Goal: Information Seeking & Learning: Learn about a topic

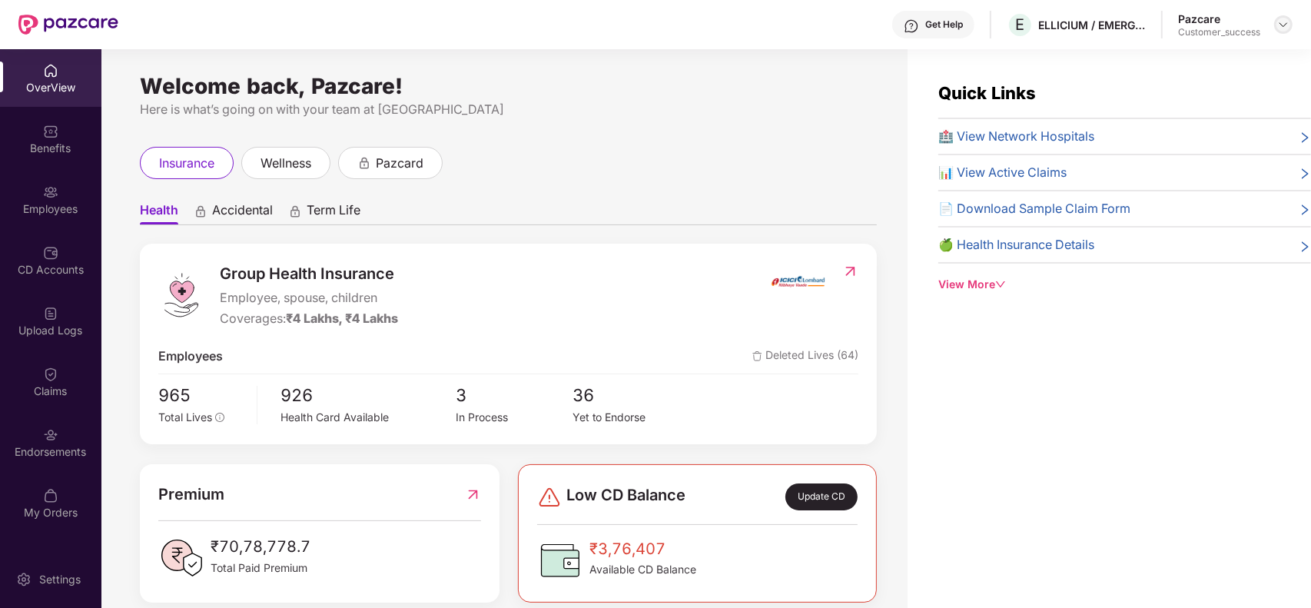
click at [1280, 27] on img at bounding box center [1283, 24] width 12 height 12
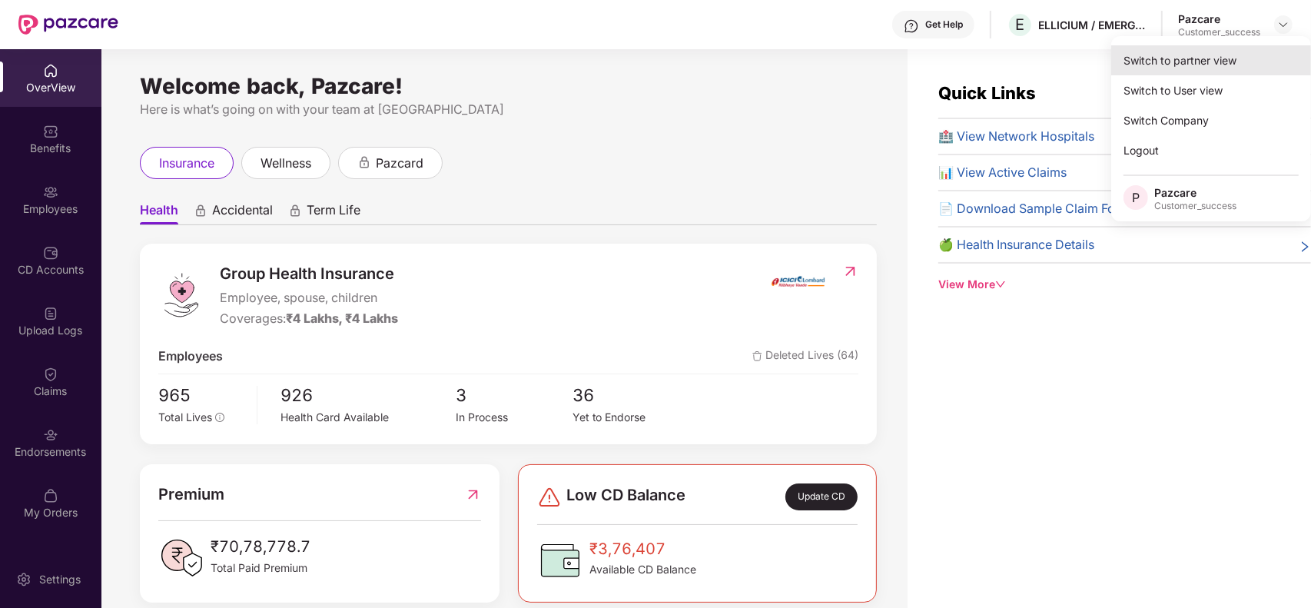
click at [1224, 56] on div "Switch to partner view" at bounding box center [1211, 60] width 200 height 30
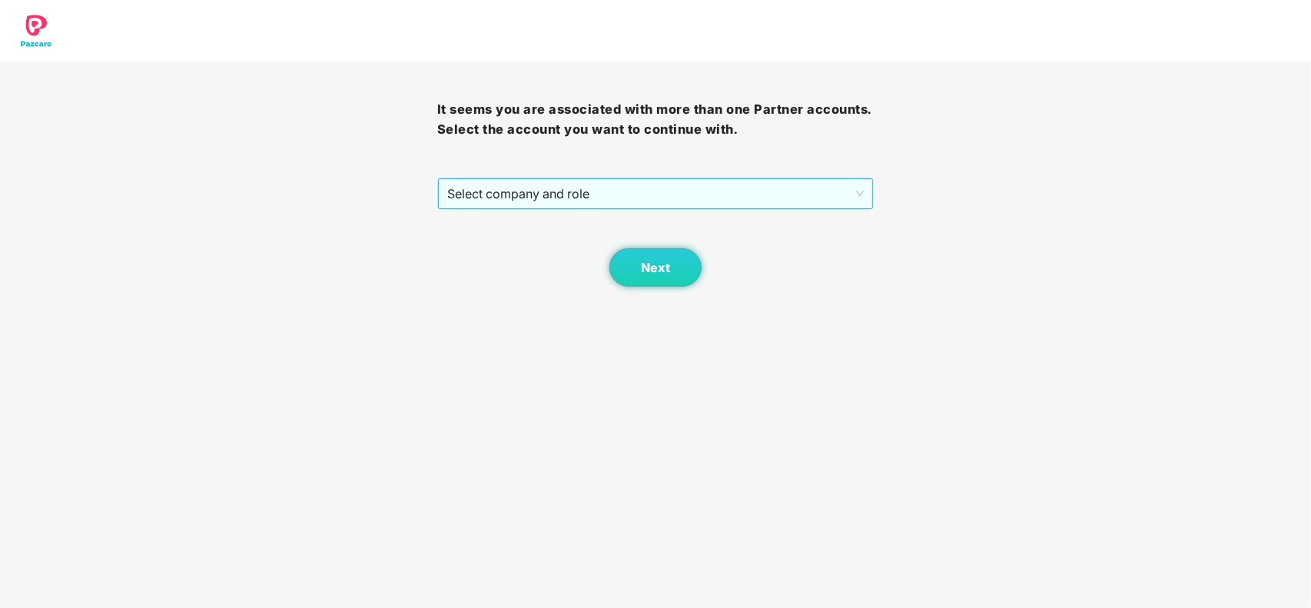
click at [507, 194] on span "Select company and role" at bounding box center [655, 193] width 417 height 29
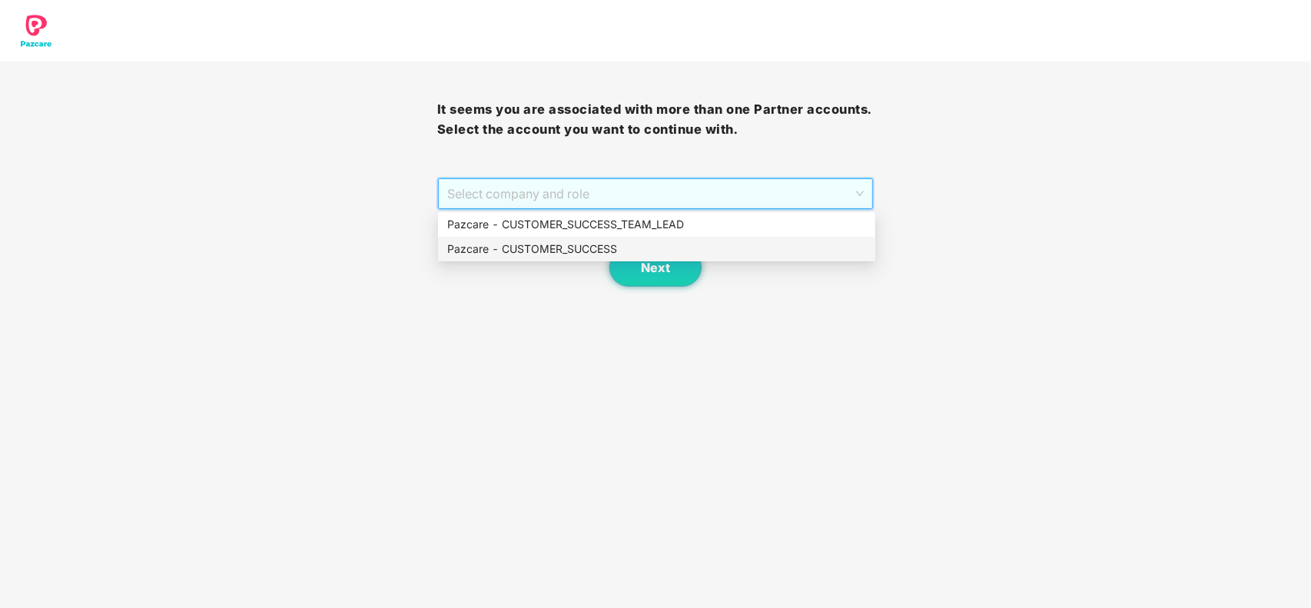
click at [540, 246] on div "Pazcare - CUSTOMER_SUCCESS" at bounding box center [656, 248] width 419 height 17
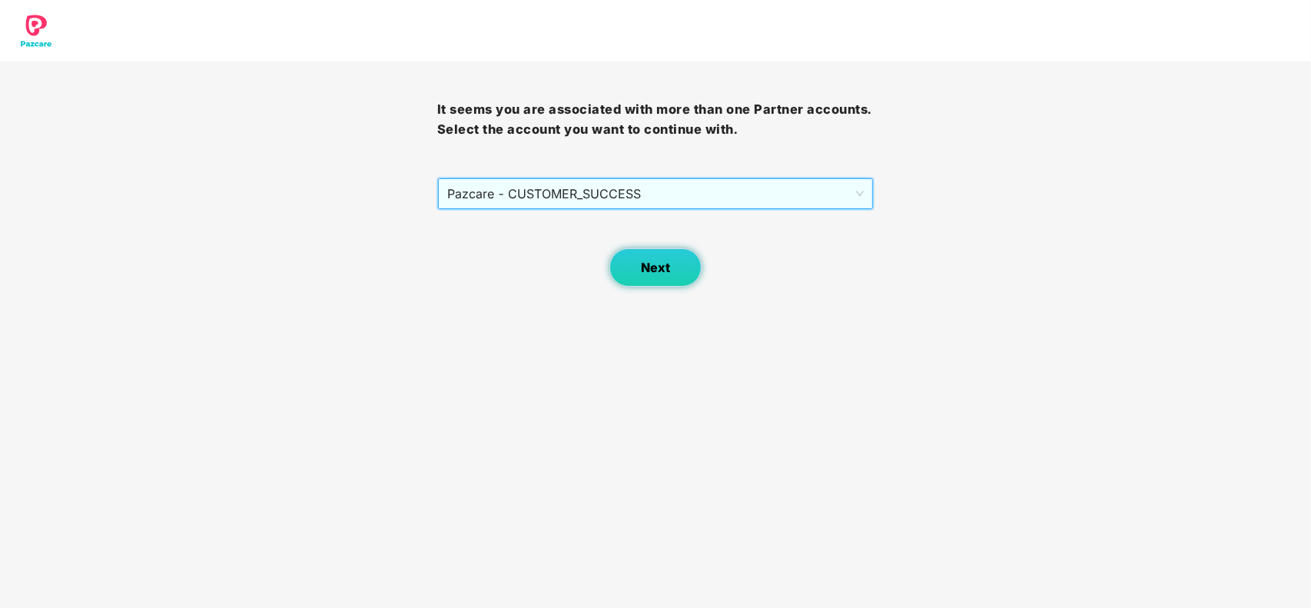
click at [641, 263] on span "Next" at bounding box center [655, 267] width 29 height 15
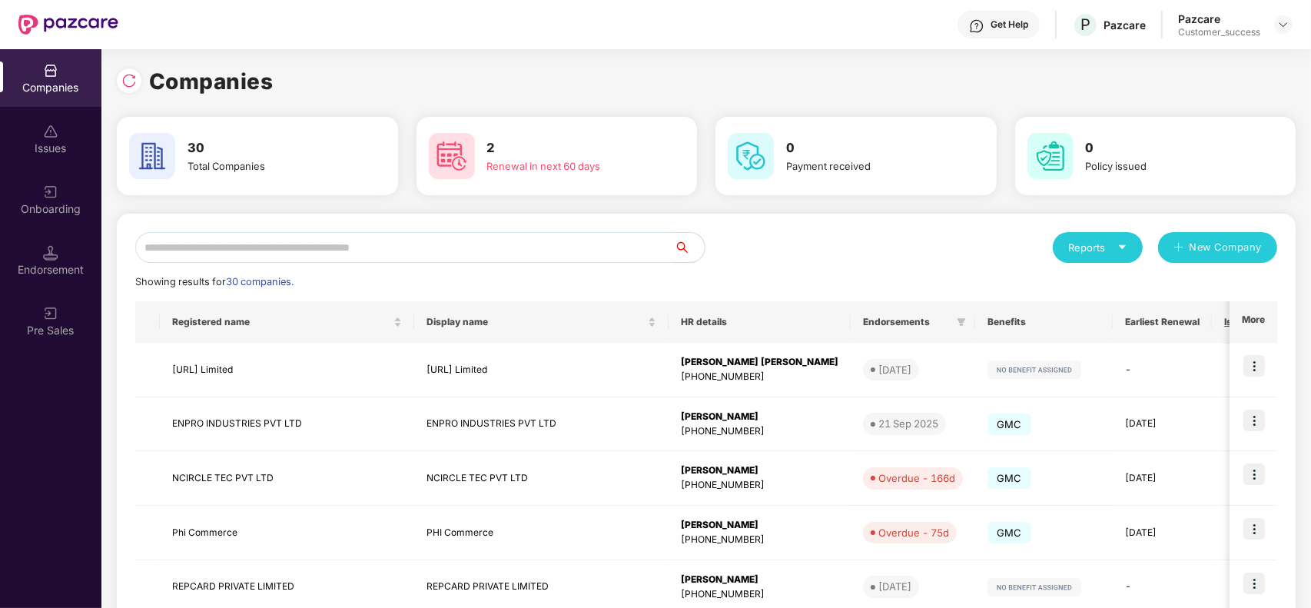
click at [58, 213] on div "Onboarding" at bounding box center [50, 208] width 101 height 15
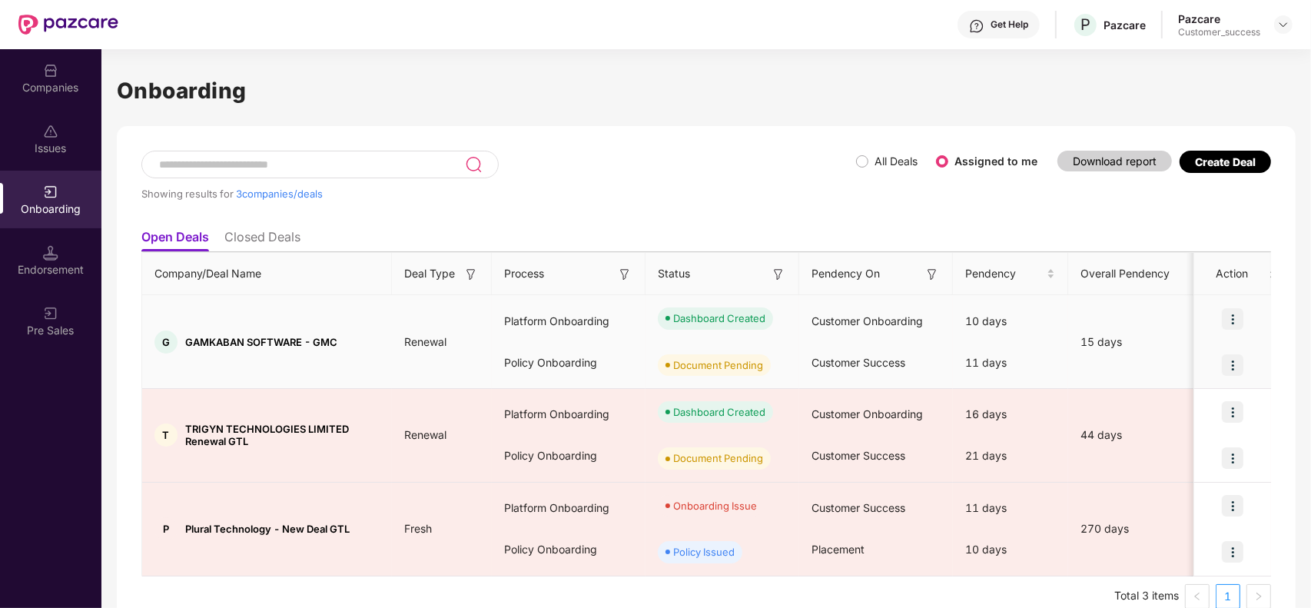
click at [1231, 367] on img at bounding box center [1232, 365] width 22 height 22
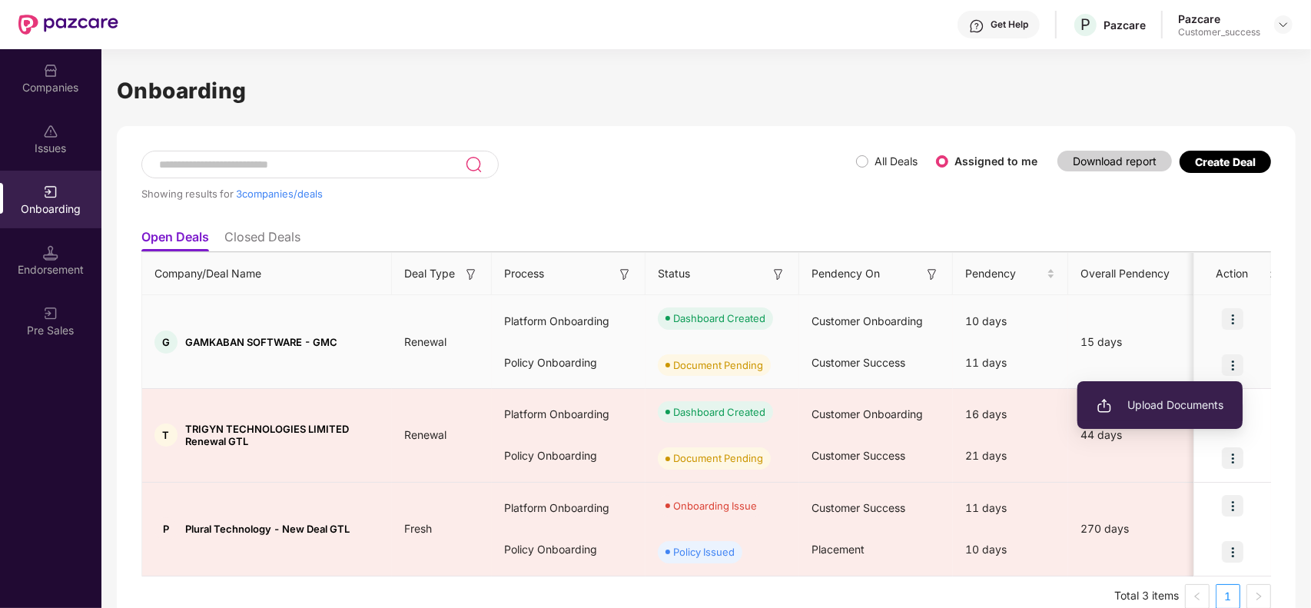
click at [1178, 407] on span "Upload Documents" at bounding box center [1159, 404] width 127 height 17
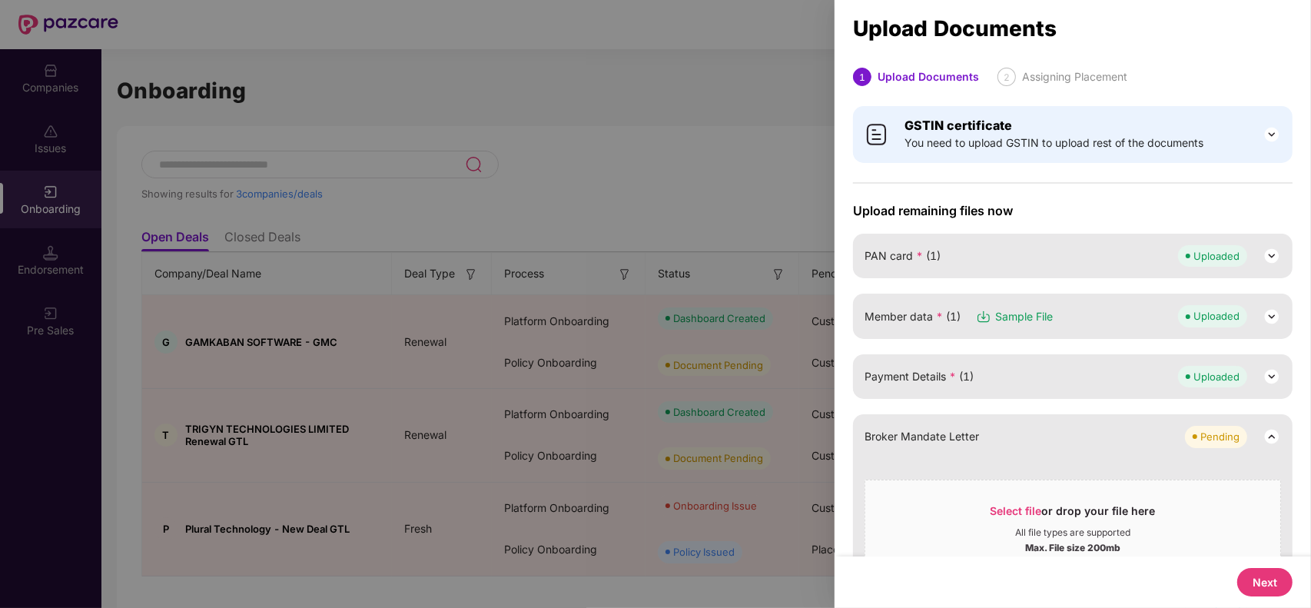
click at [1266, 434] on img at bounding box center [1271, 436] width 18 height 18
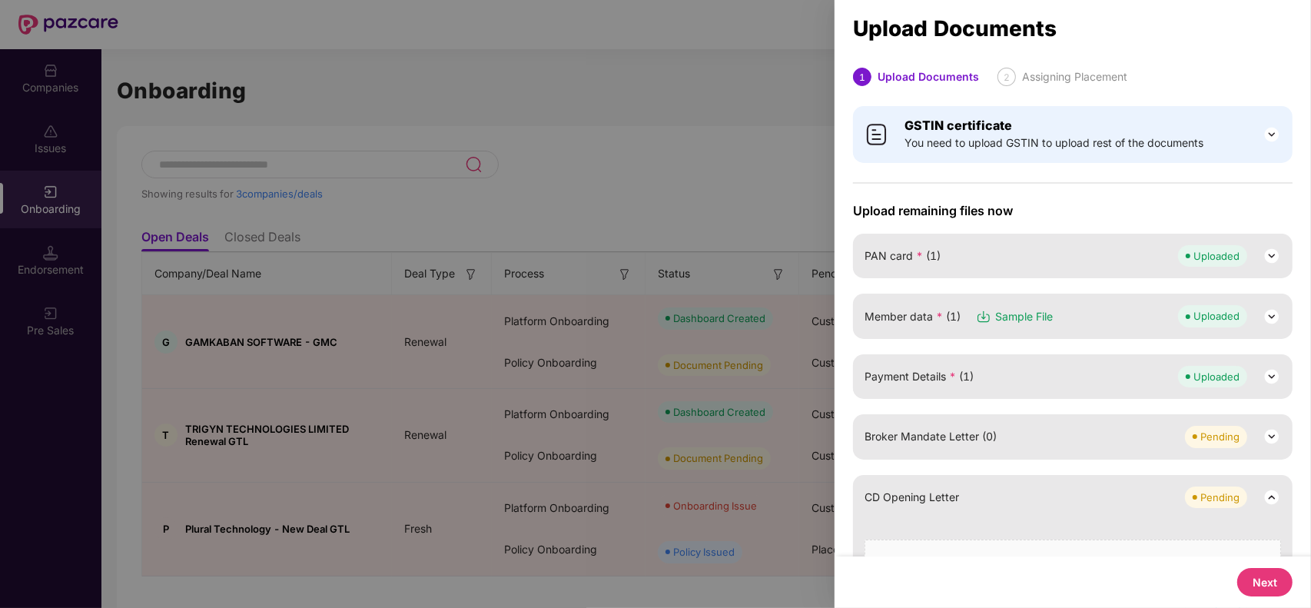
click at [1269, 497] on img at bounding box center [1271, 497] width 18 height 18
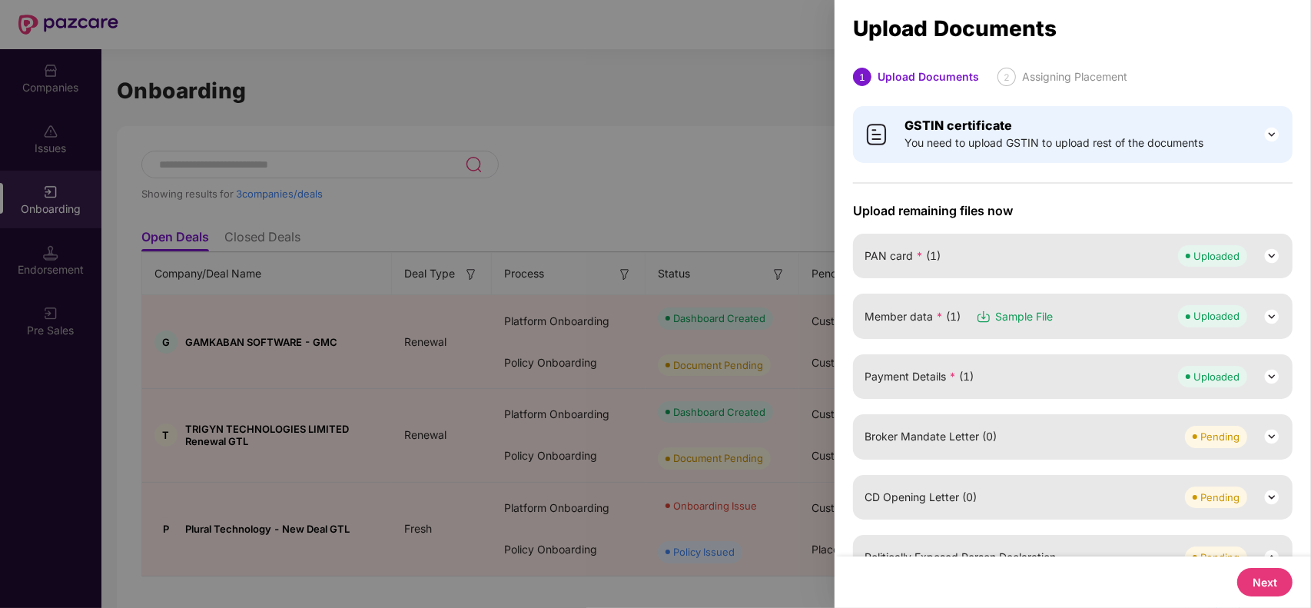
click at [1293, 463] on div "GSTIN certificate You need to upload GSTIN to upload rest of the documents Uplo…" at bounding box center [1072, 526] width 476 height 858
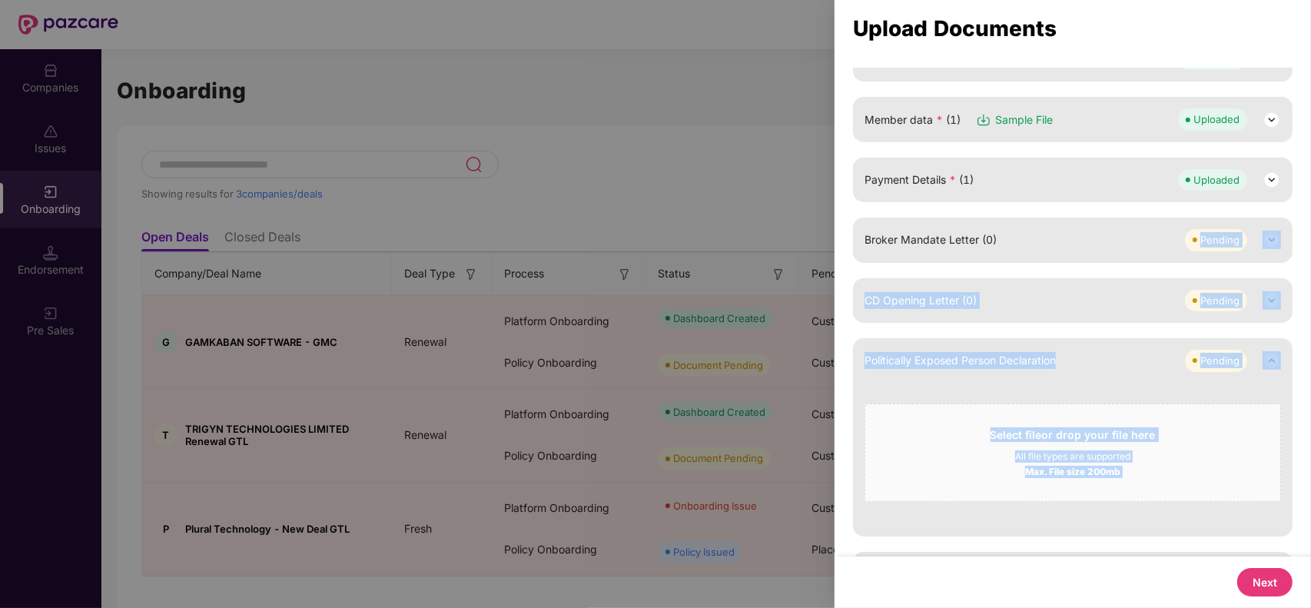
drag, startPoint x: 1288, startPoint y: 458, endPoint x: 1296, endPoint y: 550, distance: 92.5
click at [1296, 550] on div "GSTIN certificate You need to upload GSTIN to upload rest of the documents Uplo…" at bounding box center [1072, 329] width 476 height 858
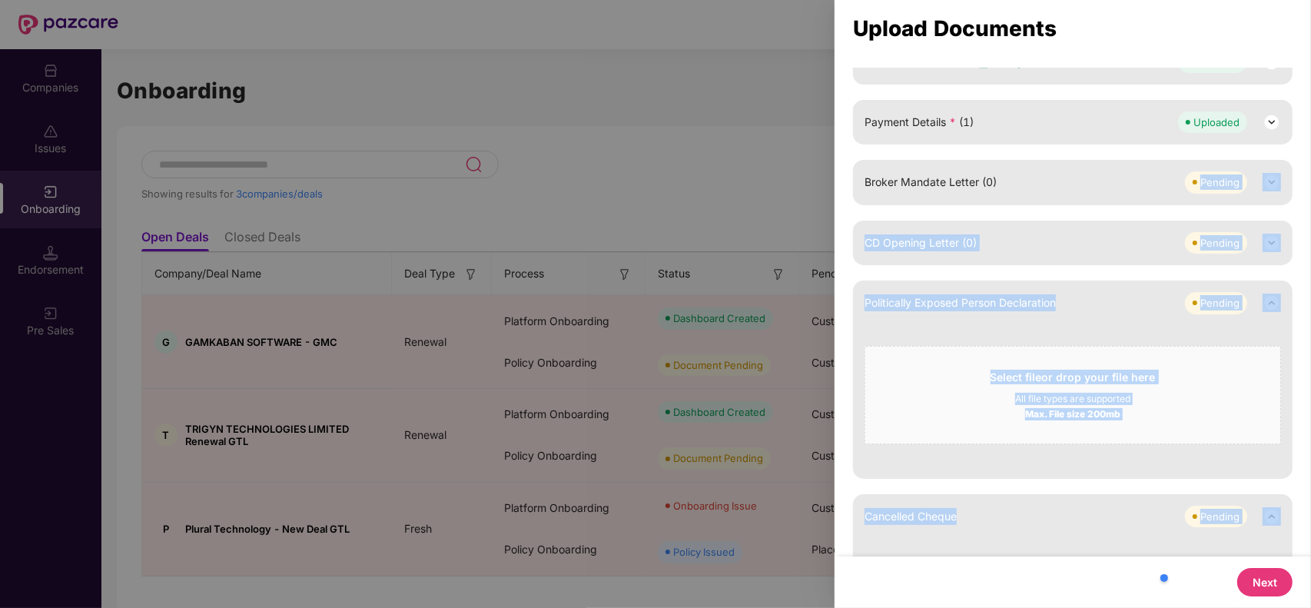
click at [1269, 297] on img at bounding box center [1271, 302] width 18 height 18
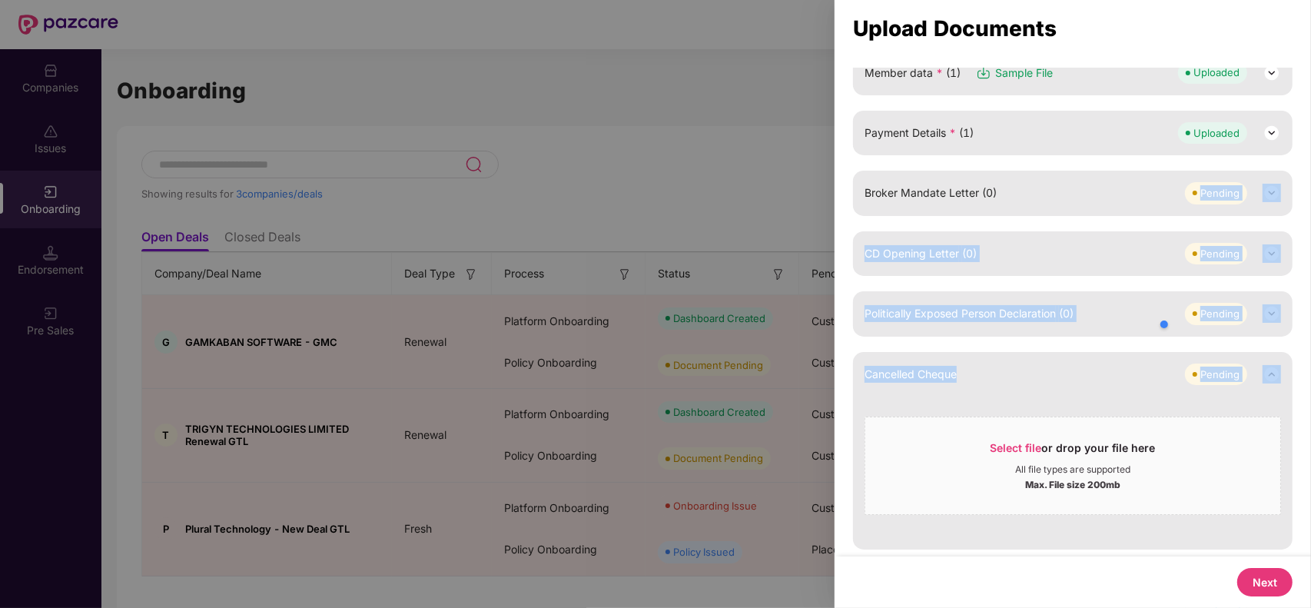
click at [1272, 370] on img at bounding box center [1271, 374] width 18 height 18
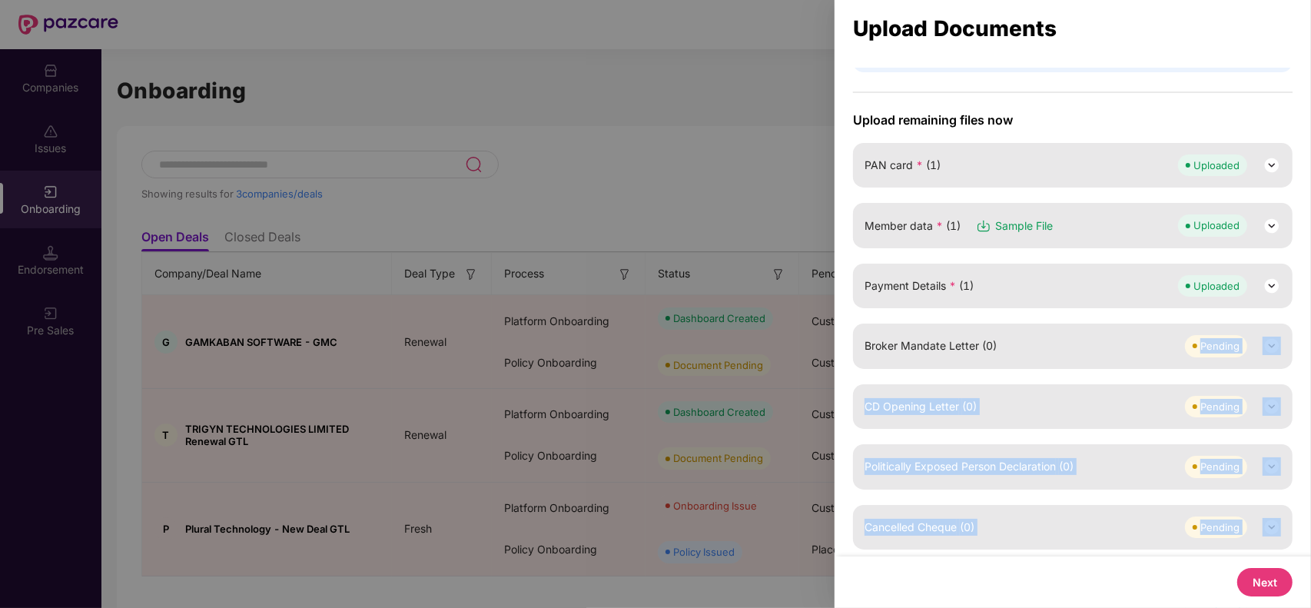
click at [1265, 585] on button "Next" at bounding box center [1264, 582] width 55 height 28
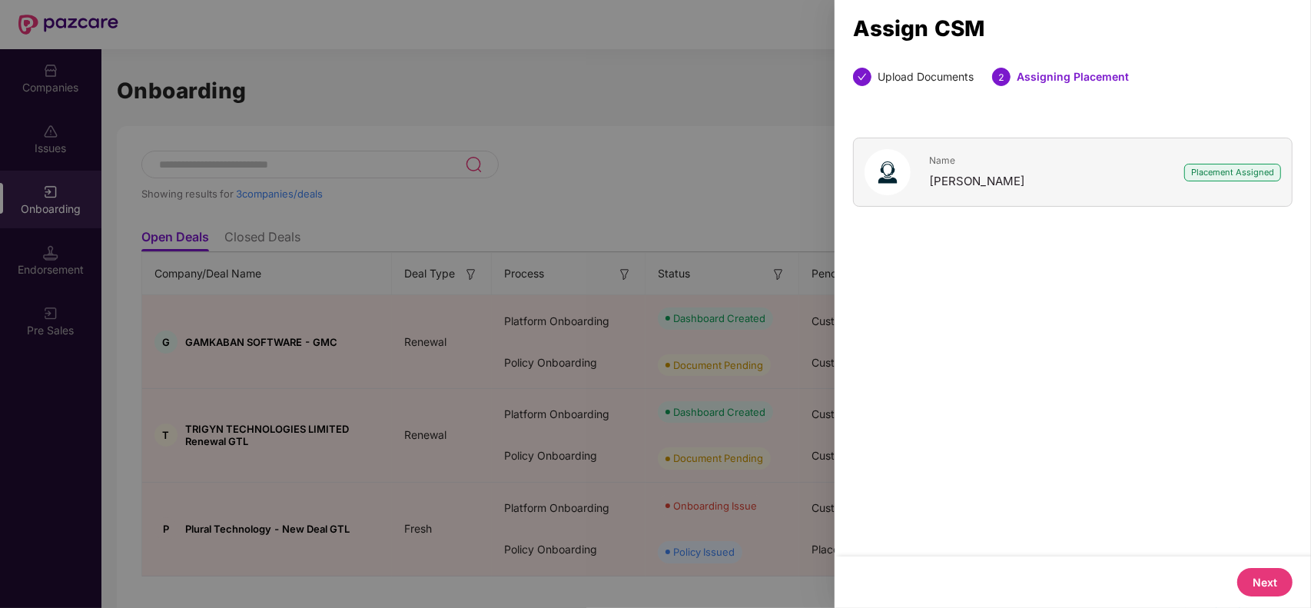
click at [1260, 585] on button "Next" at bounding box center [1264, 582] width 55 height 28
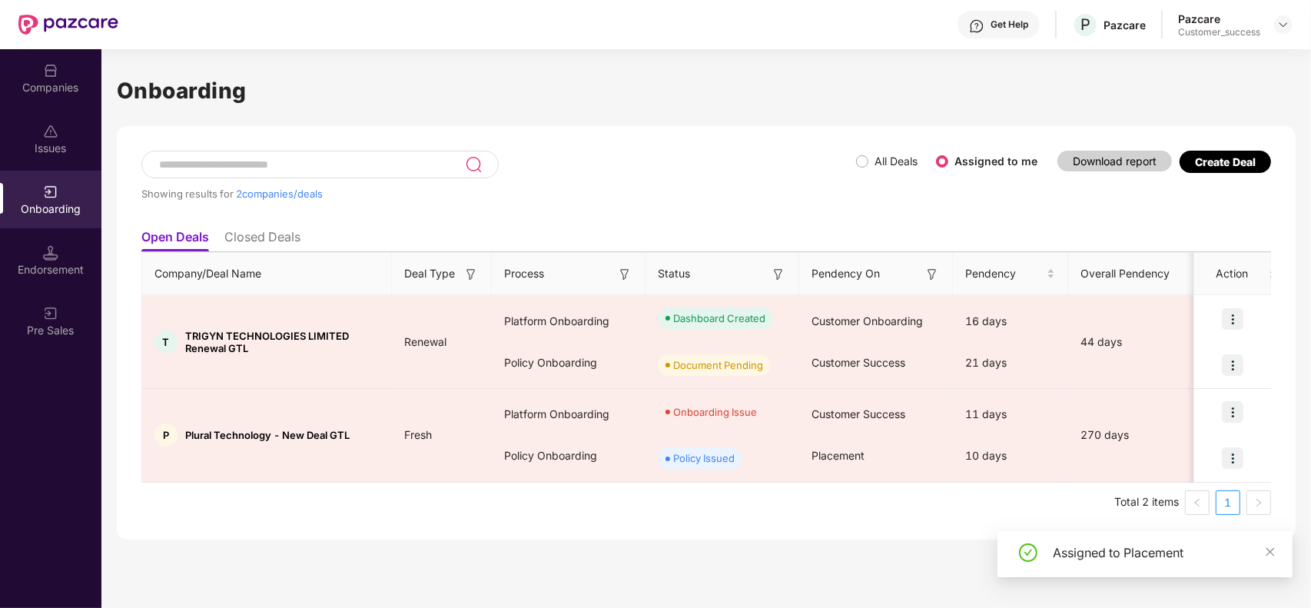
click at [50, 86] on div "Companies" at bounding box center [50, 87] width 101 height 15
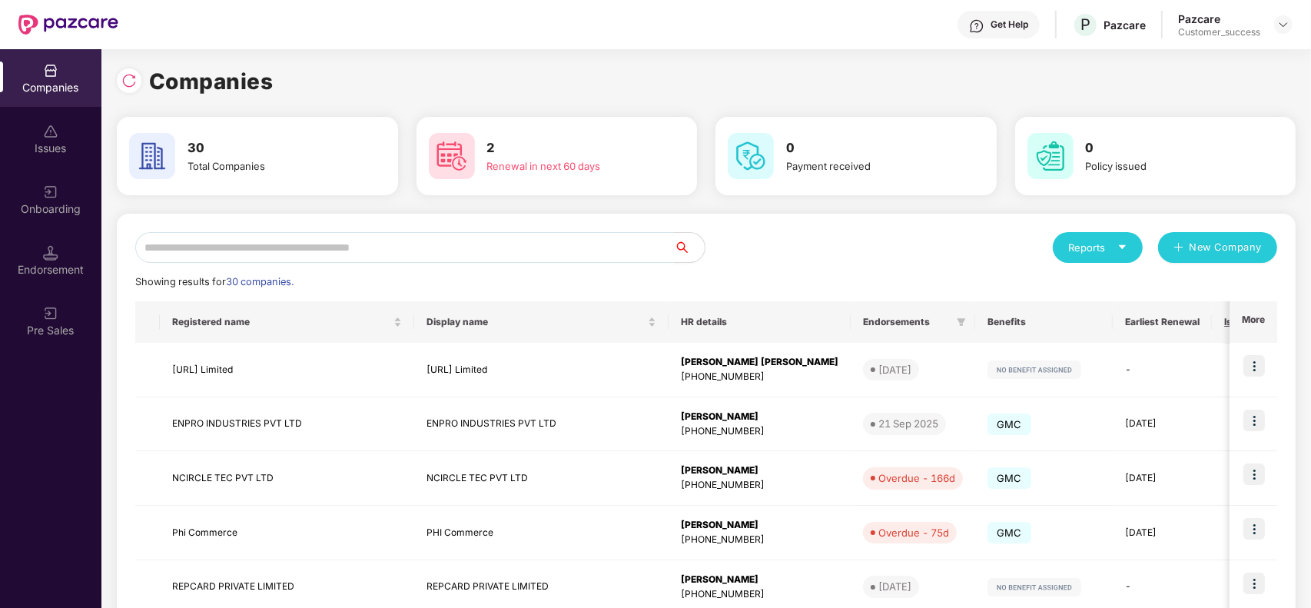
click at [257, 247] on input "text" at bounding box center [404, 247] width 539 height 31
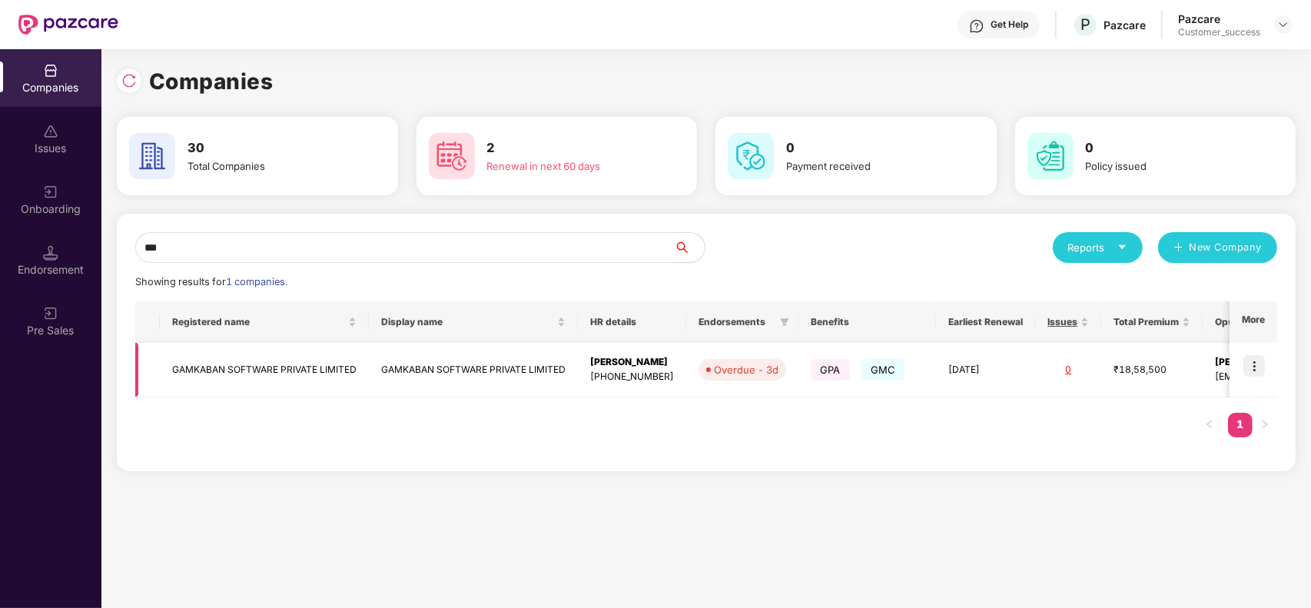
type input "***"
click at [1261, 376] on img at bounding box center [1254, 366] width 22 height 22
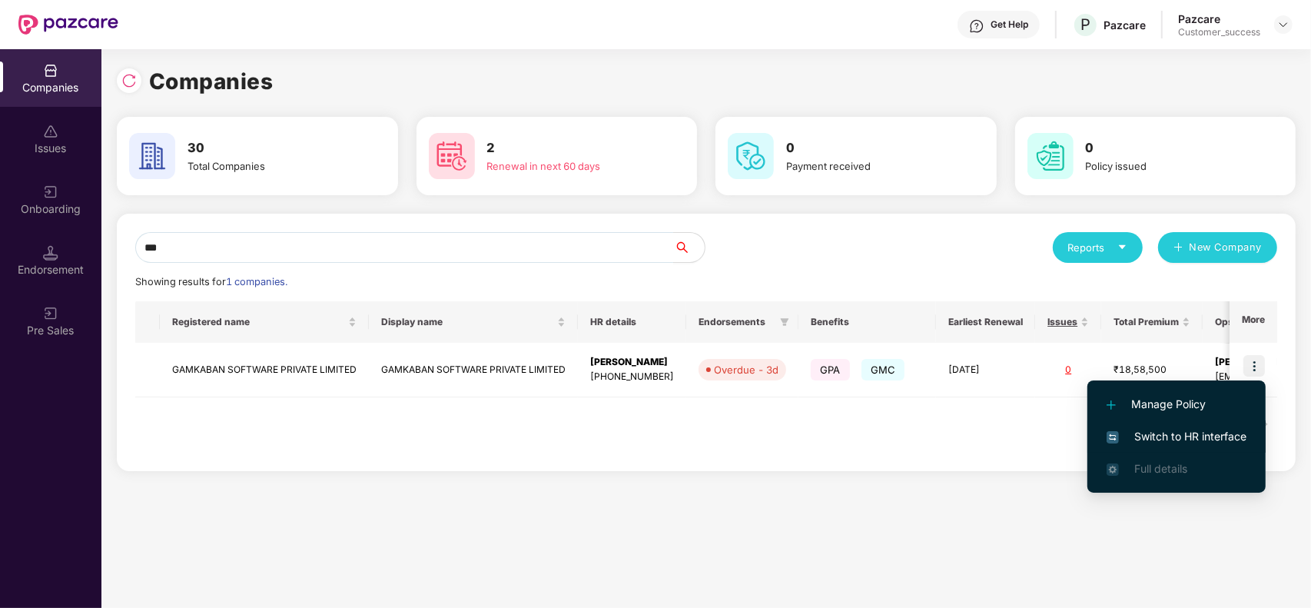
click at [1170, 433] on span "Switch to HR interface" at bounding box center [1176, 436] width 140 height 17
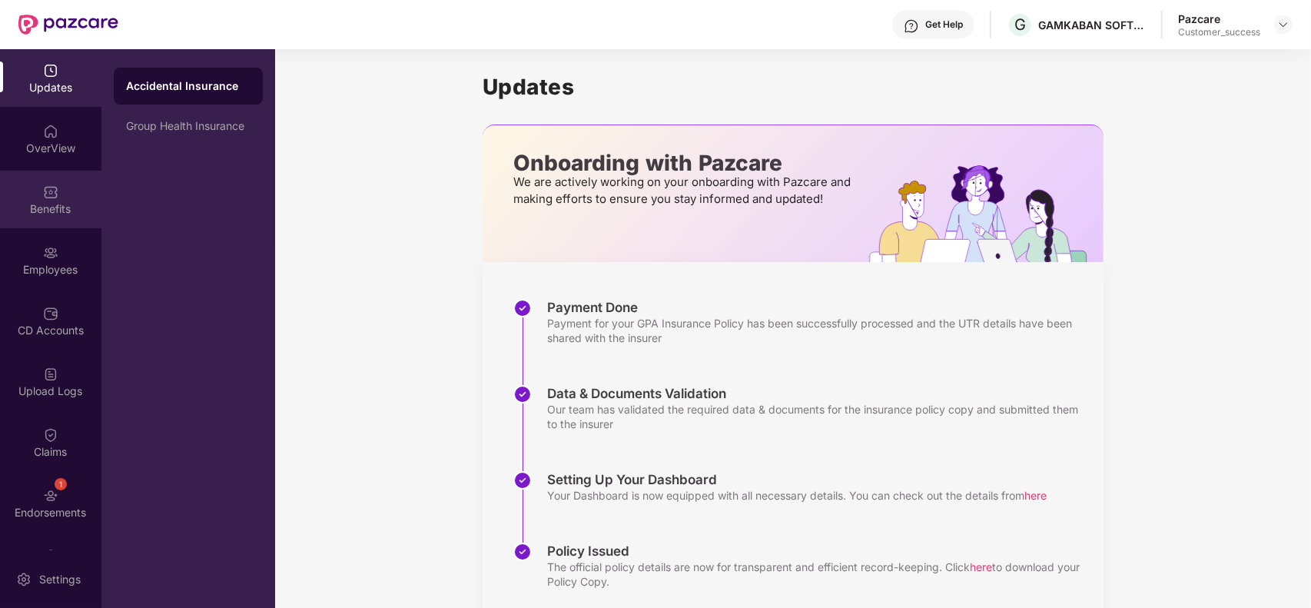
click at [36, 200] on div "Benefits" at bounding box center [50, 200] width 101 height 58
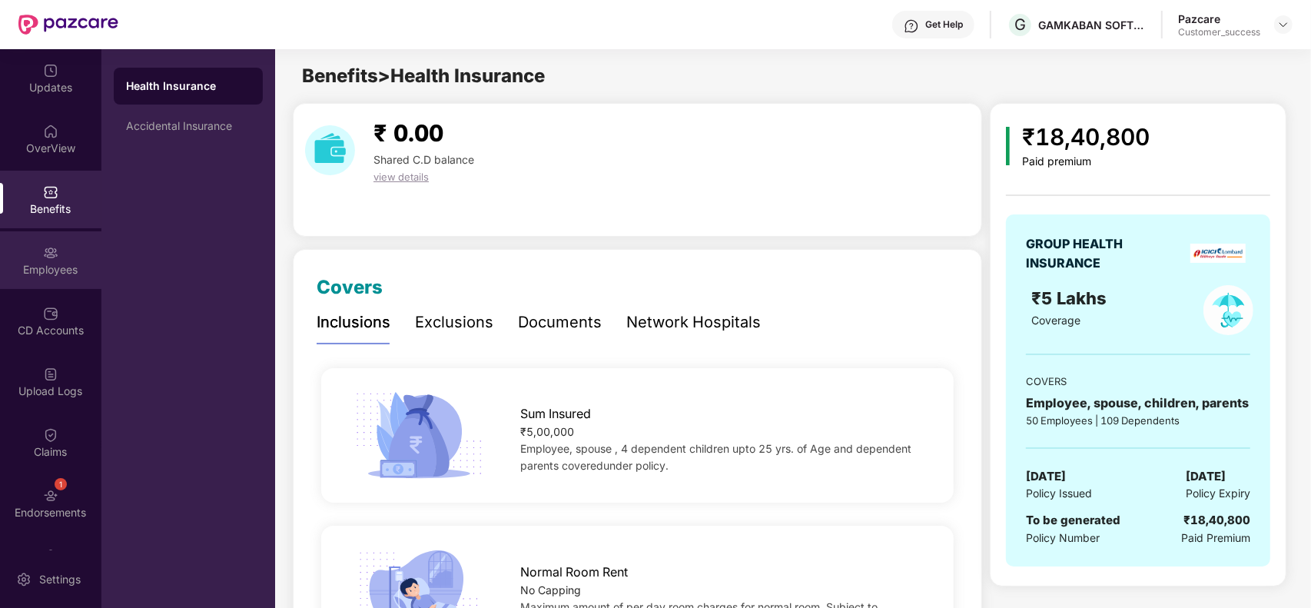
click at [65, 267] on div "Employees" at bounding box center [50, 269] width 101 height 15
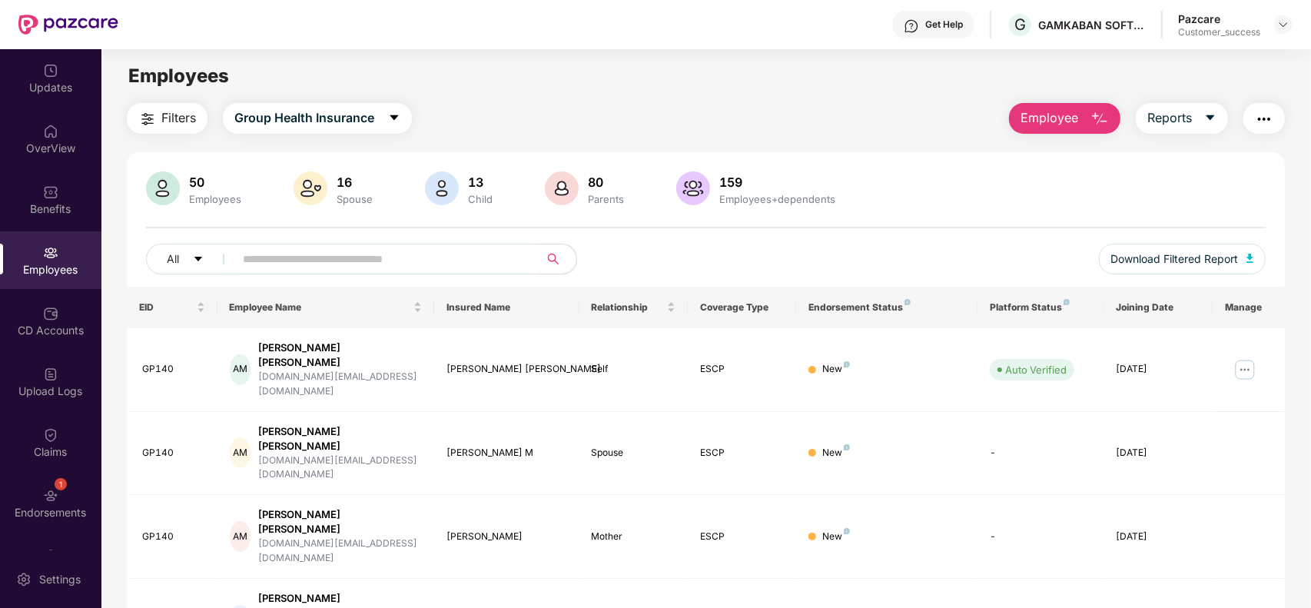
click at [983, 259] on div "All Download Filtered Report" at bounding box center [705, 265] width 1119 height 43
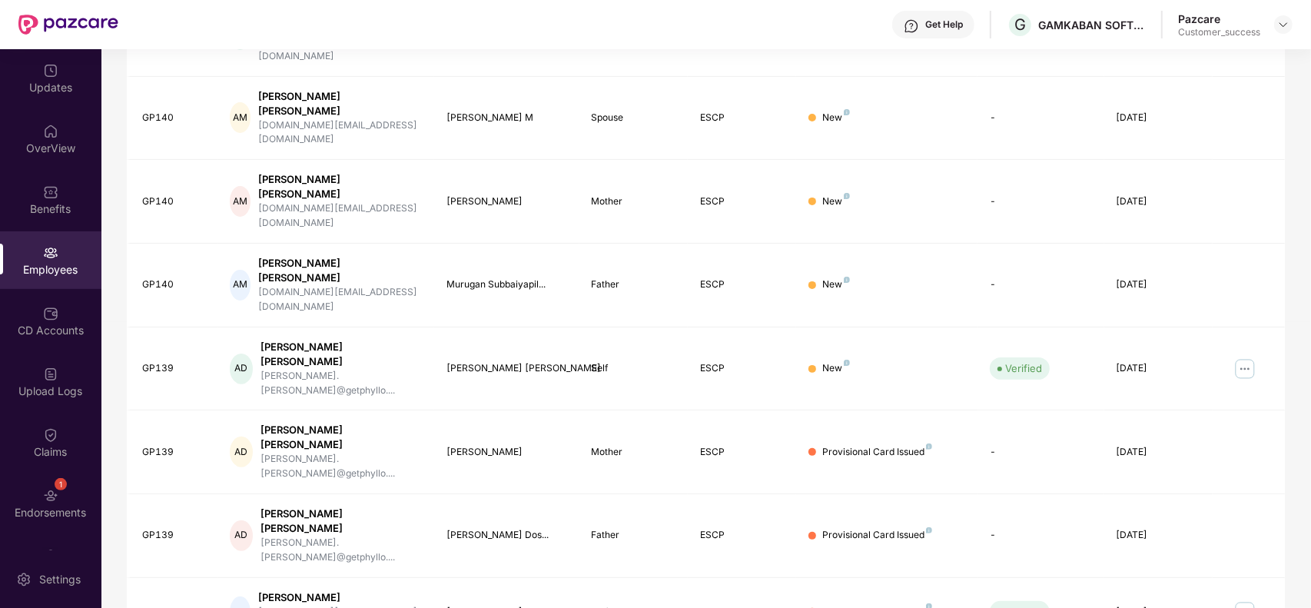
scroll to position [338, 0]
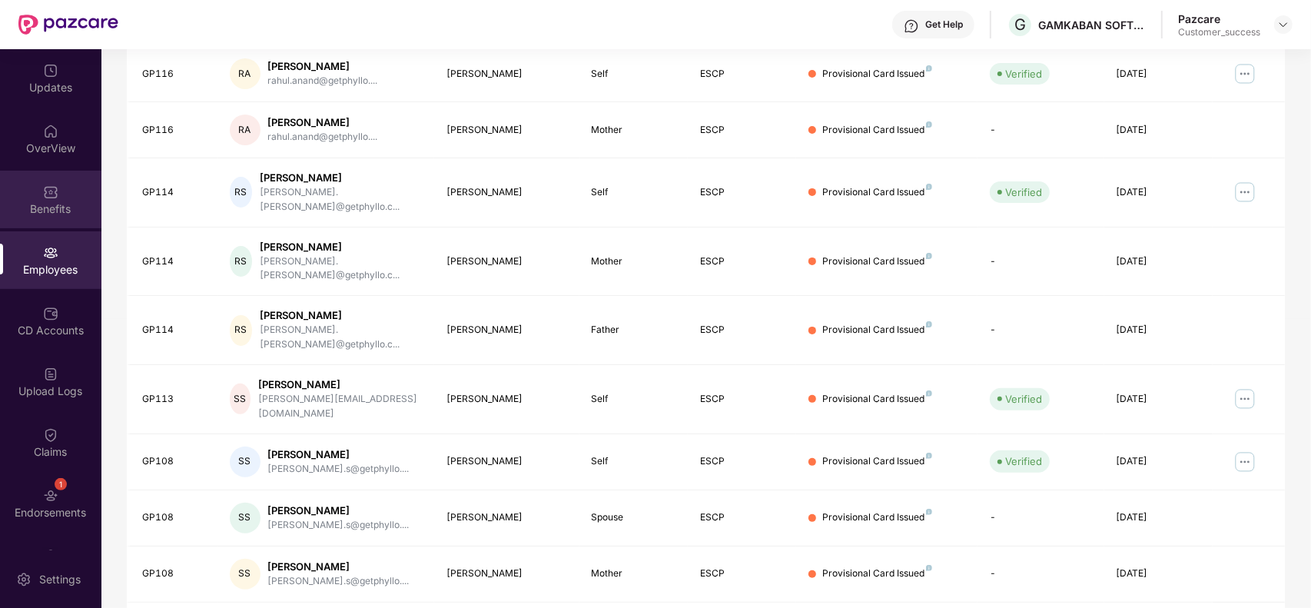
click at [48, 188] on img at bounding box center [50, 191] width 15 height 15
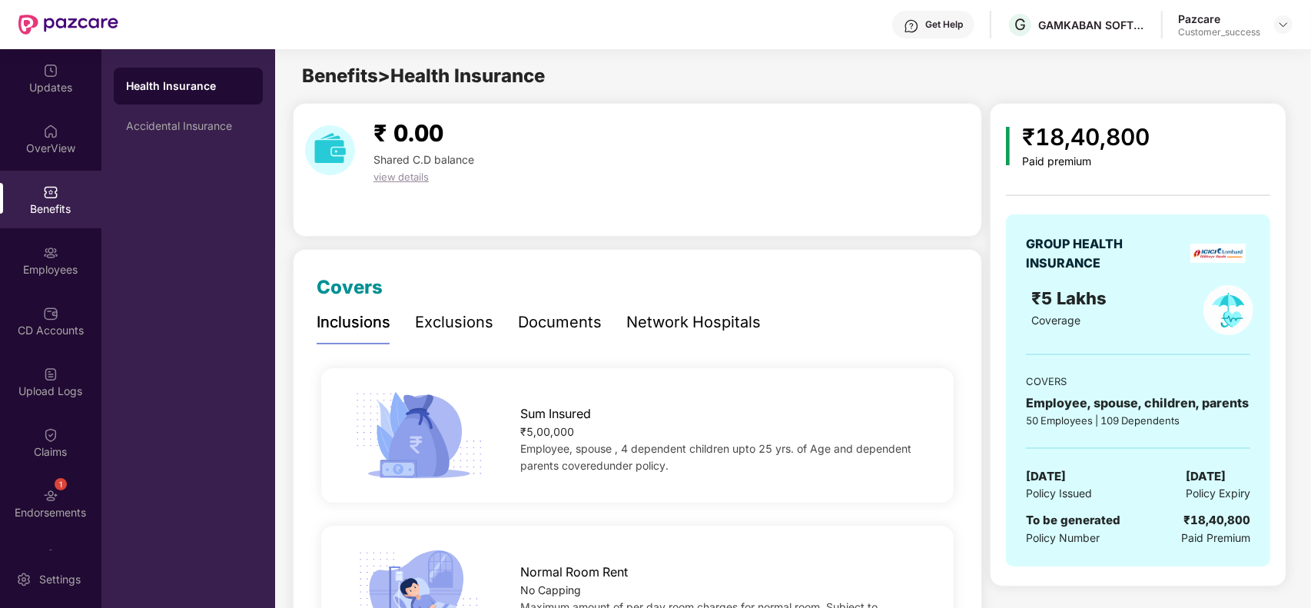
click at [1193, 157] on div "₹18,40,800 Paid premium" at bounding box center [1138, 143] width 264 height 49
click at [1278, 21] on img at bounding box center [1283, 24] width 12 height 12
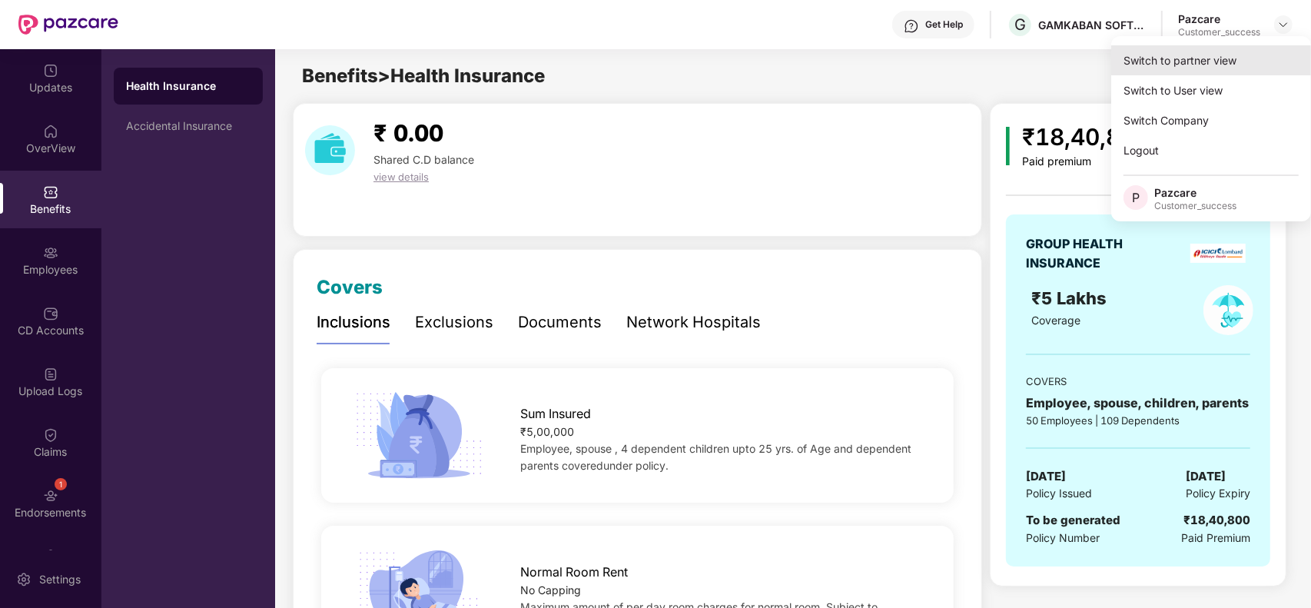
click at [1181, 61] on div "Switch to partner view" at bounding box center [1211, 60] width 200 height 30
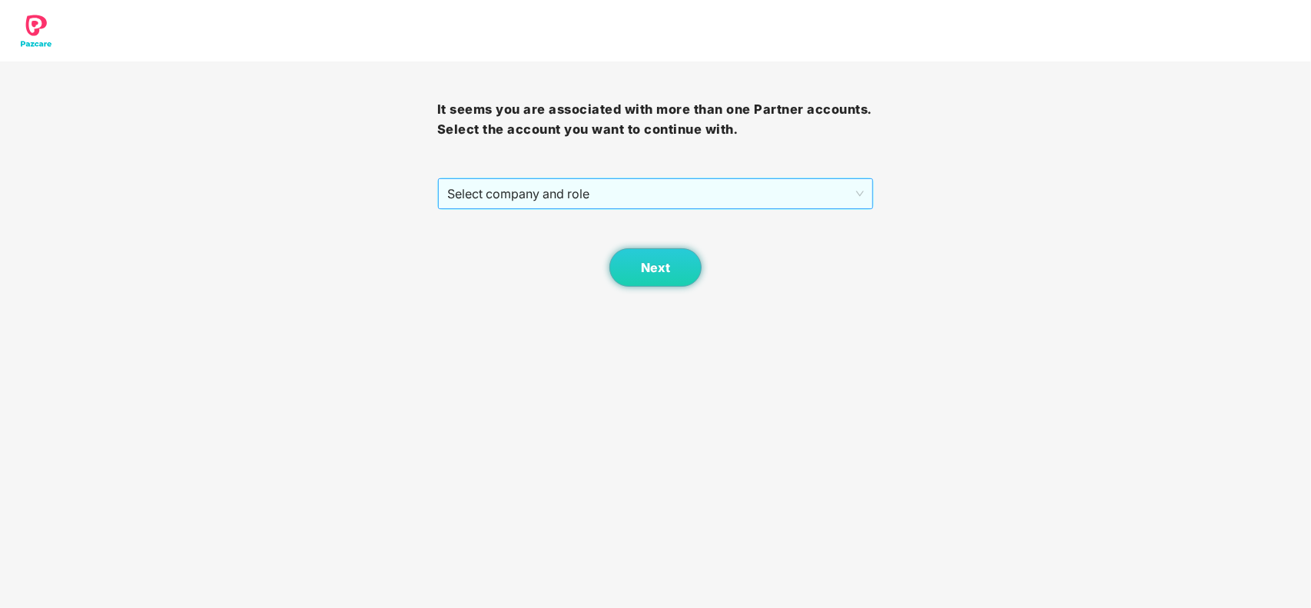
click at [635, 181] on span "Select company and role" at bounding box center [655, 193] width 417 height 29
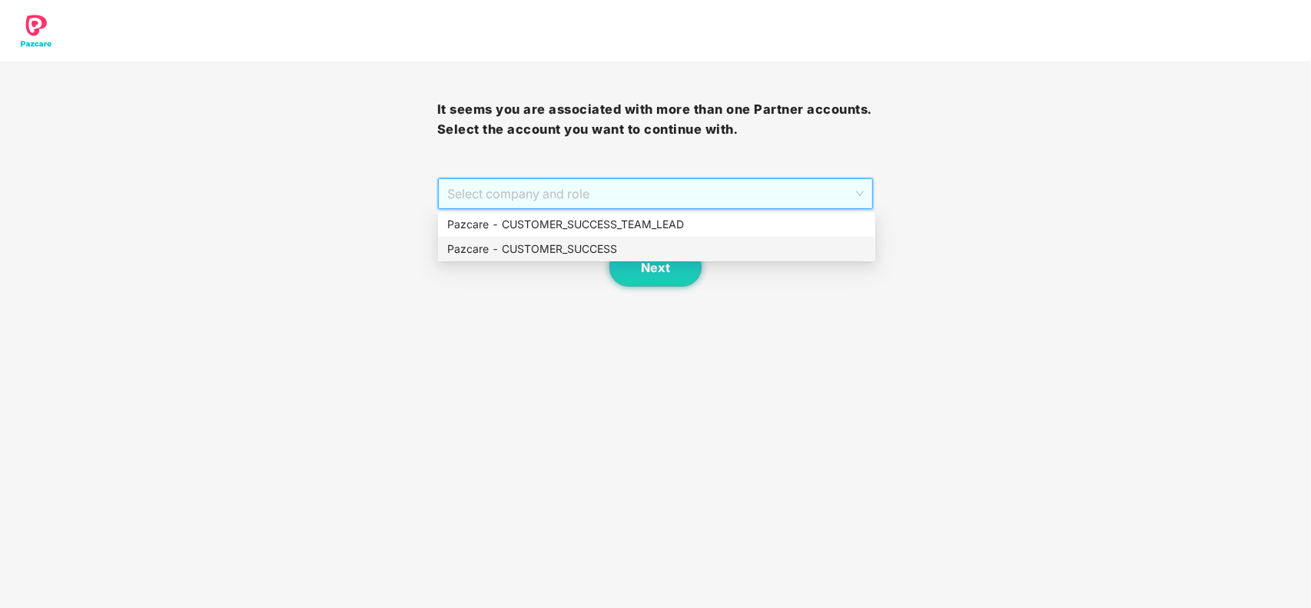
click at [594, 248] on div "Pazcare - CUSTOMER_SUCCESS" at bounding box center [656, 248] width 419 height 17
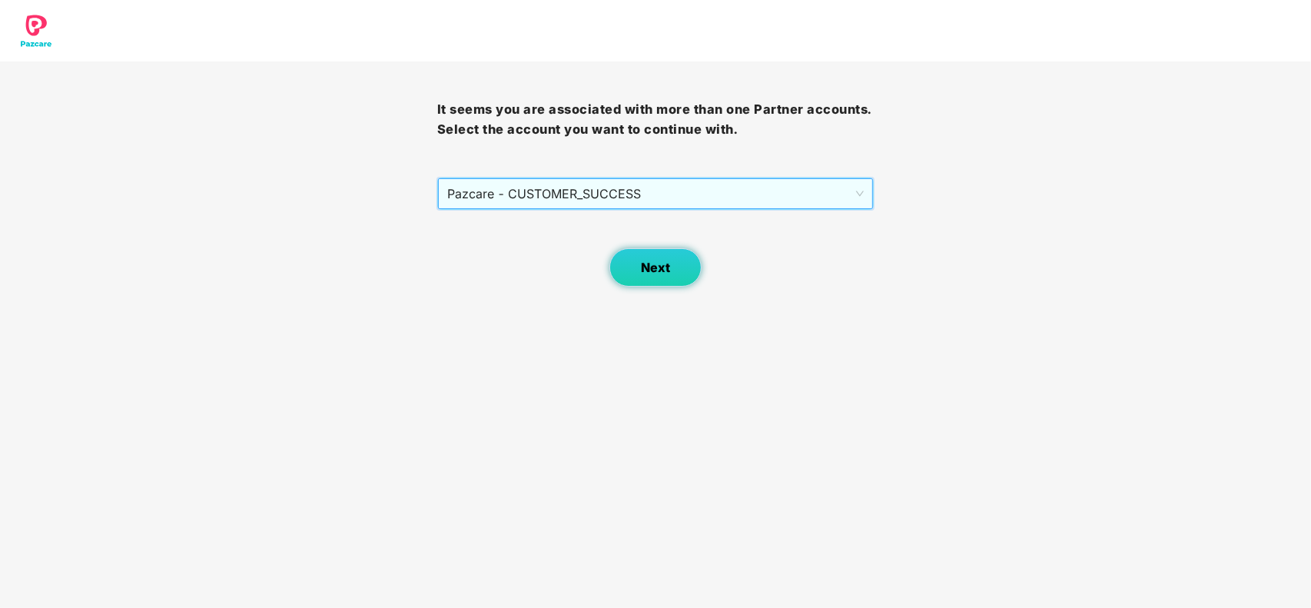
click at [650, 271] on span "Next" at bounding box center [655, 267] width 29 height 15
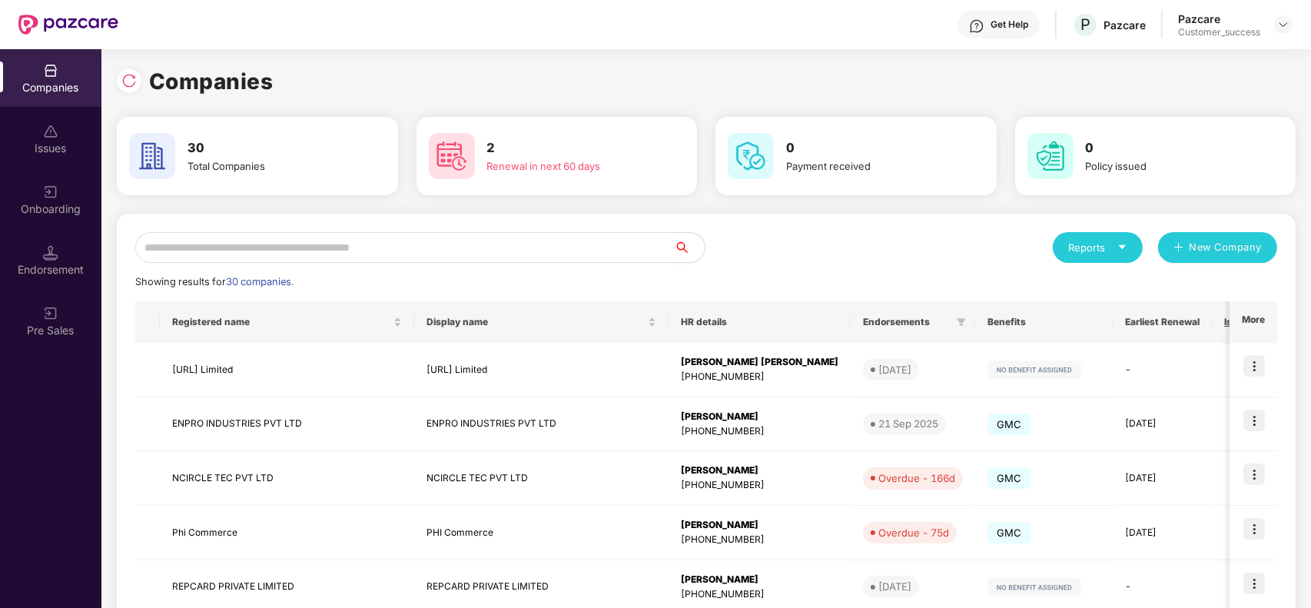
click at [286, 260] on input "text" at bounding box center [404, 247] width 539 height 31
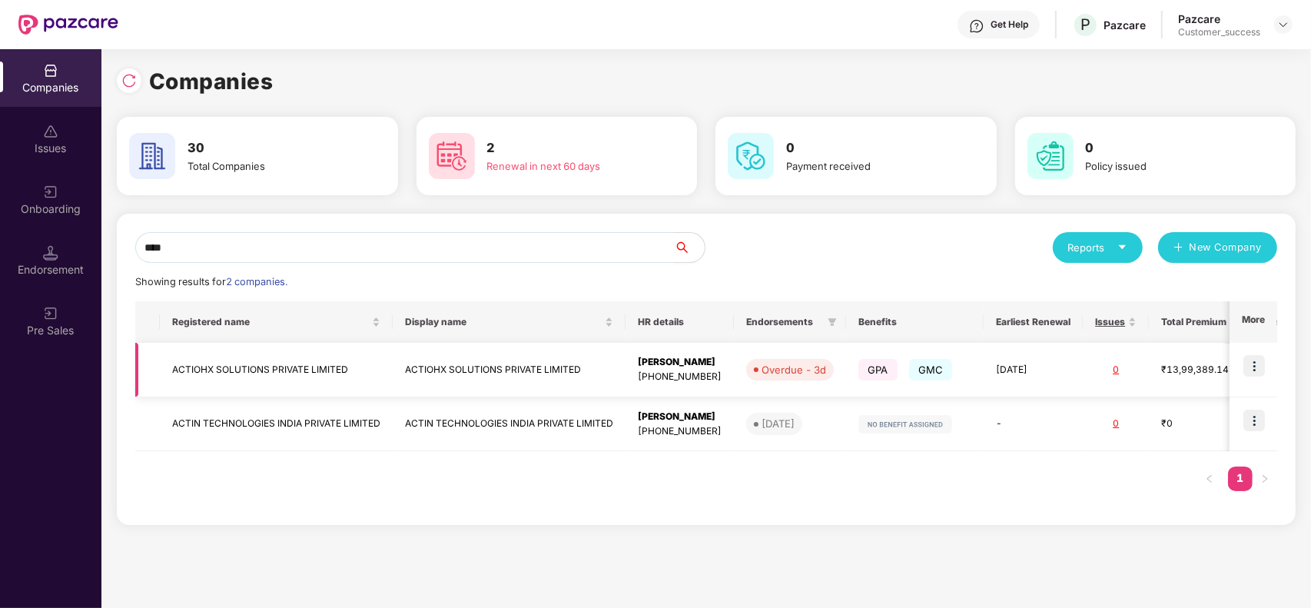
type input "****"
click at [1252, 363] on img at bounding box center [1254, 366] width 22 height 22
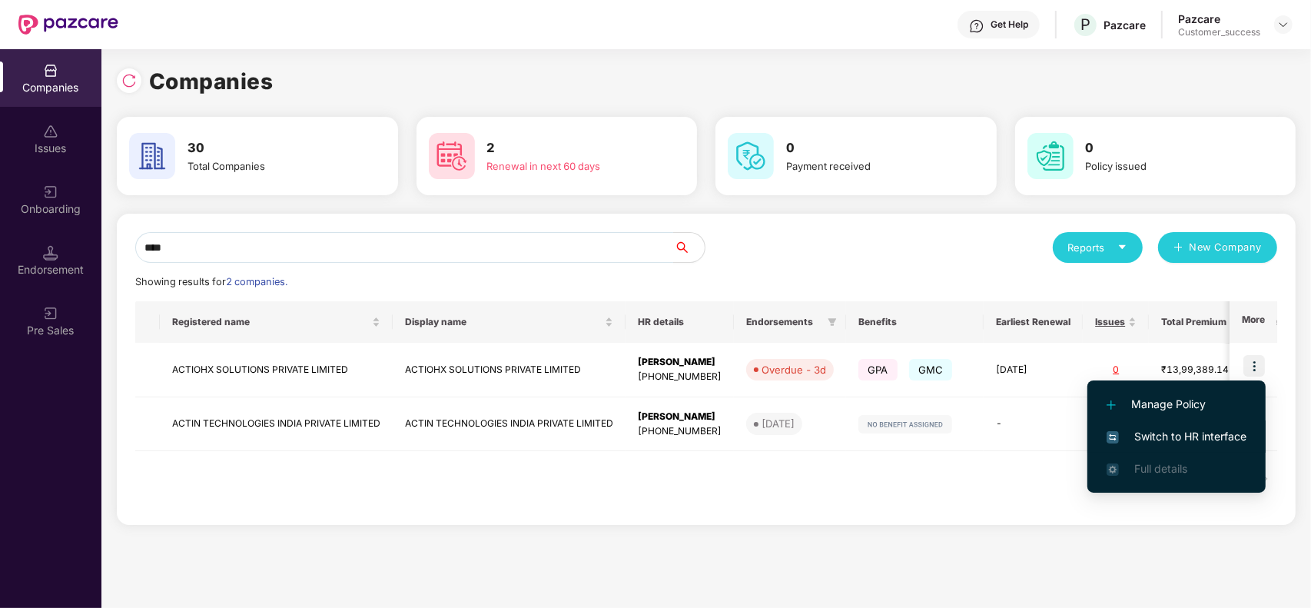
click at [1135, 439] on span "Switch to HR interface" at bounding box center [1176, 436] width 140 height 17
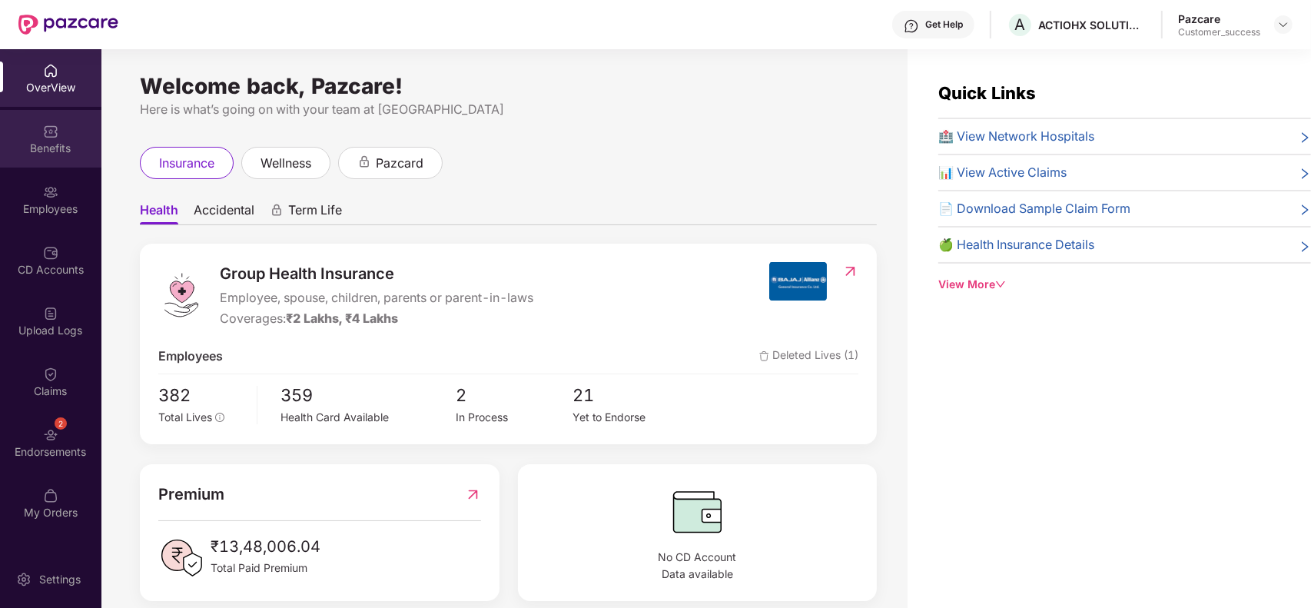
click at [52, 150] on div "Benefits" at bounding box center [50, 148] width 101 height 15
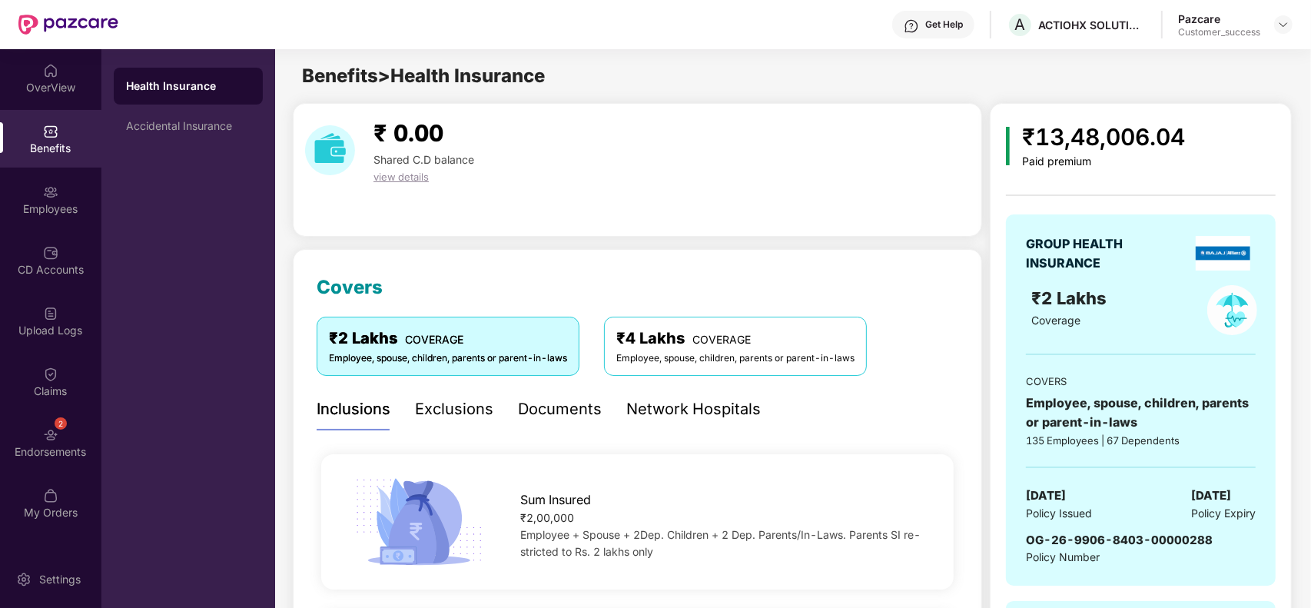
click at [1168, 183] on div "GROUP HEALTH INSURANCE ₹2 Lakhs Coverage COVERS Employee, spouse, children, par…" at bounding box center [1141, 584] width 270 height 807
click at [1250, 198] on div "GROUP HEALTH INSURANCE ₹2 Lakhs Coverage COVERS Employee, spouse, children, par…" at bounding box center [1141, 584] width 270 height 807
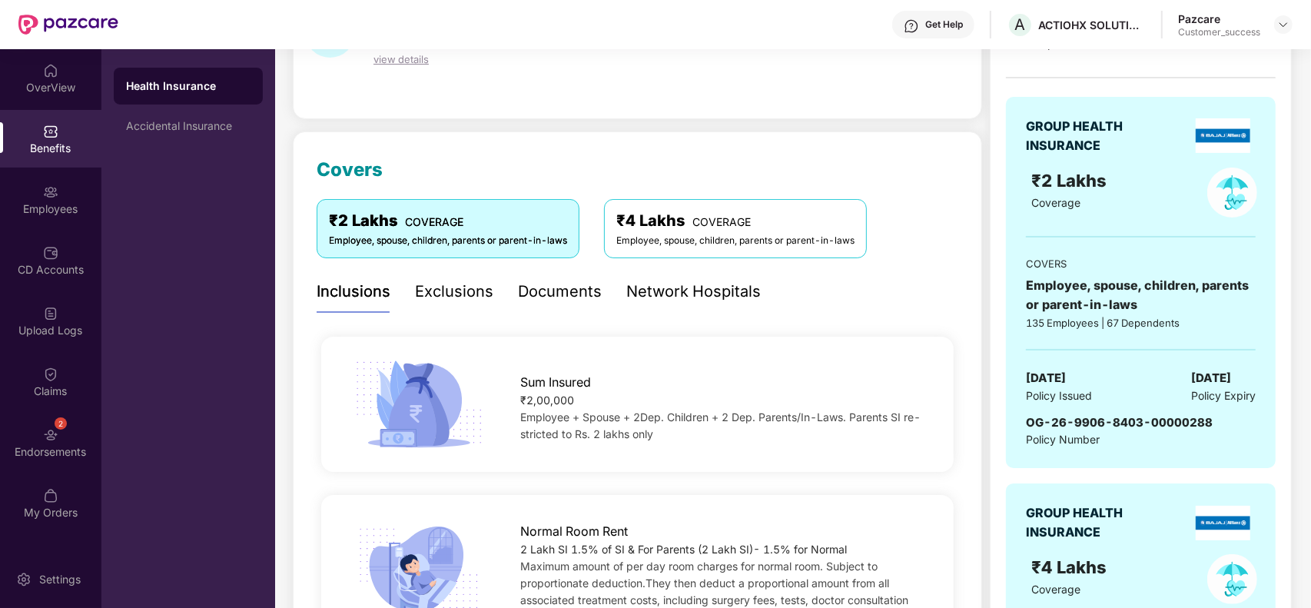
scroll to position [154, 0]
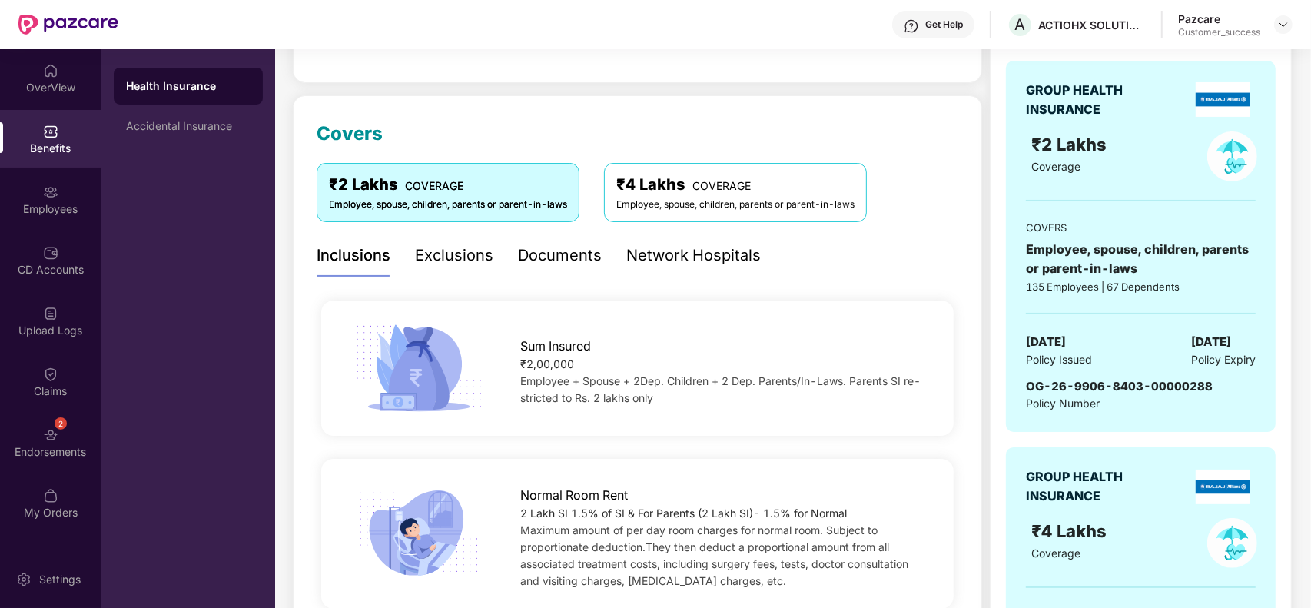
click at [1111, 277] on div "Employee, spouse, children, parents or parent-in-laws" at bounding box center [1141, 259] width 230 height 38
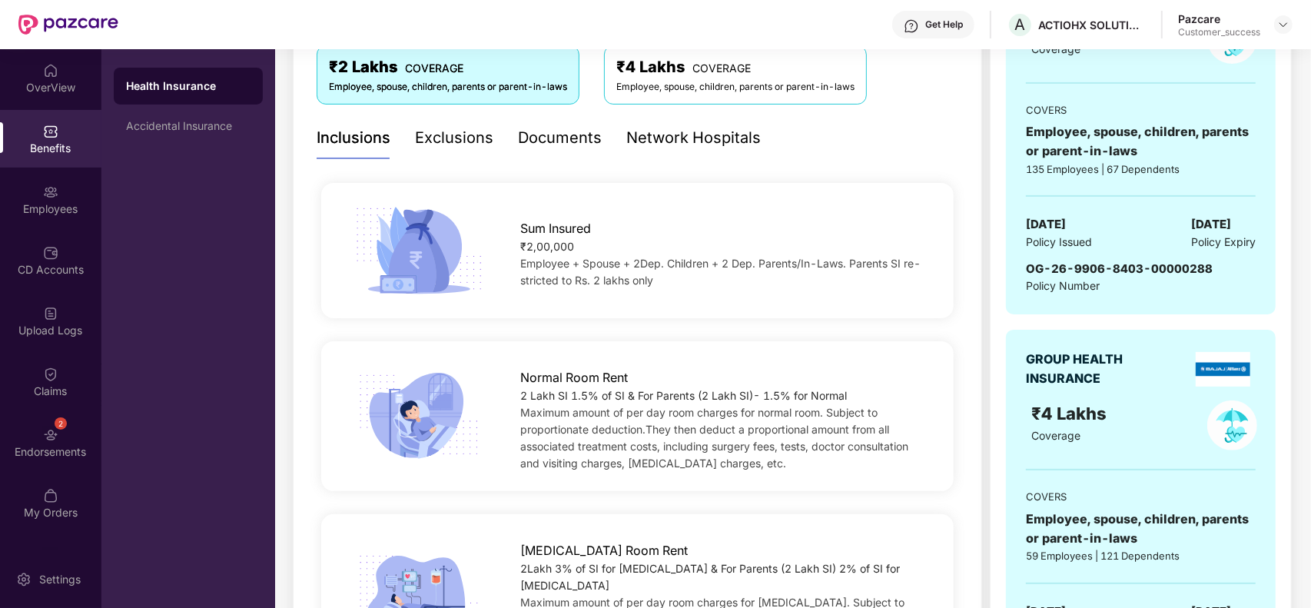
scroll to position [269, 0]
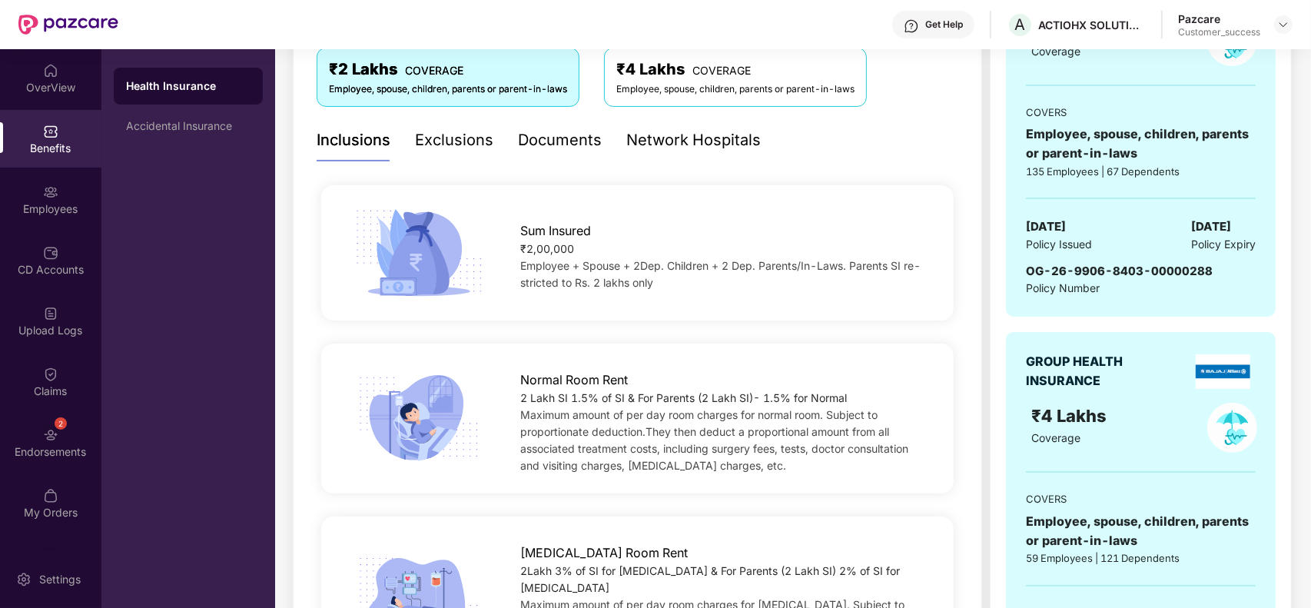
click at [693, 83] on div "Employee, spouse, children, parents or parent-in-laws" at bounding box center [735, 89] width 238 height 15
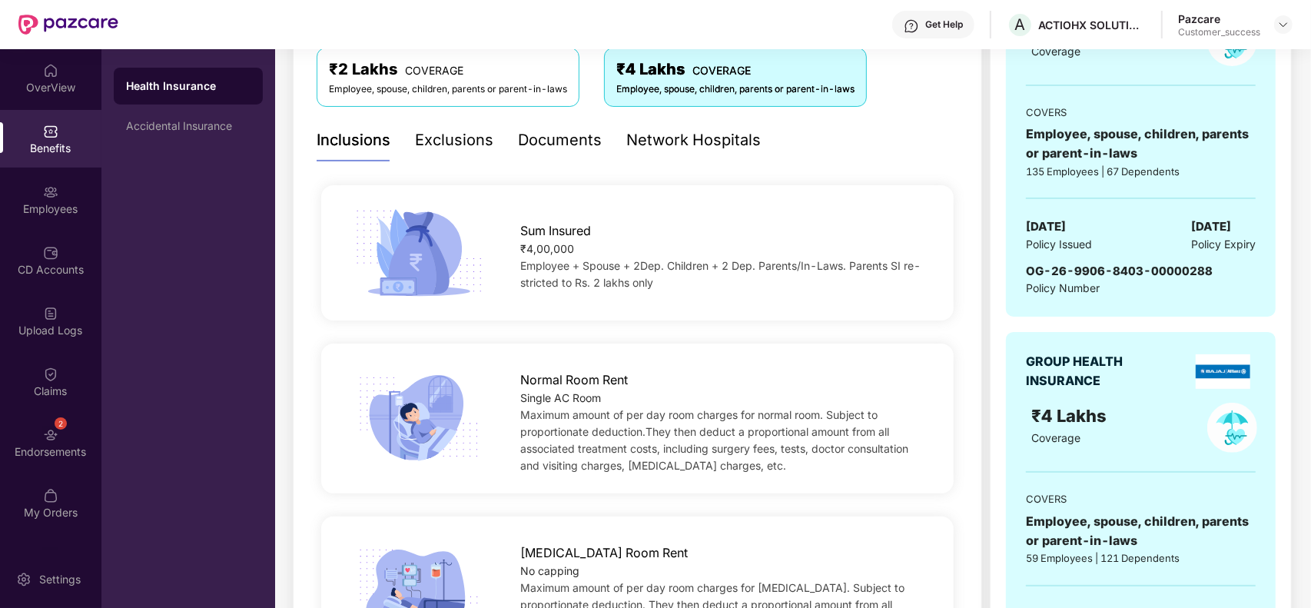
click at [496, 81] on div "₹2 Lakhs COVERAGE" at bounding box center [448, 70] width 238 height 24
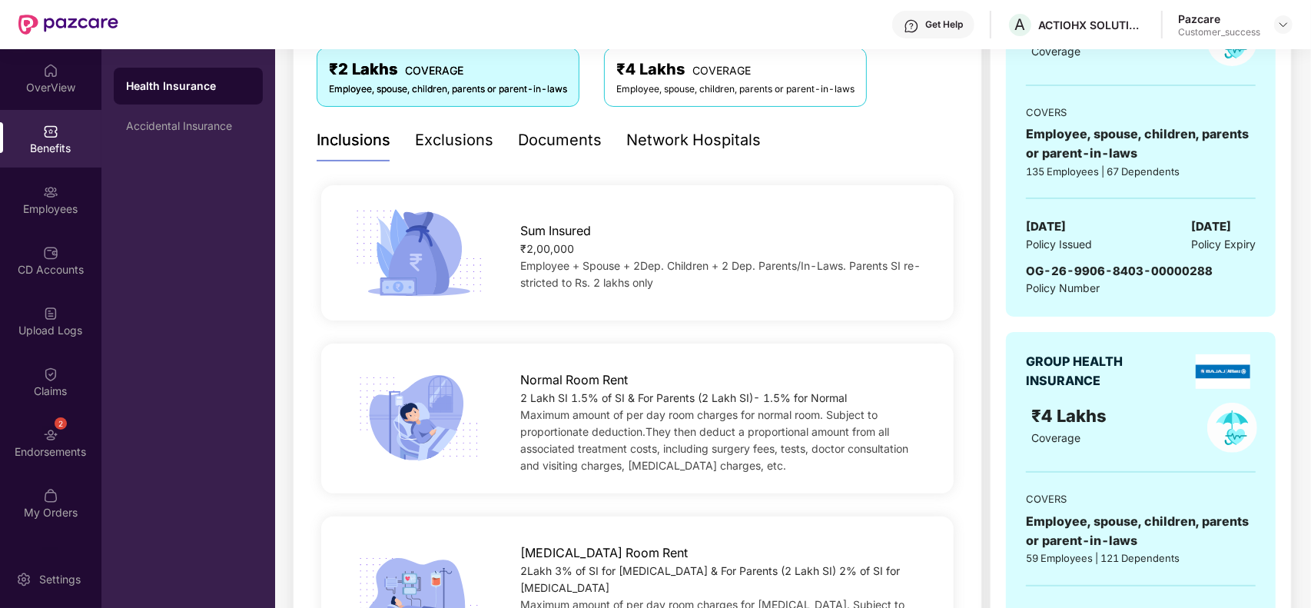
click at [519, 267] on div "Sum Insured ₹2,00,000 Employee + Spouse + 2Dep. Children + 2 Dep. Parents/In-La…" at bounding box center [723, 253] width 455 height 78
drag, startPoint x: 519, startPoint y: 266, endPoint x: 884, endPoint y: 270, distance: 364.9
click at [884, 270] on div "Employee + Spouse + 2Dep. Children + 2 Dep. Parents/In-Laws. Parents SI re- str…" at bounding box center [723, 274] width 406 height 34
copy span "Employee + Spouse + 2Dep. Children + 2 Dep. Parents/In-Laws. Parents"
click at [794, 338] on div "Normal Room Rent 2 Lakh SI 1.5% of SI & For Parents (2 Lakh SI)- 1.5% for Norma…" at bounding box center [637, 418] width 641 height 173
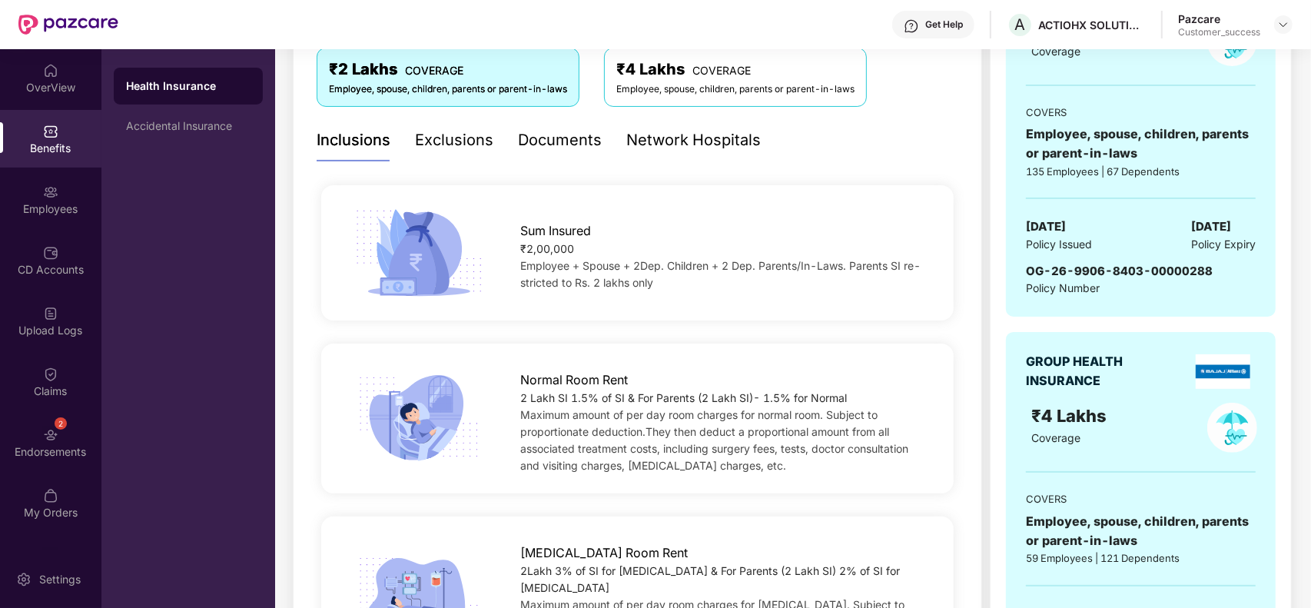
click at [582, 190] on div "Sum Insured ₹2,00,000 Employee + Spouse + 2Dep. Children + 2 Dep. Parents/In-La…" at bounding box center [637, 252] width 632 height 135
click at [632, 87] on div "Employee, spouse, children, parents or parent-in-laws" at bounding box center [735, 89] width 238 height 15
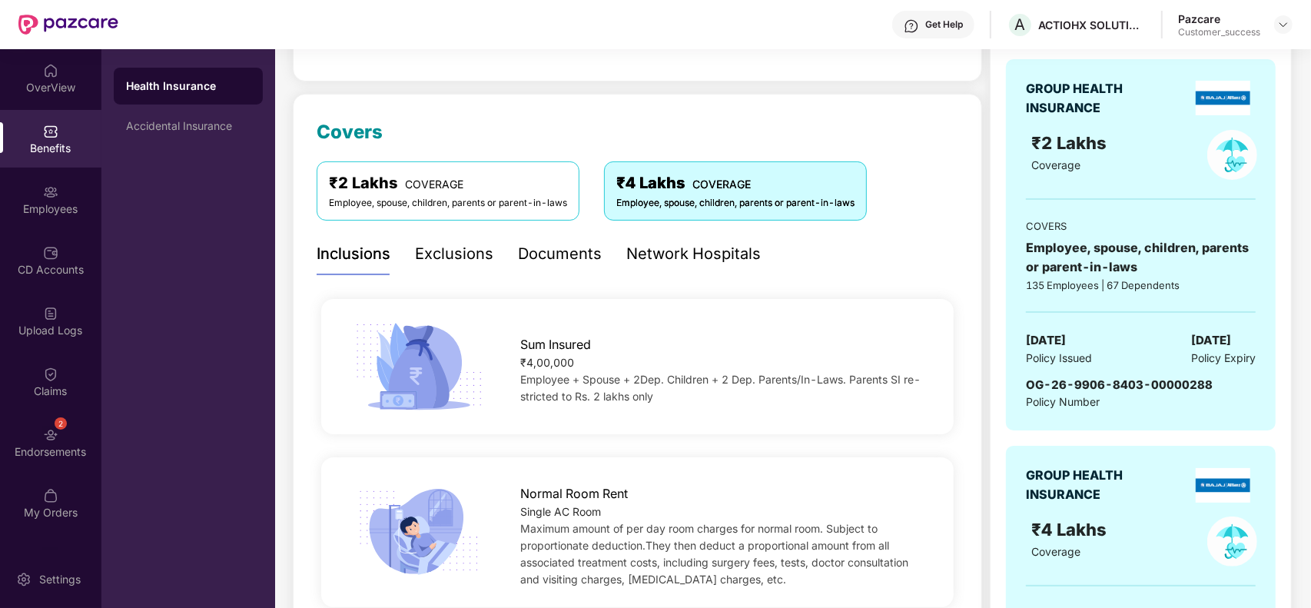
scroll to position [154, 0]
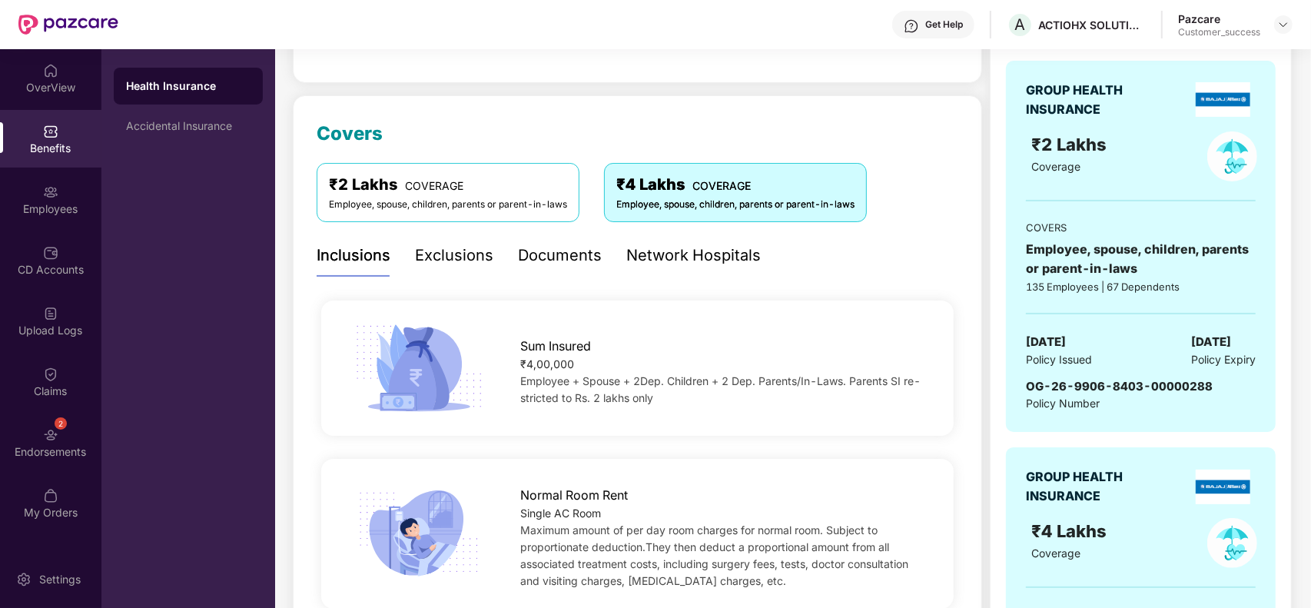
click at [457, 192] on span "COVERAGE" at bounding box center [434, 185] width 58 height 13
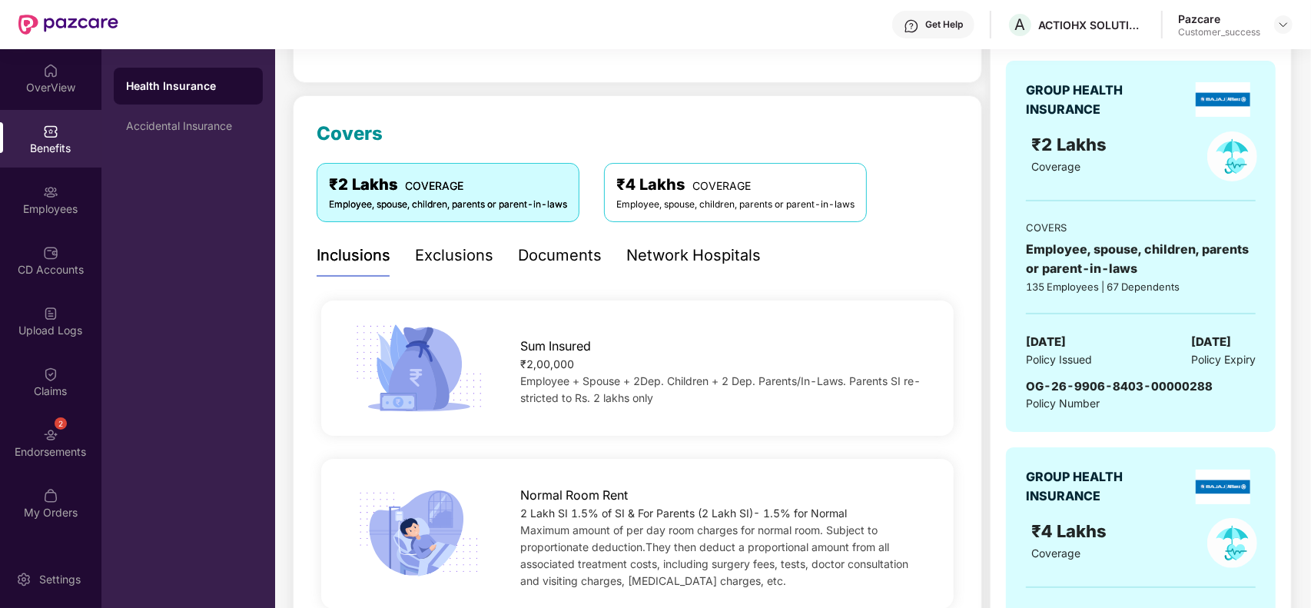
drag, startPoint x: 520, startPoint y: 512, endPoint x: 854, endPoint y: 512, distance: 334.2
click at [854, 512] on div "2 Lakh SI 1.5% of SI & For Parents (2 Lakh SI)- 1.5% for Normal" at bounding box center [723, 513] width 406 height 17
click at [807, 257] on div "Inclusions Exclusions Documents Network Hospitals" at bounding box center [637, 255] width 641 height 42
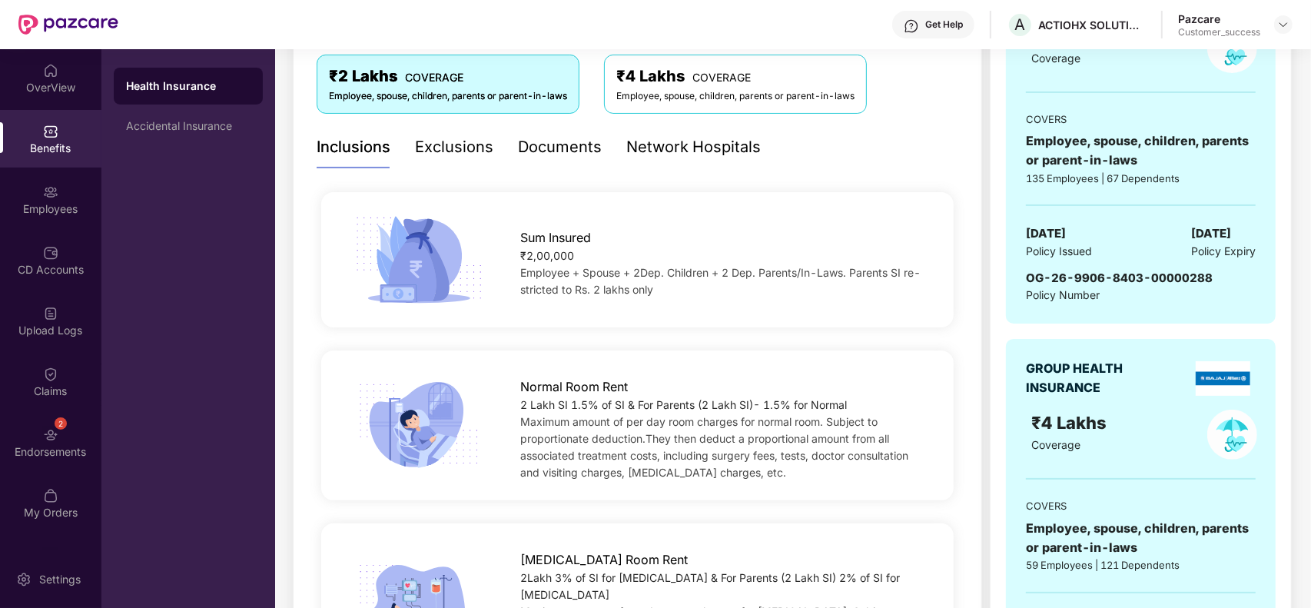
scroll to position [230, 0]
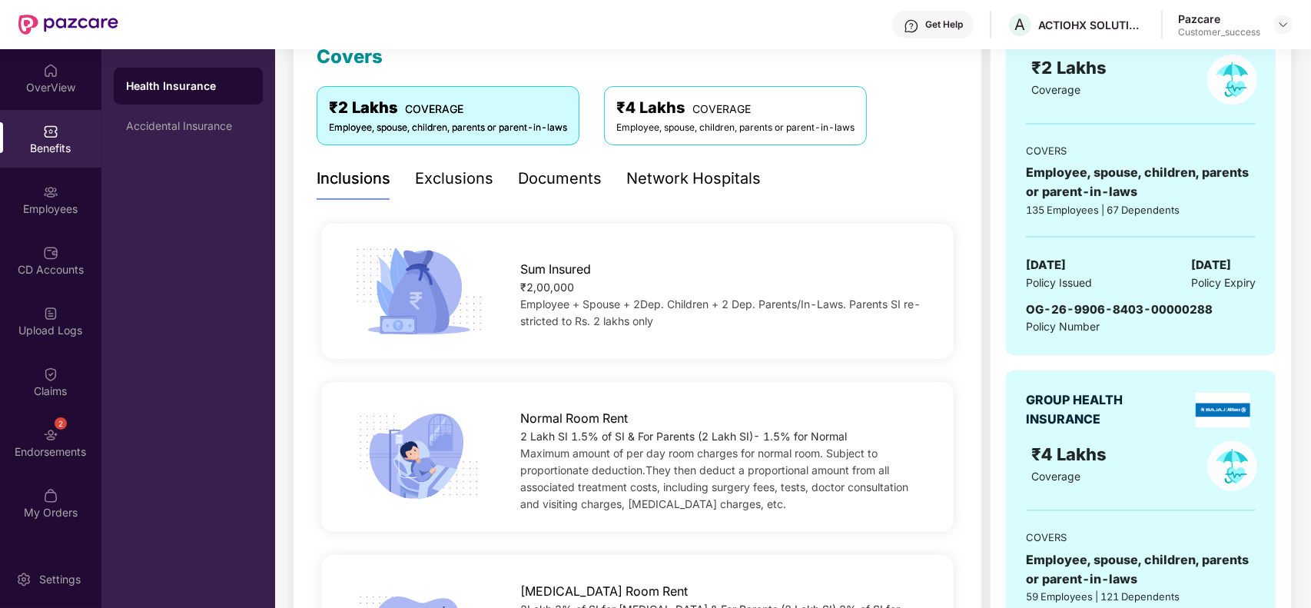
click at [719, 106] on span "COVERAGE" at bounding box center [721, 108] width 58 height 13
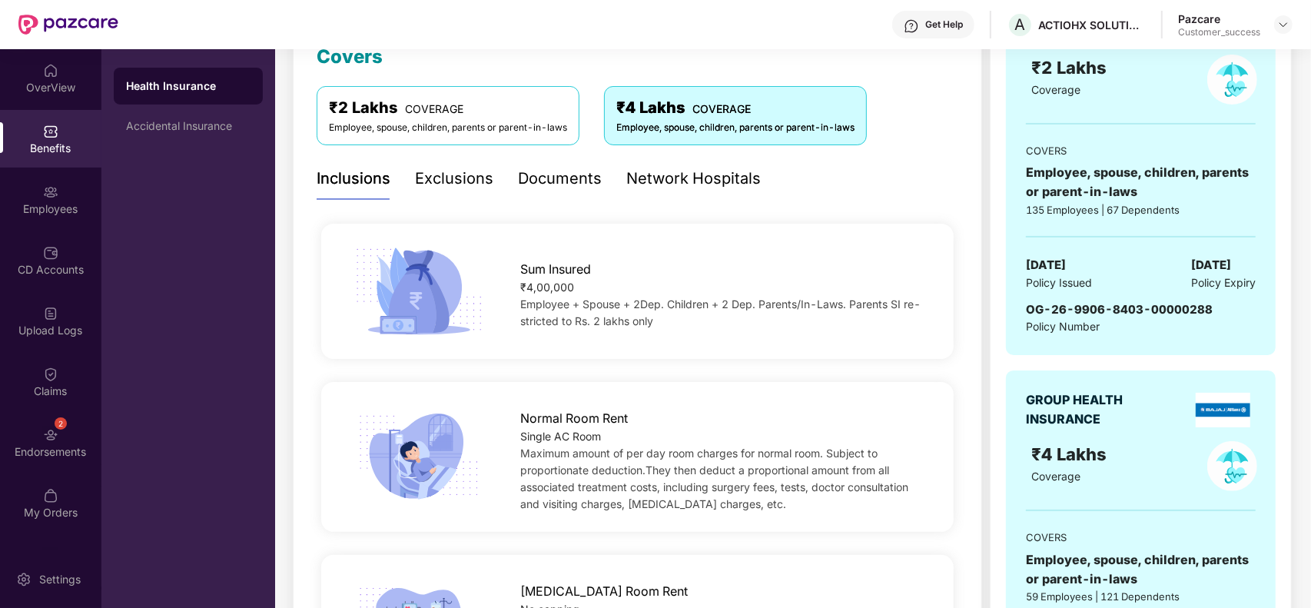
click at [722, 239] on div "Sum Insured ₹4,00,000 Employee + Spouse + 2Dep. Children + 2 Dep. Parents/In-La…" at bounding box center [637, 291] width 632 height 135
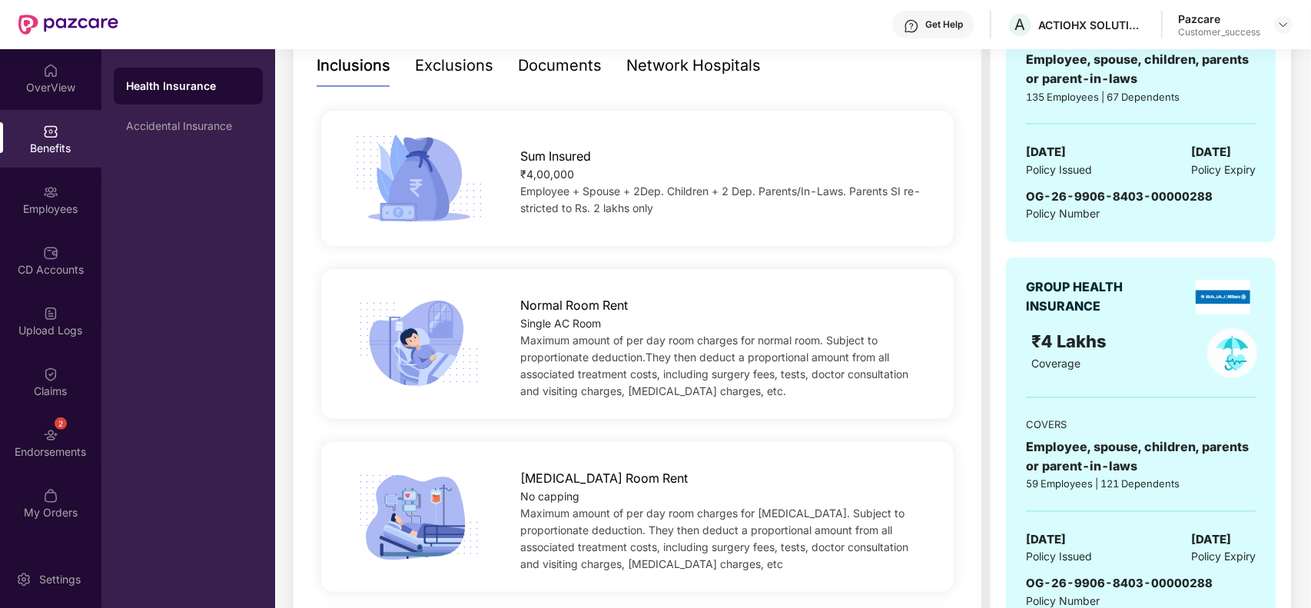
scroll to position [384, 0]
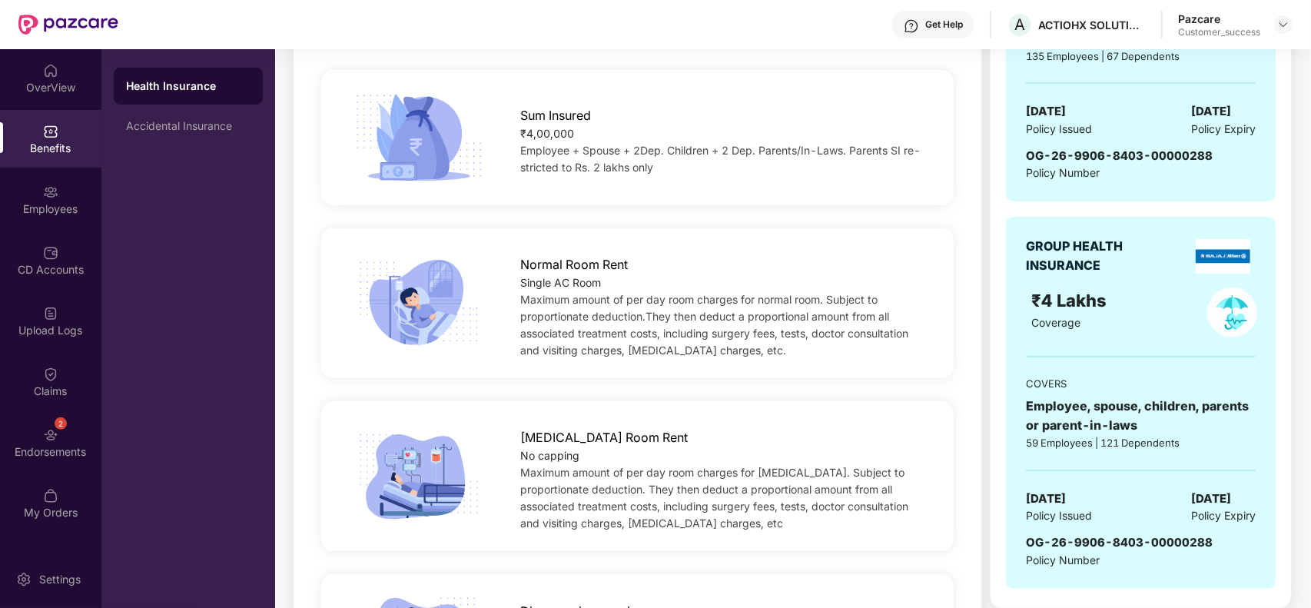
click at [608, 277] on div "Single AC Room" at bounding box center [723, 282] width 406 height 17
drag, startPoint x: 608, startPoint y: 277, endPoint x: 519, endPoint y: 282, distance: 88.5
click at [520, 282] on div "Single AC Room" at bounding box center [723, 282] width 406 height 17
copy div "Single AC Room"
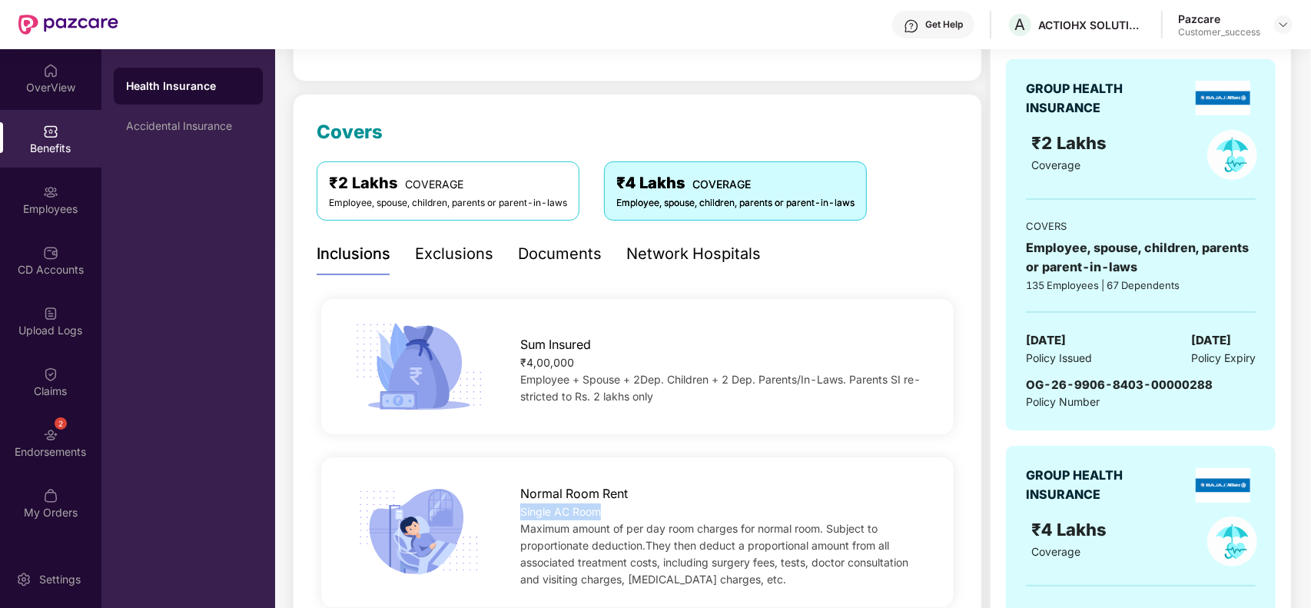
scroll to position [154, 0]
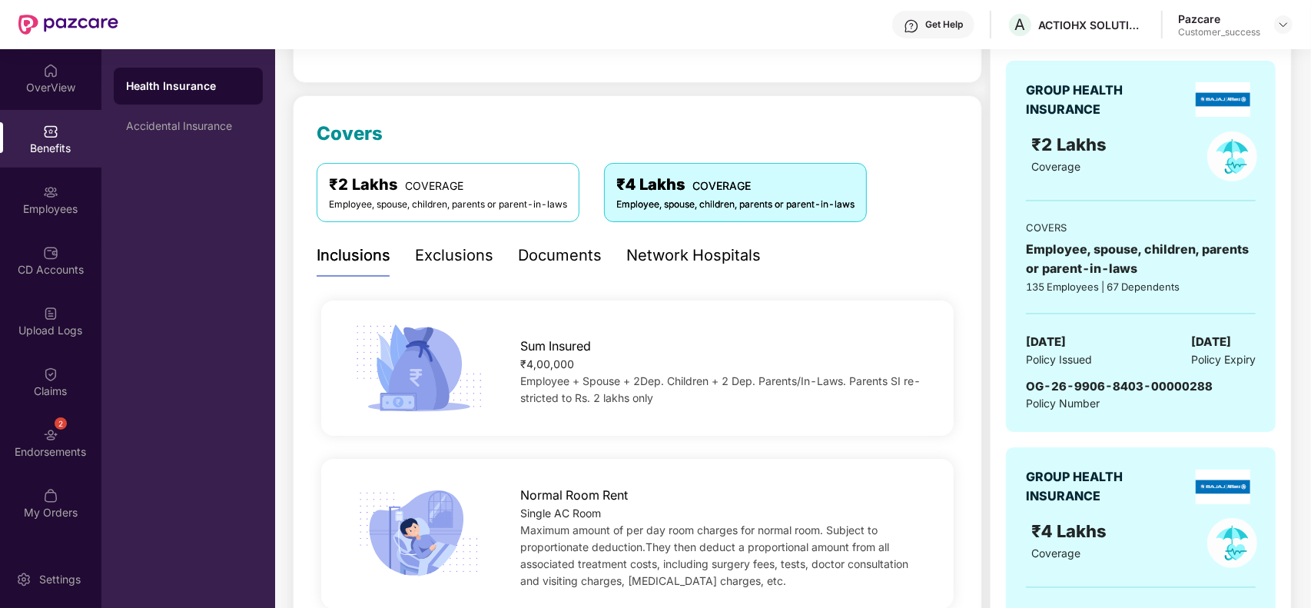
click at [500, 179] on div "₹2 Lakhs COVERAGE" at bounding box center [448, 185] width 238 height 24
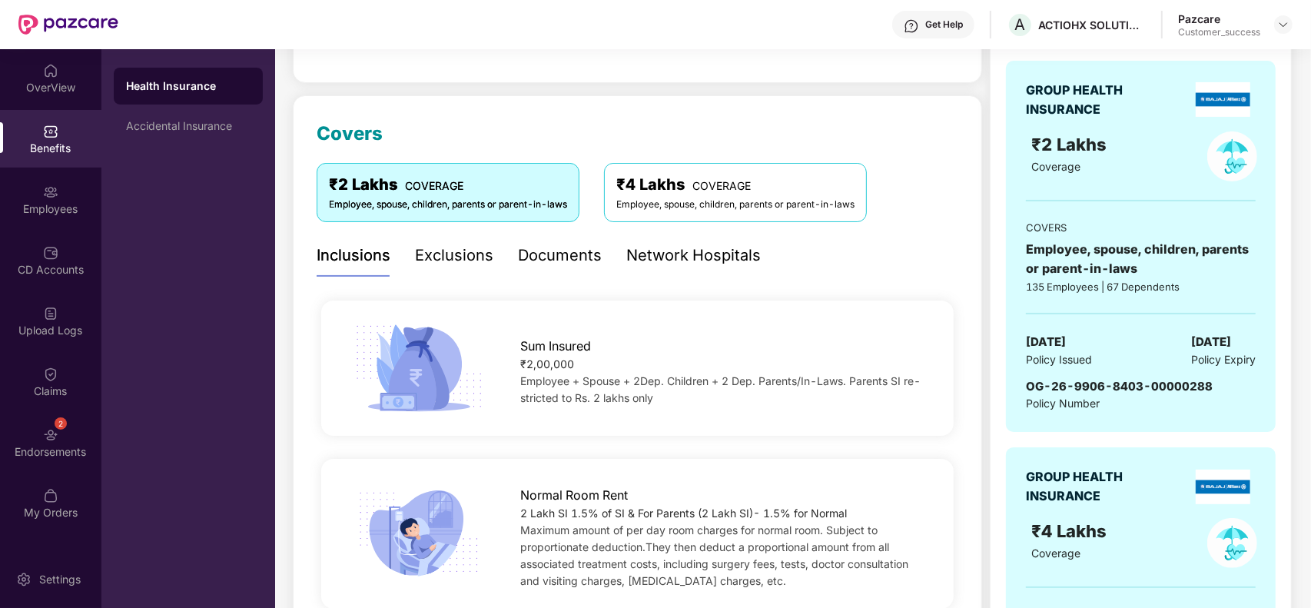
click at [677, 375] on span "Employee + Spouse + 2Dep. Children + 2 Dep. Parents/In-Laws. Parents SI re- str…" at bounding box center [720, 389] width 400 height 30
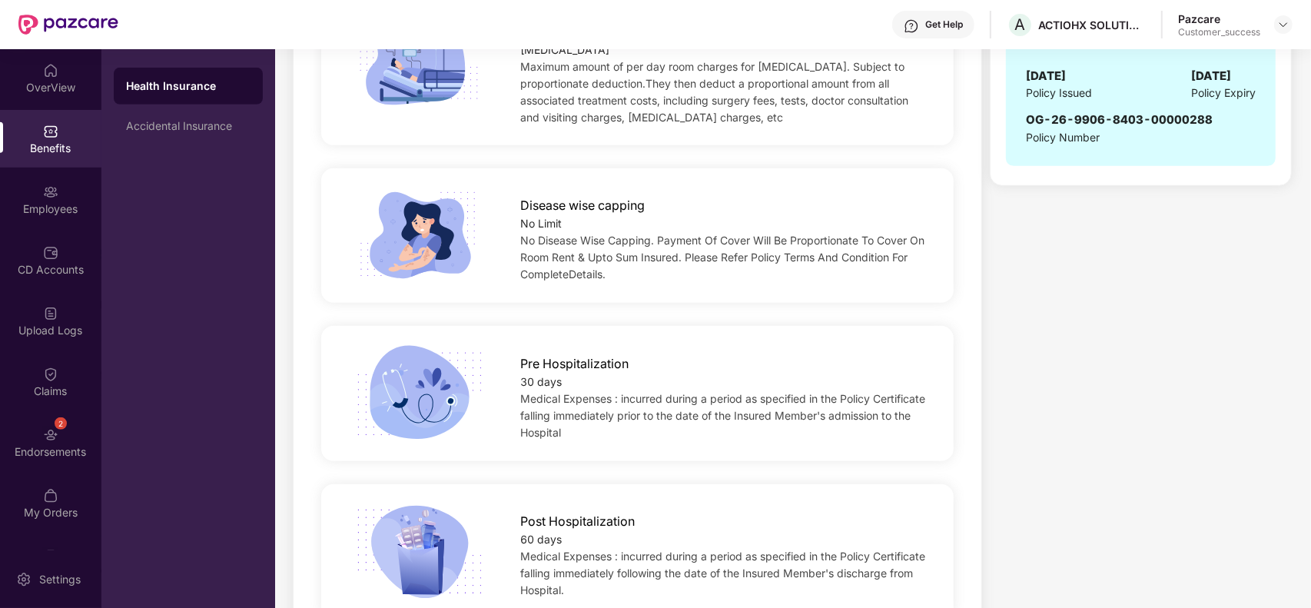
scroll to position [845, 0]
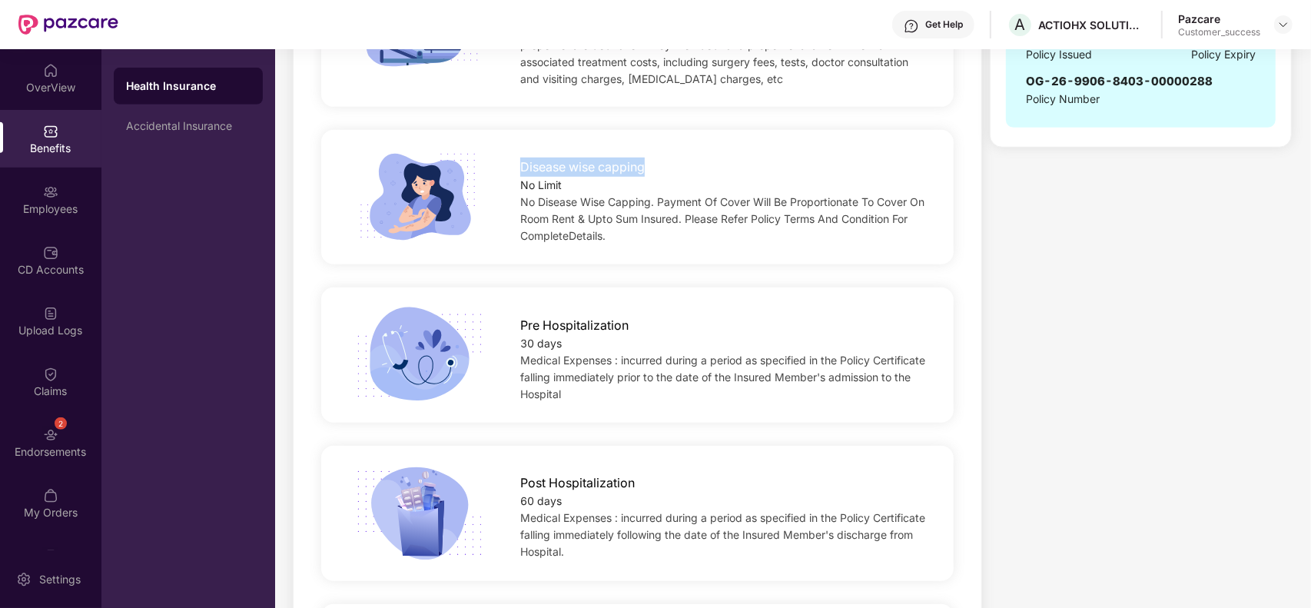
drag, startPoint x: 649, startPoint y: 151, endPoint x: 520, endPoint y: 143, distance: 129.3
click at [520, 150] on div "Disease wise capping" at bounding box center [723, 163] width 406 height 27
copy span "Disease wise capping"
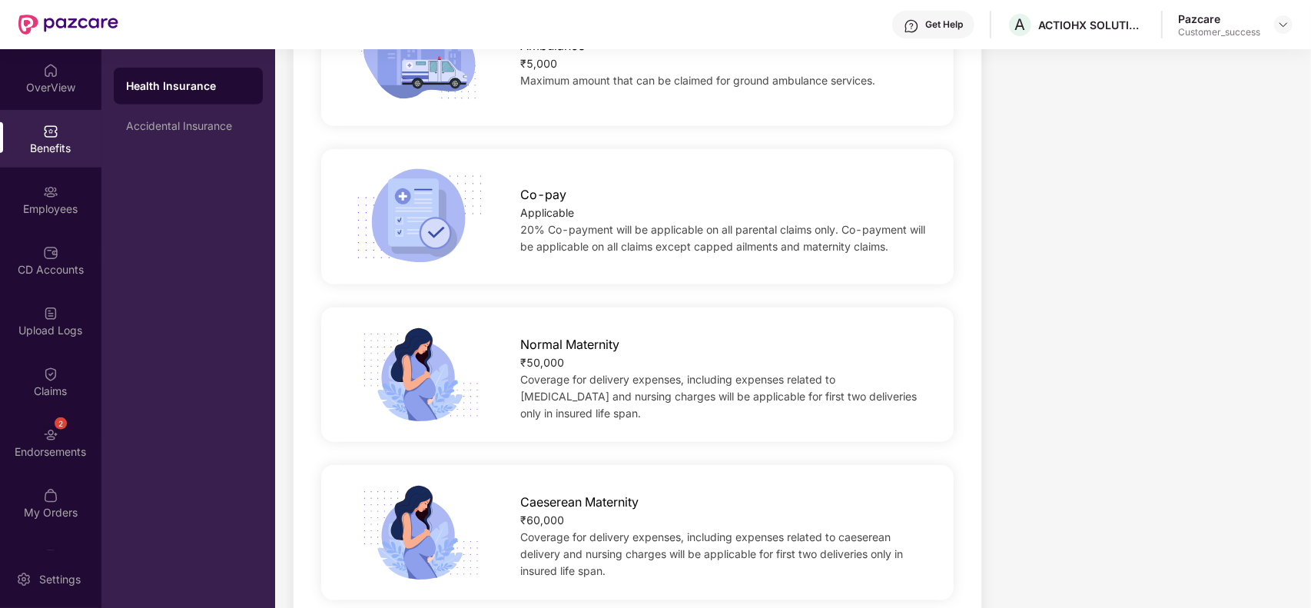
scroll to position [1460, 0]
click at [754, 325] on div "Normal Maternity" at bounding box center [723, 338] width 406 height 27
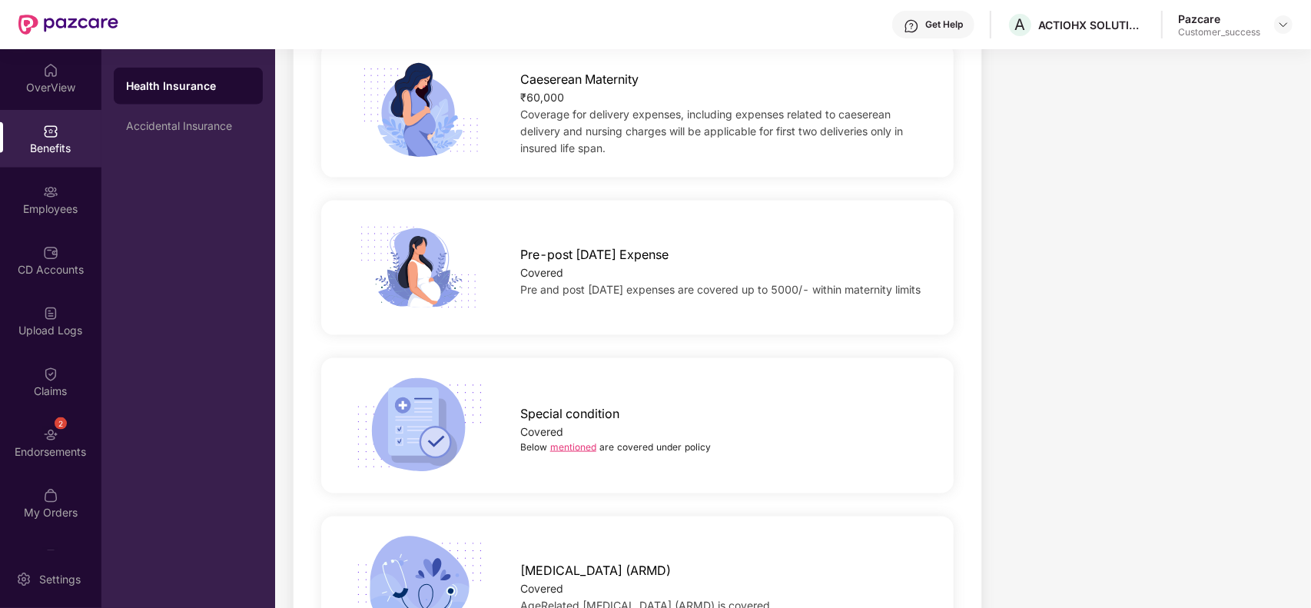
scroll to position [1882, 0]
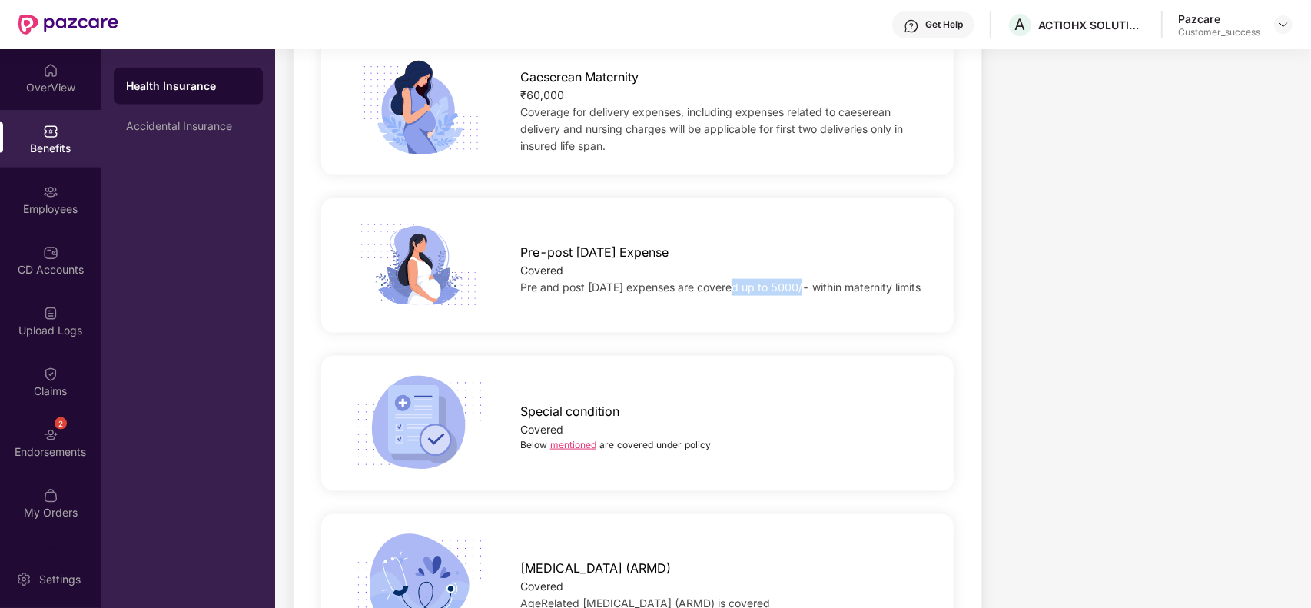
drag, startPoint x: 795, startPoint y: 271, endPoint x: 727, endPoint y: 274, distance: 68.4
click at [727, 280] on span "Pre and post natal expenses are covered up to 5000/- within maternity limits" at bounding box center [720, 286] width 400 height 13
copy span "up to 5000/-"
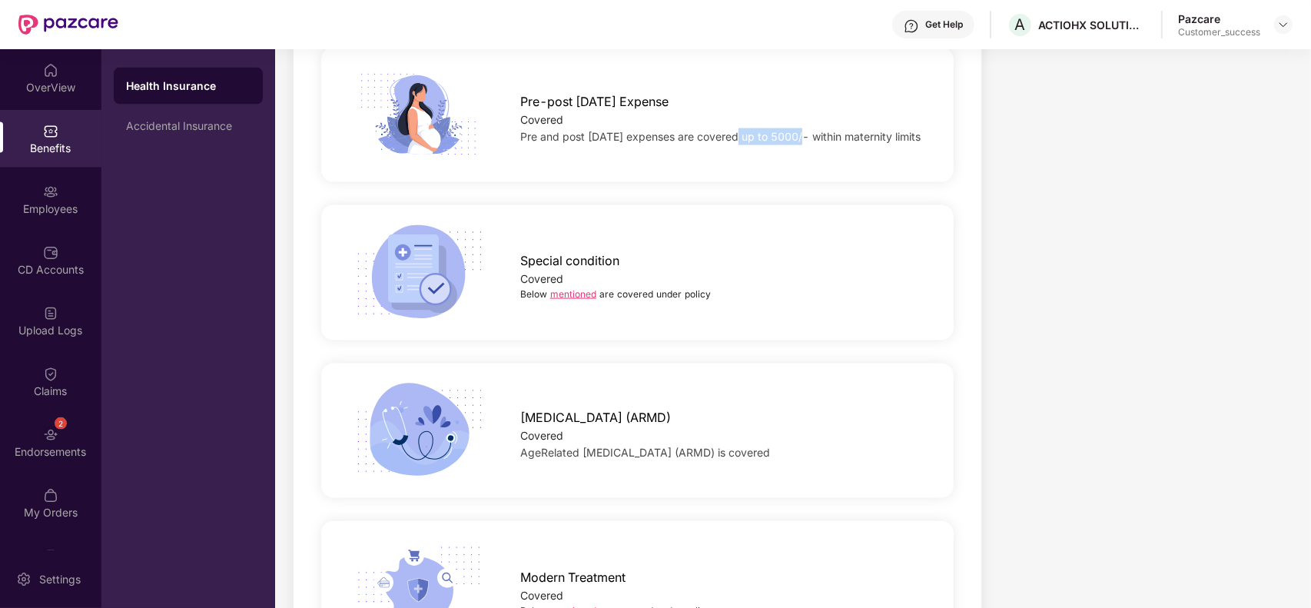
scroll to position [2036, 0]
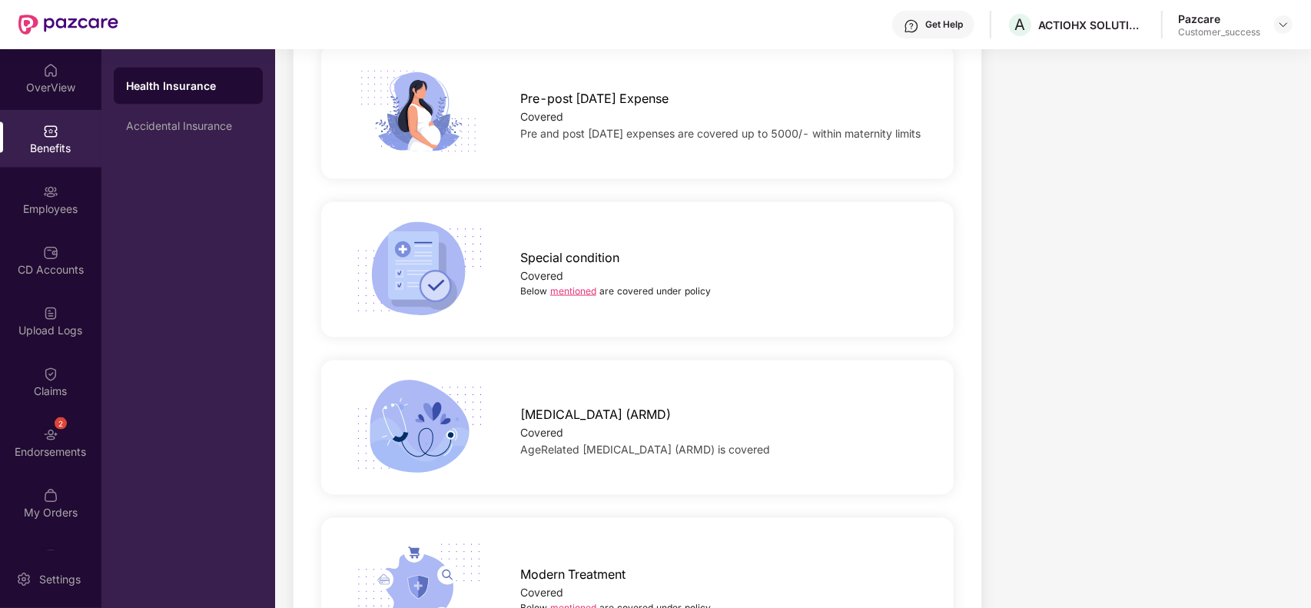
click at [575, 285] on link "mentioned" at bounding box center [573, 291] width 46 height 12
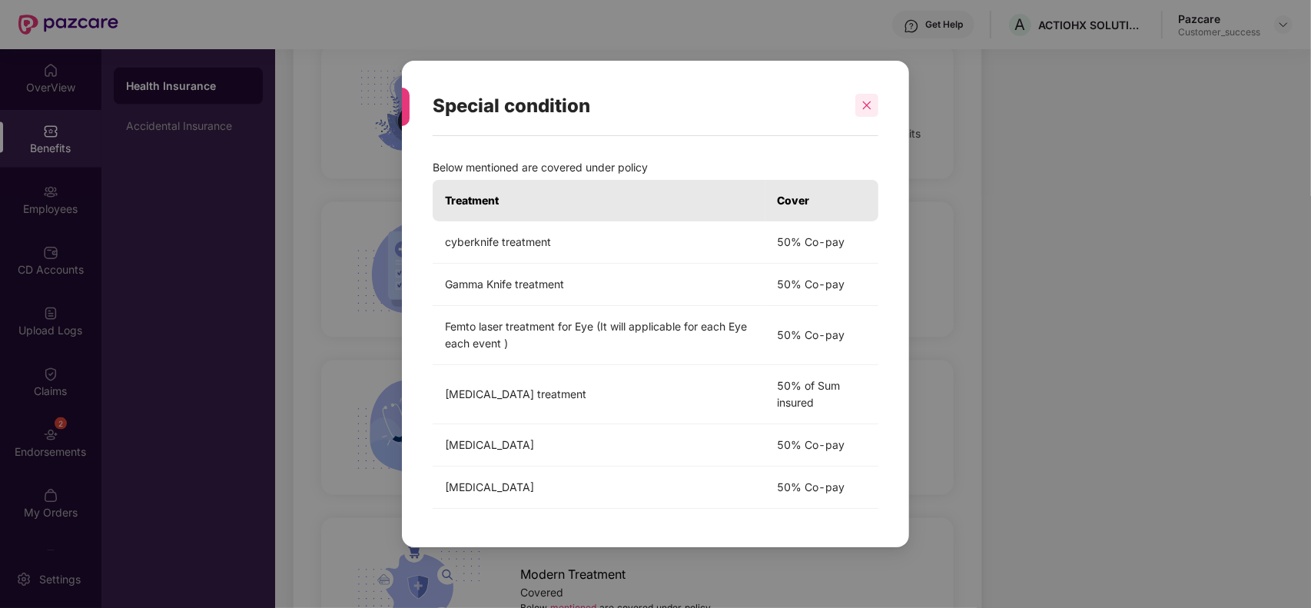
click at [864, 108] on icon "close" at bounding box center [866, 105] width 11 height 11
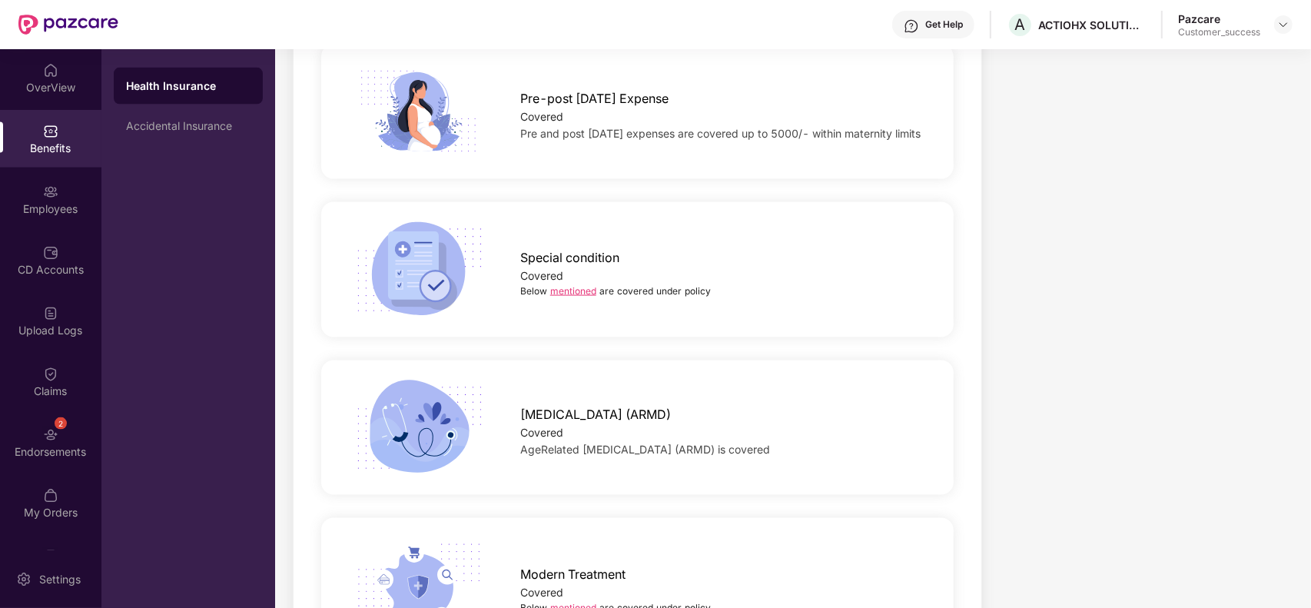
click at [819, 456] on div "Age Related Macular Degeneration (ARMD) Covered AgeRelated Macular Degeneration…" at bounding box center [637, 428] width 681 height 97
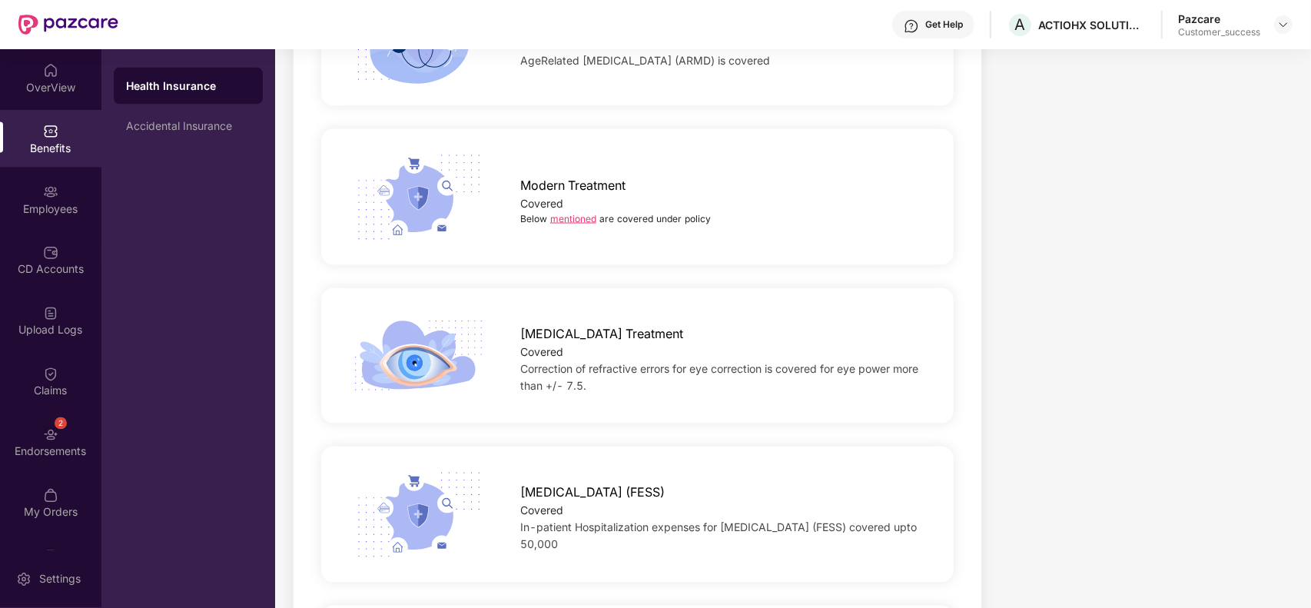
scroll to position [2458, 0]
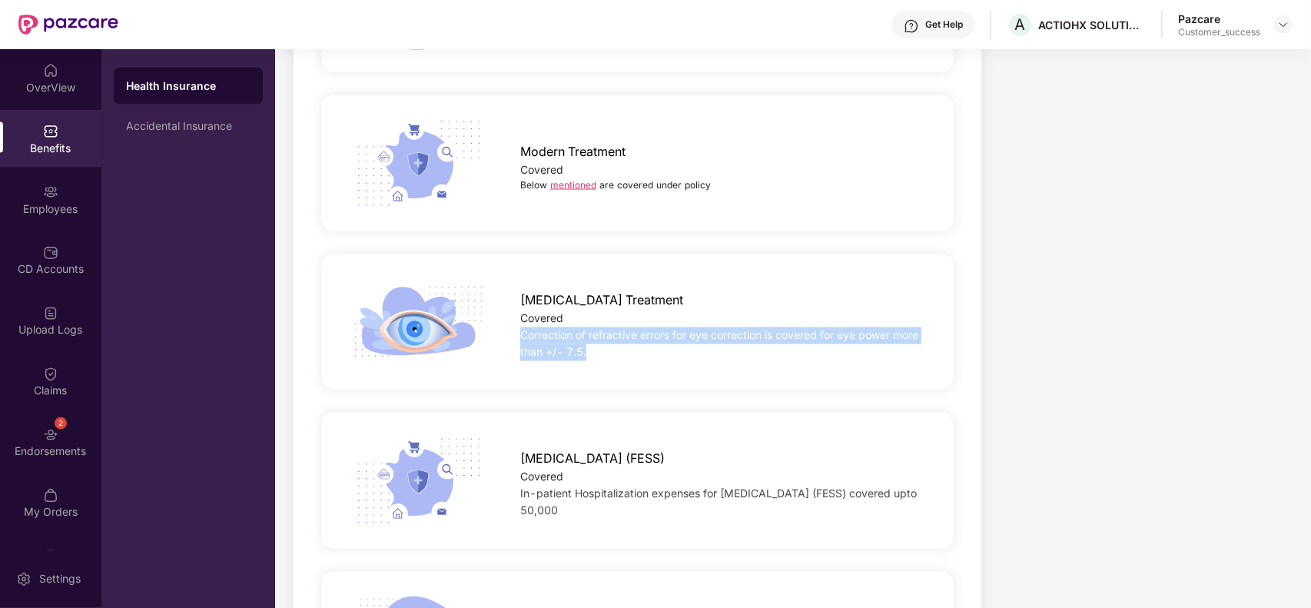
drag, startPoint x: 594, startPoint y: 334, endPoint x: 521, endPoint y: 323, distance: 73.9
click at [521, 327] on div "Correction of refractive errors for eye correction is covered for eye power mor…" at bounding box center [723, 344] width 406 height 34
copy span "Correction of refractive errors for eye correction is covered for eye power mor…"
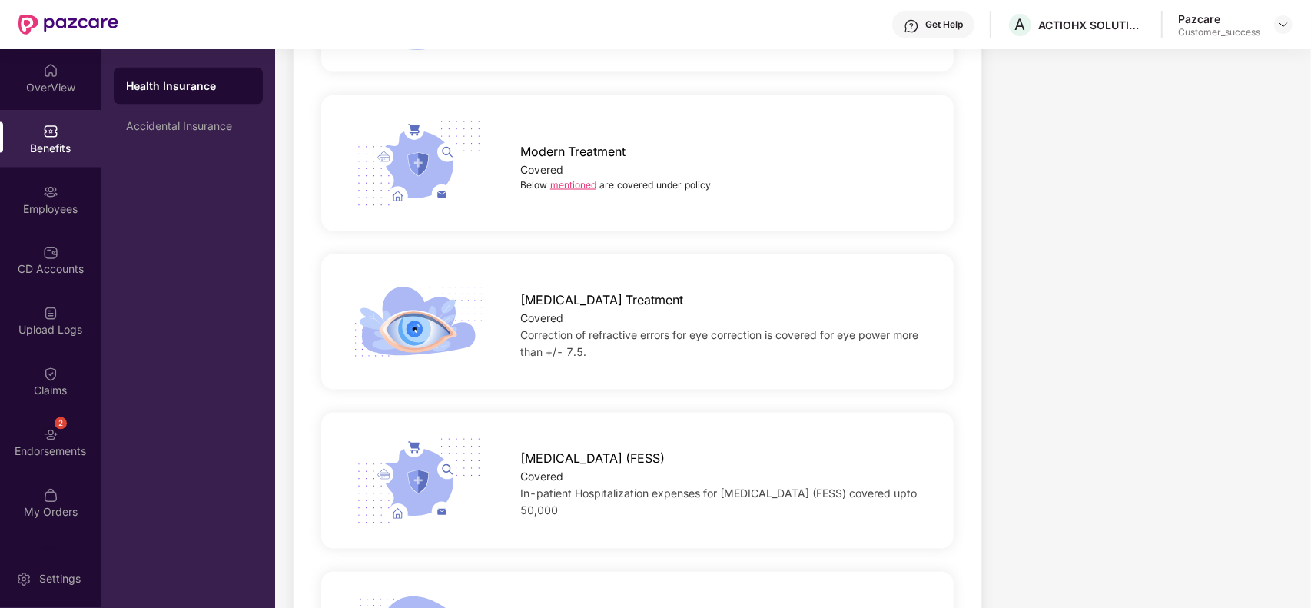
click at [781, 413] on div "Functional Endoscopic Sinus Surgery (FESS) Covered In-patient Hospitalization e…" at bounding box center [637, 481] width 632 height 136
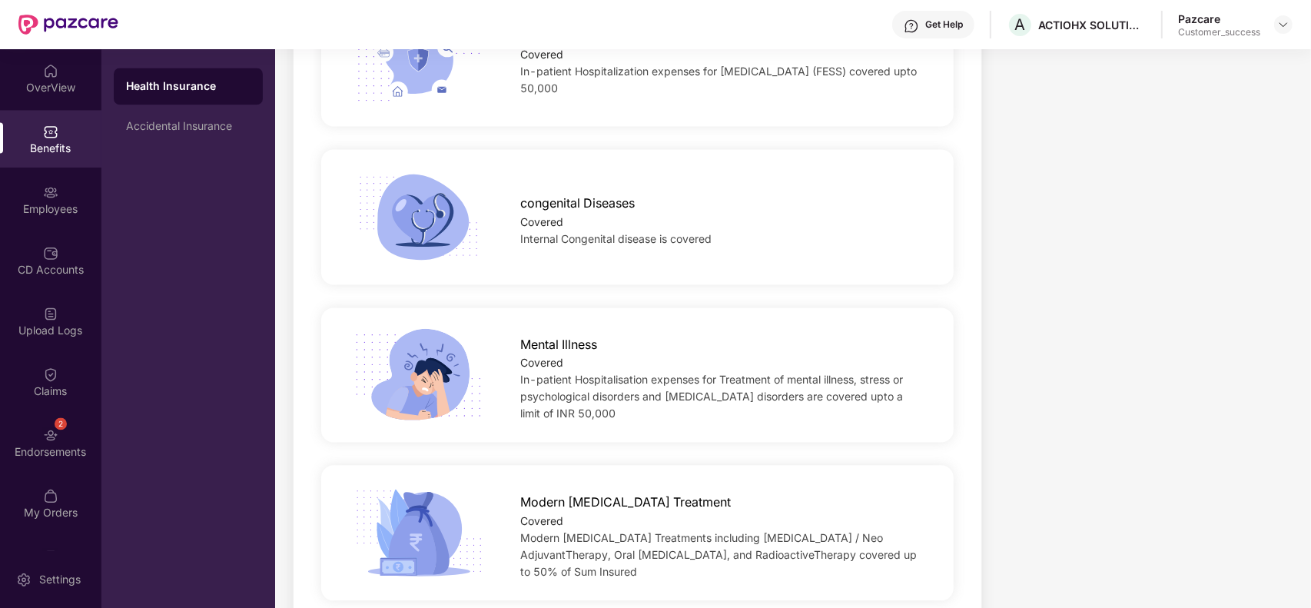
scroll to position [2919, 0]
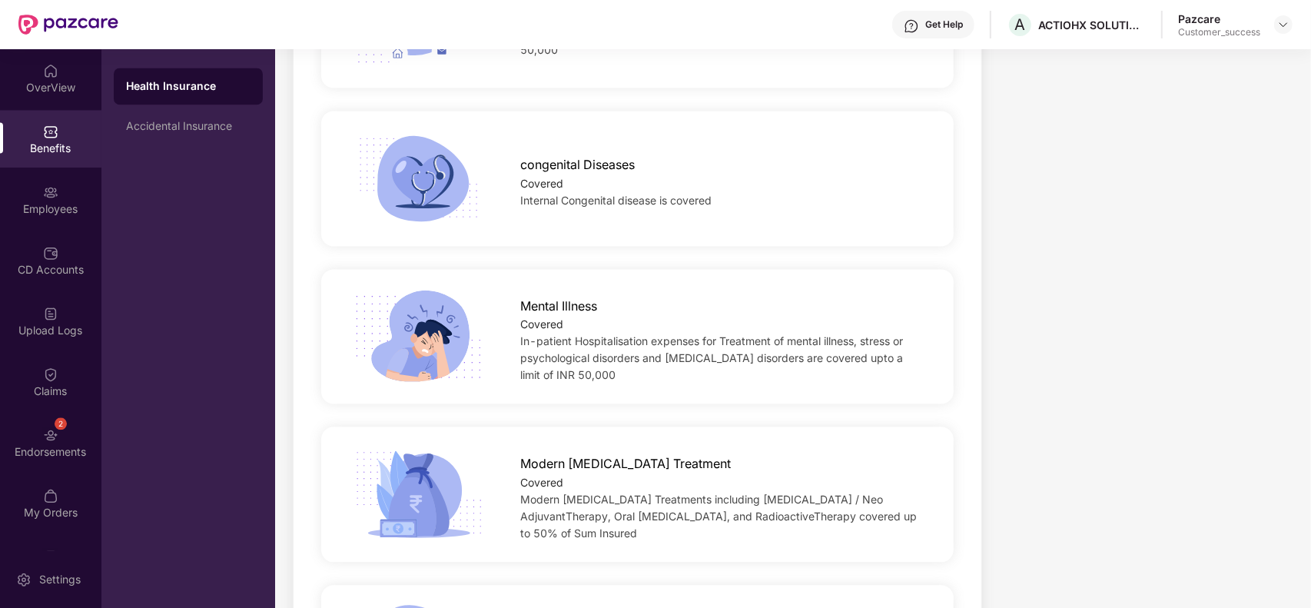
click at [535, 297] on span "Mental Illness" at bounding box center [558, 306] width 77 height 19
copy span "Mental"
click at [668, 382] on div "Mental Illness Covered In-patient Hospitalisation expenses for Treatment of men…" at bounding box center [637, 336] width 632 height 135
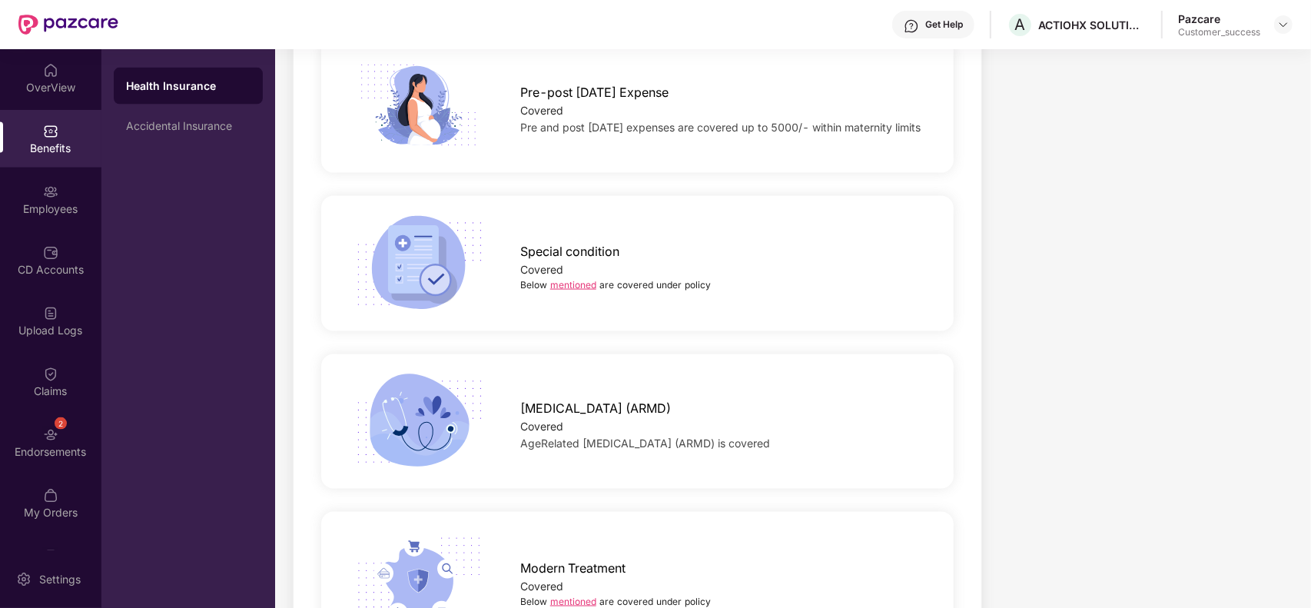
scroll to position [2022, 0]
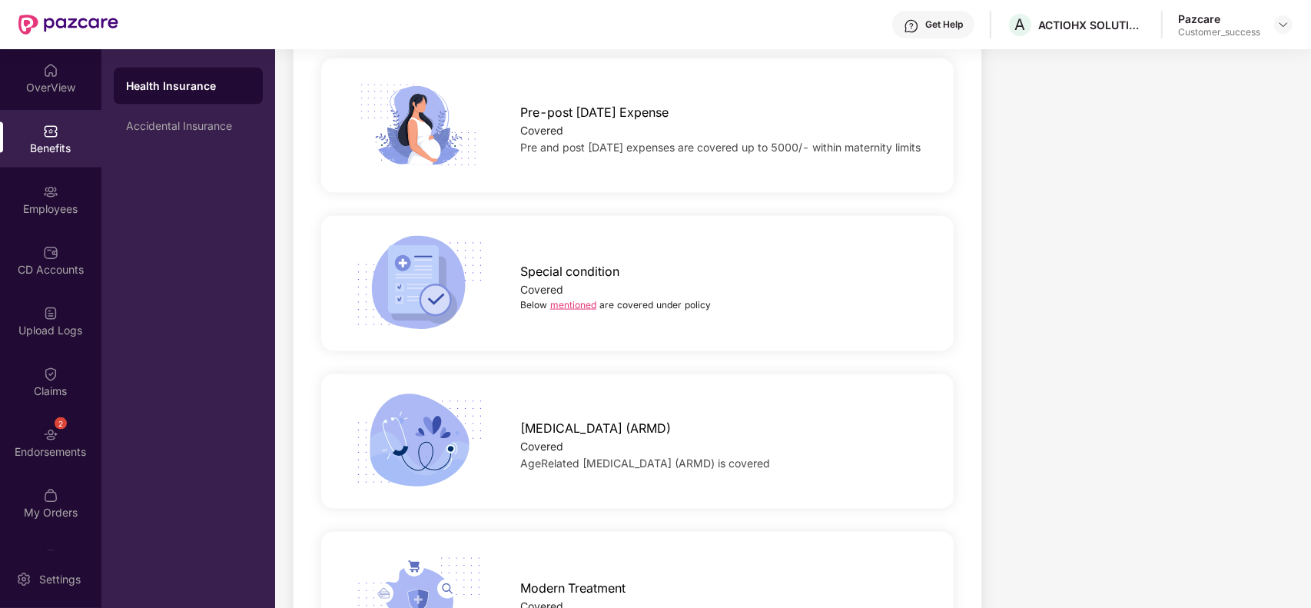
click at [582, 299] on link "mentioned" at bounding box center [573, 305] width 46 height 12
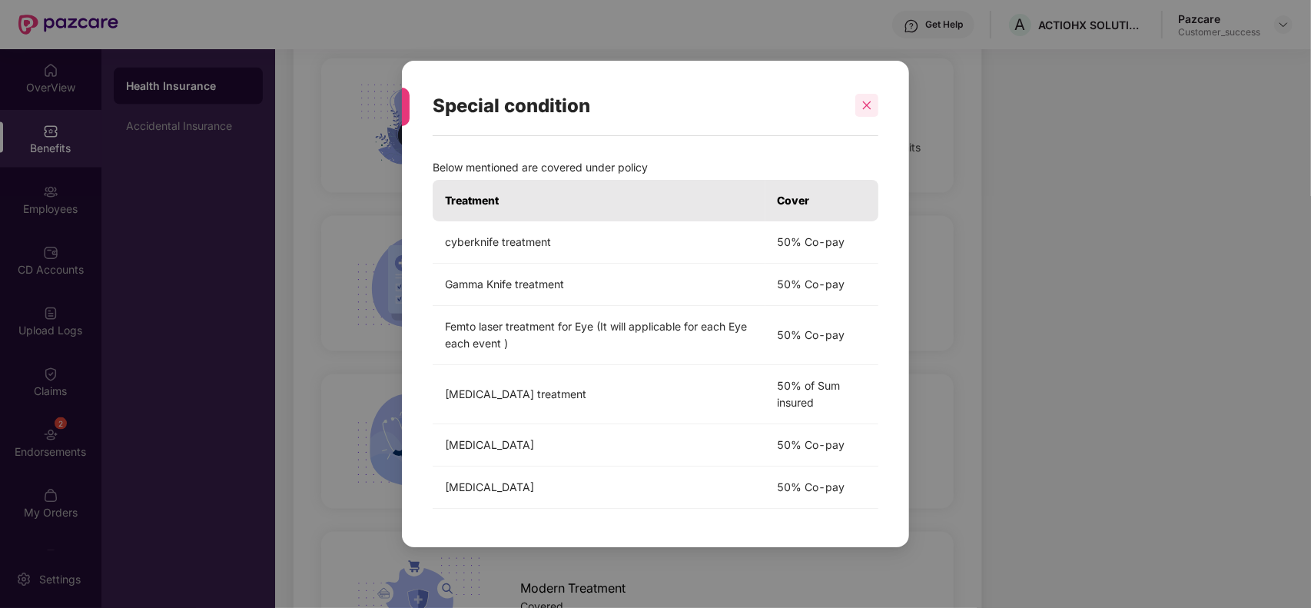
click at [866, 106] on icon "close" at bounding box center [866, 105] width 11 height 11
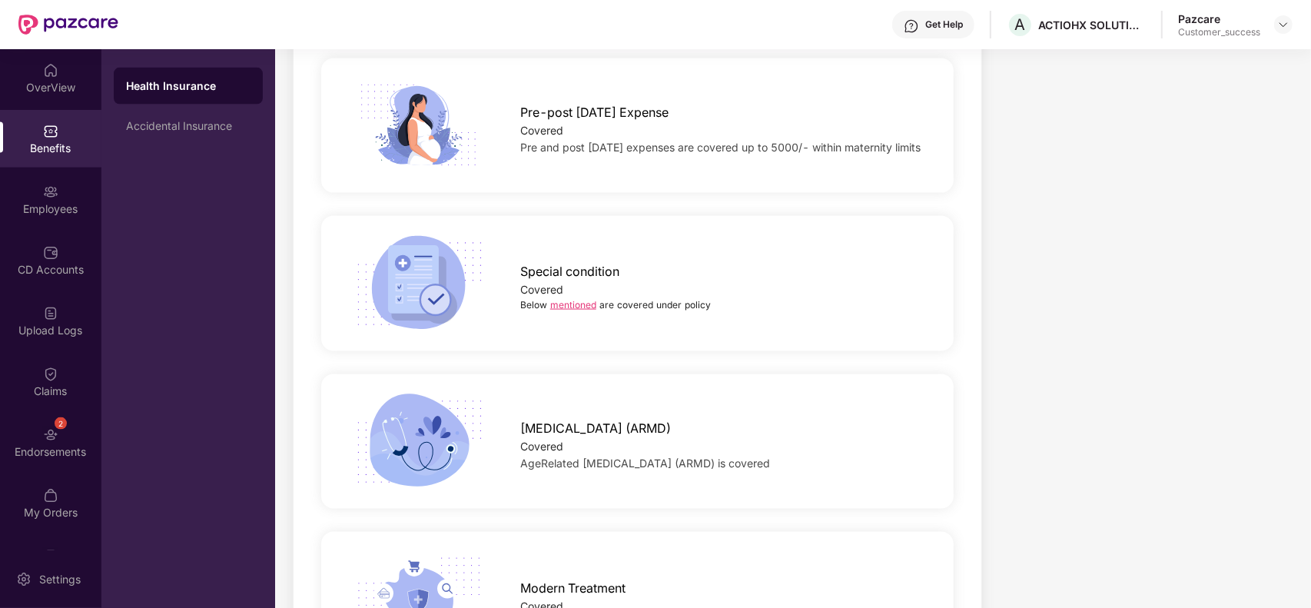
click at [580, 299] on link "mentioned" at bounding box center [573, 305] width 46 height 12
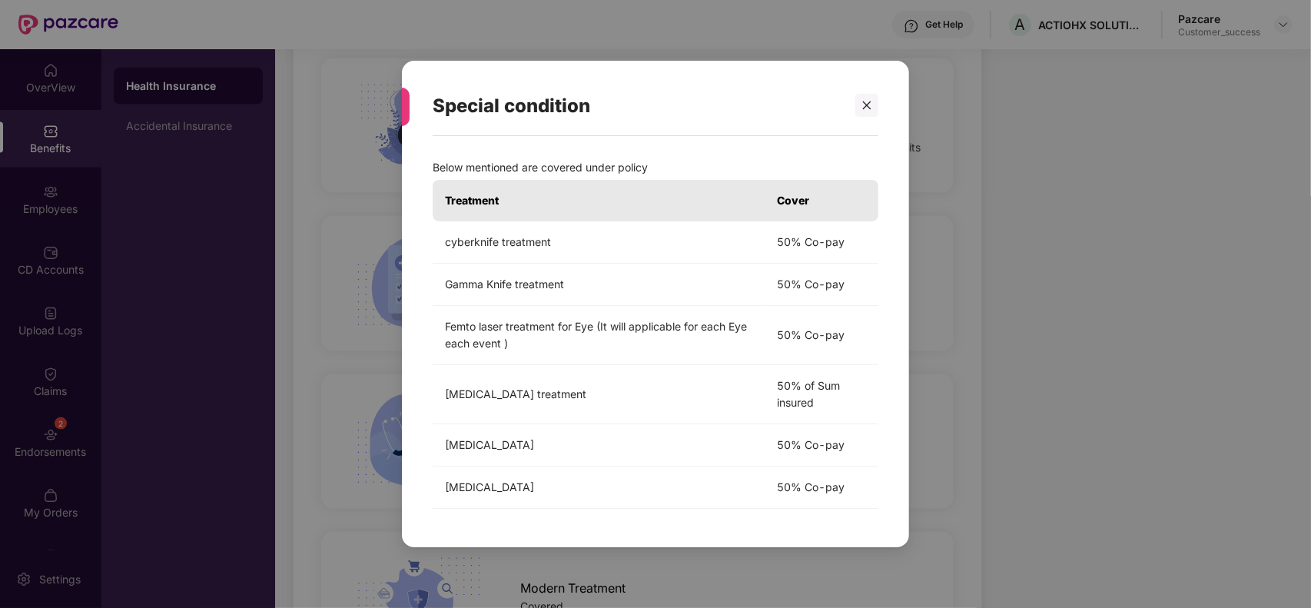
click at [949, 293] on div "Special condition Below mentioned are covered under policy Treatment Cover cybe…" at bounding box center [655, 304] width 1311 height 608
click at [866, 102] on icon "close" at bounding box center [866, 105] width 11 height 11
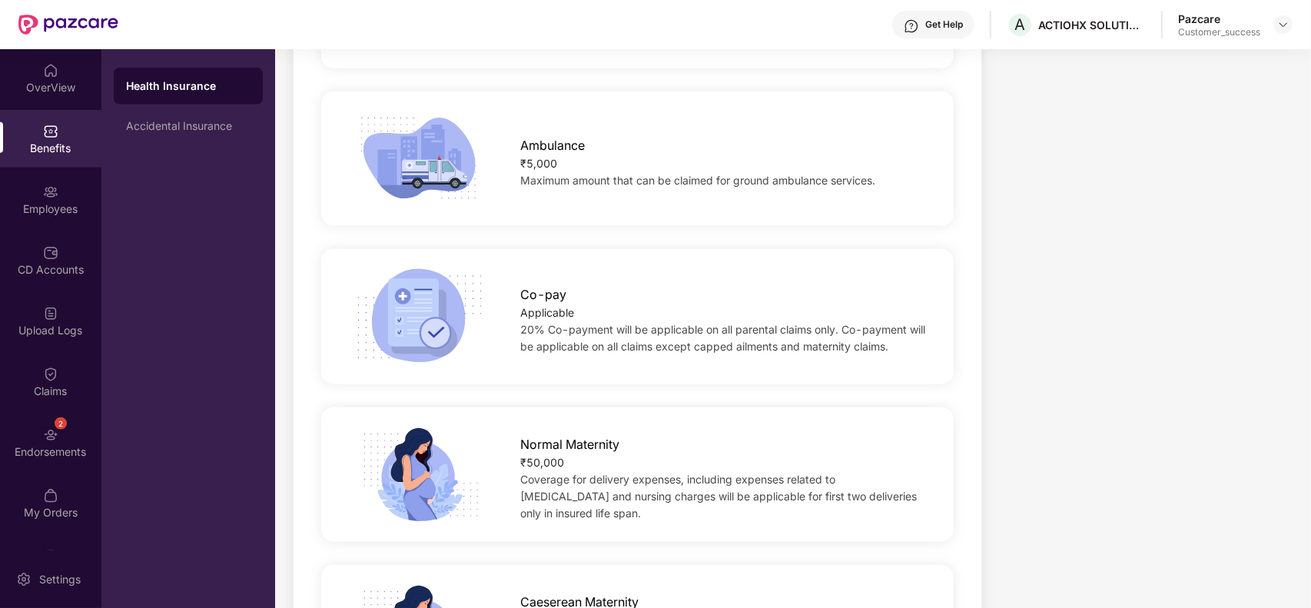
scroll to position [1331, 0]
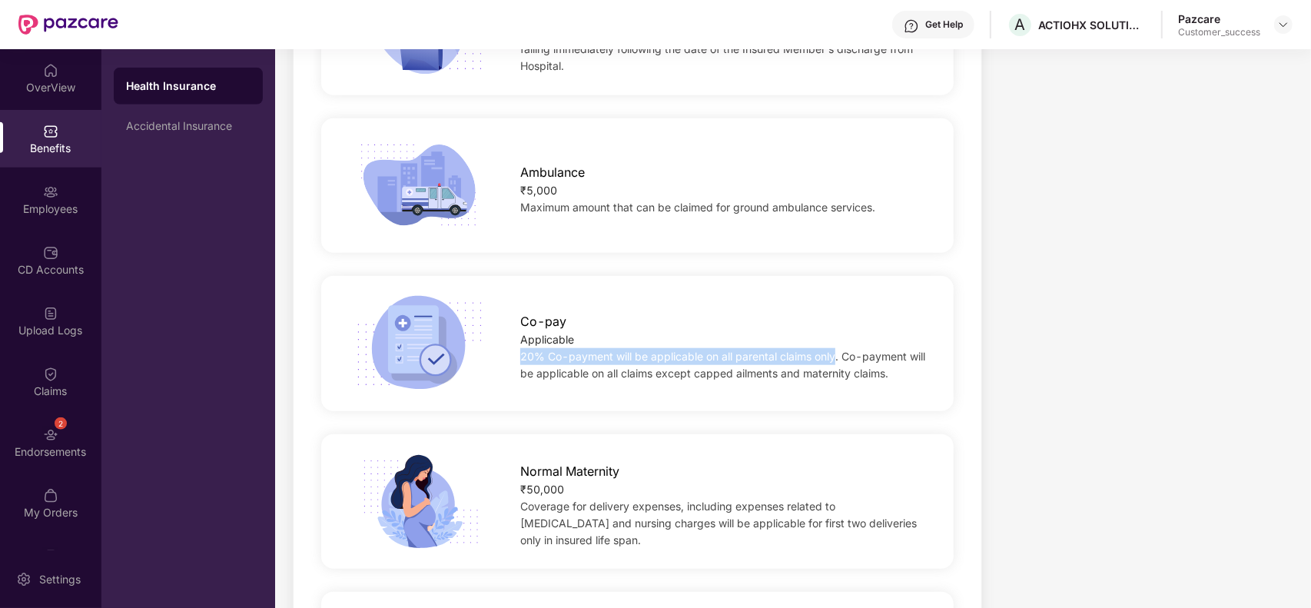
drag, startPoint x: 520, startPoint y: 338, endPoint x: 836, endPoint y: 338, distance: 315.7
click at [836, 350] on span "20% Co-payment will be applicable on all parental claims only. Co-payment will …" at bounding box center [722, 365] width 405 height 30
copy span "20% Co-payment will be applicable on all parental claims only"
click at [857, 295] on div "Co-pay Applicable 20% Co-payment will be applicable on all parental claims only…" at bounding box center [637, 343] width 681 height 97
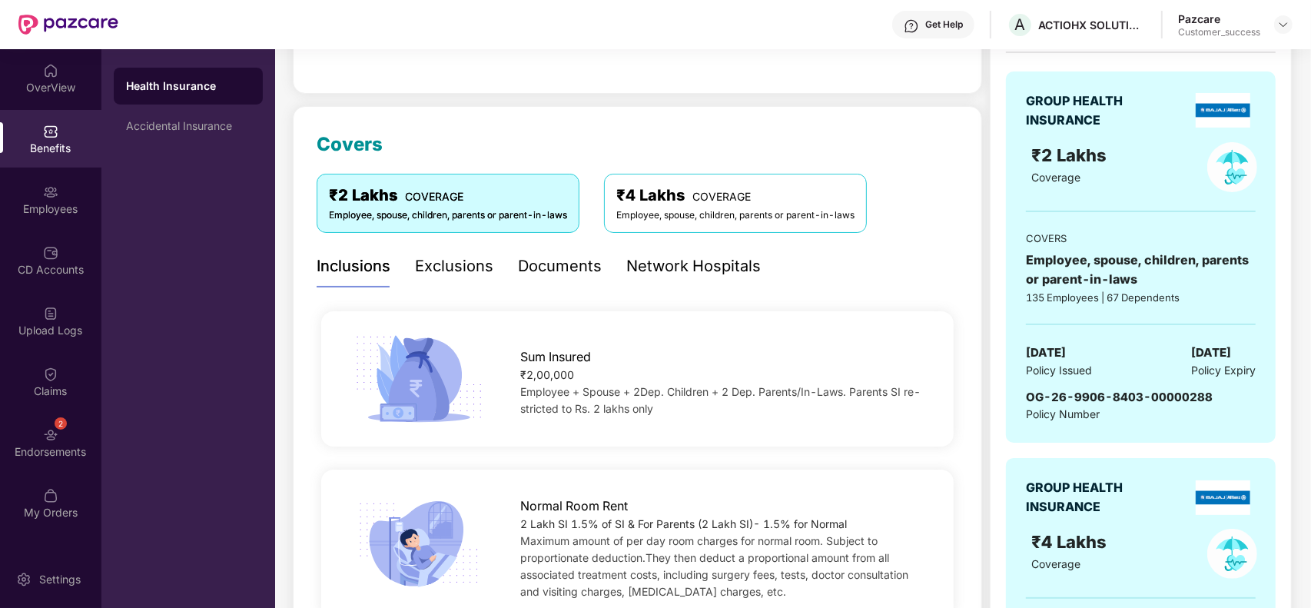
scroll to position [140, 0]
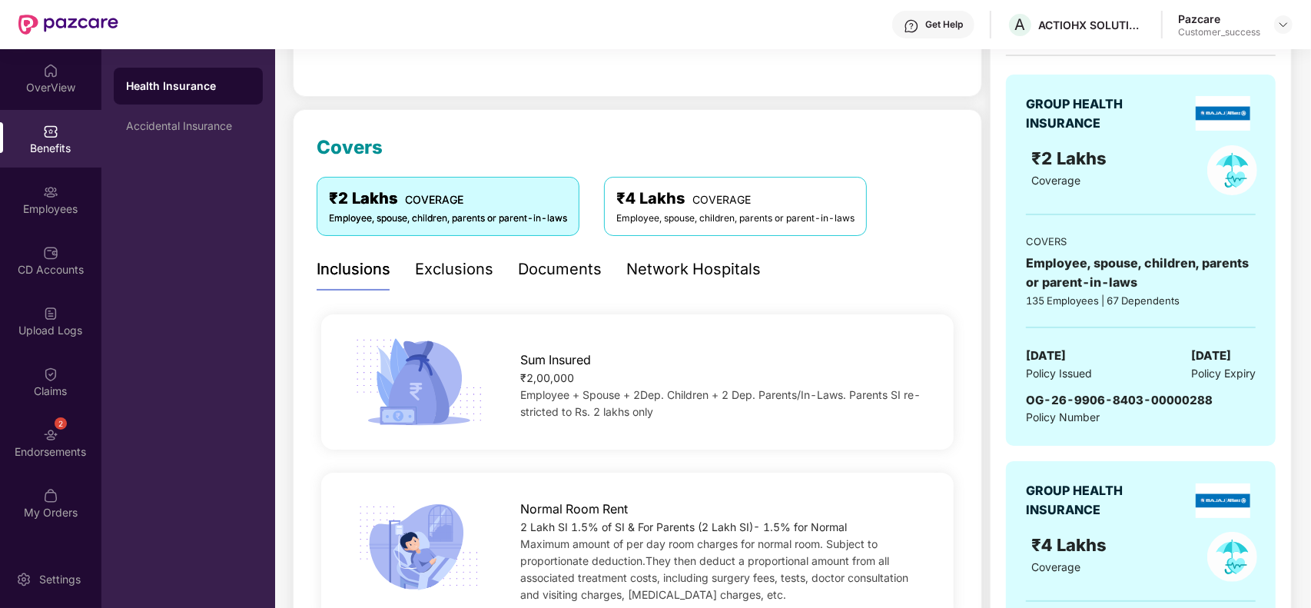
click at [657, 207] on div "₹4 Lakhs COVERAGE" at bounding box center [735, 199] width 238 height 24
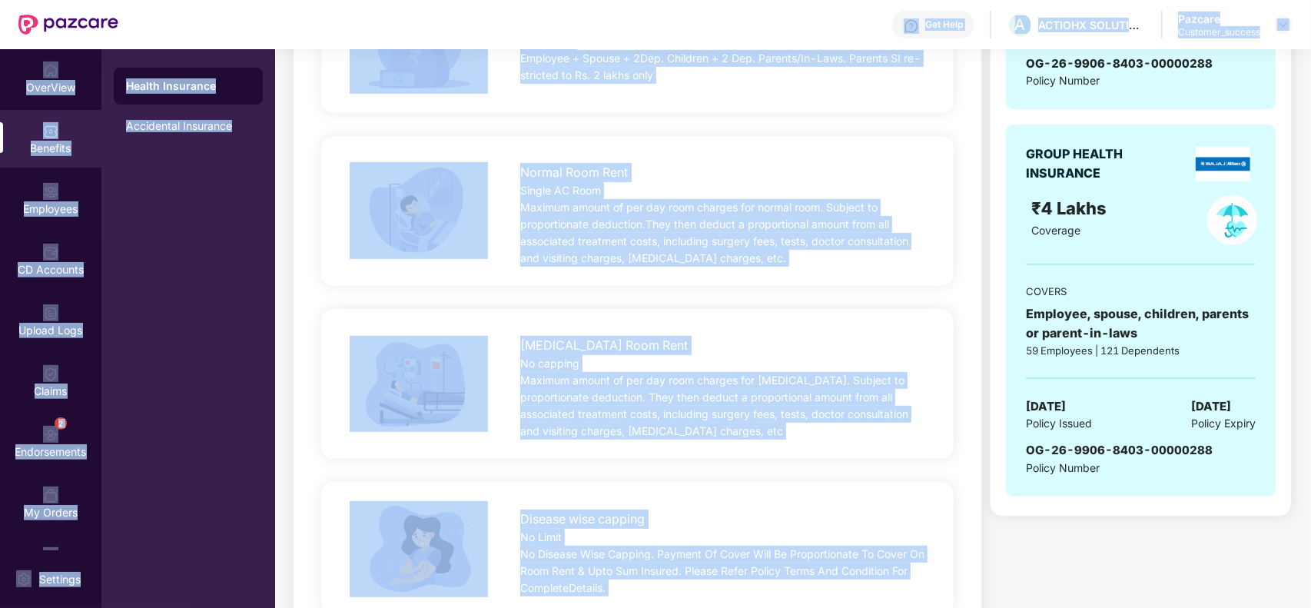
scroll to position [0, 0]
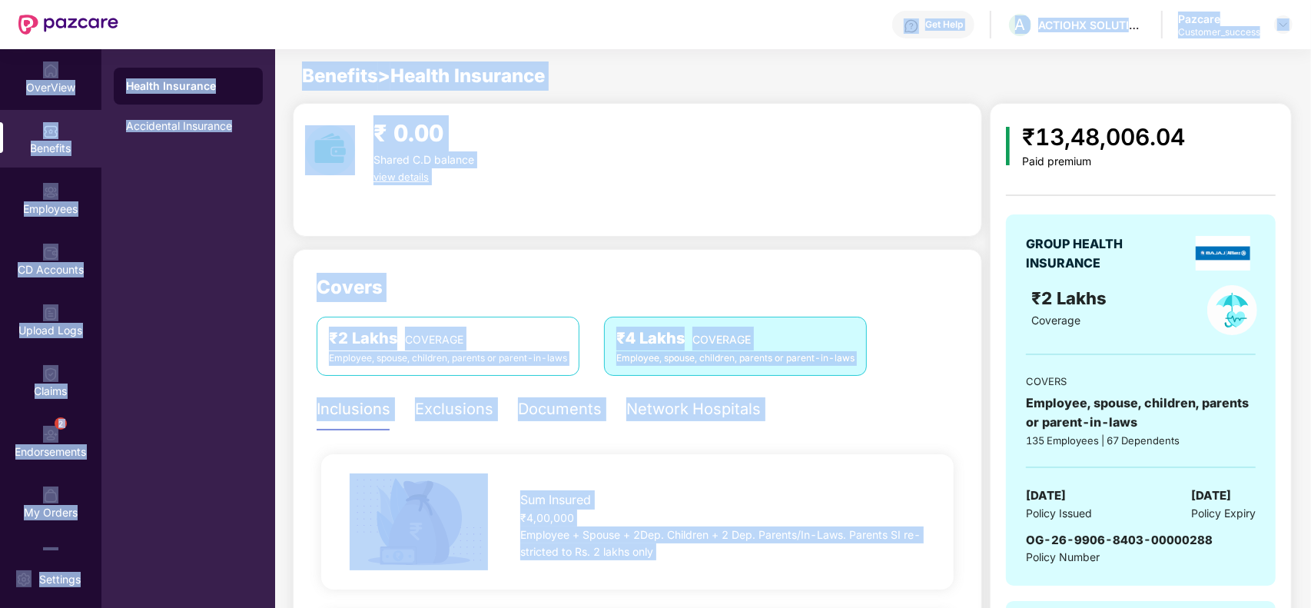
drag, startPoint x: 930, startPoint y: 346, endPoint x: 838, endPoint y: -17, distance: 374.9
click at [838, 0] on html "Get Help A ACTIOHX SOLUTIONS PRIVATE LIMITED Pazcare Customer_success OverView …" at bounding box center [655, 304] width 1311 height 608
click at [613, 202] on div "₹ 0.00 Shared C.D balance view details" at bounding box center [637, 170] width 689 height 134
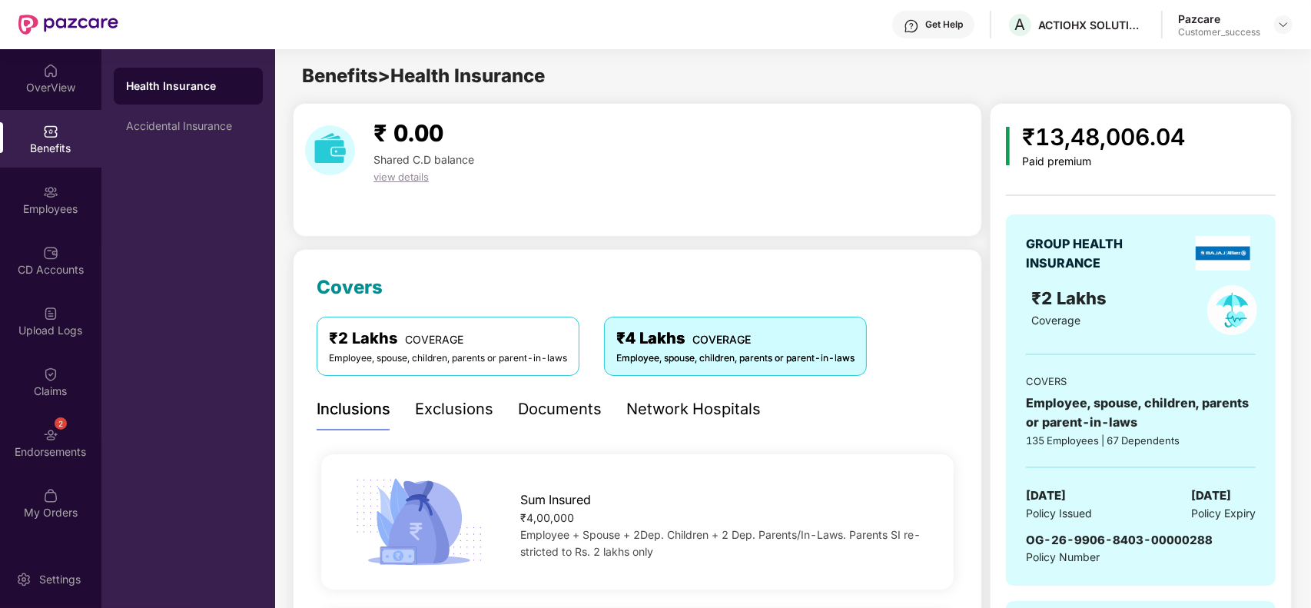
click at [466, 344] on div "₹2 Lakhs COVERAGE" at bounding box center [448, 338] width 238 height 24
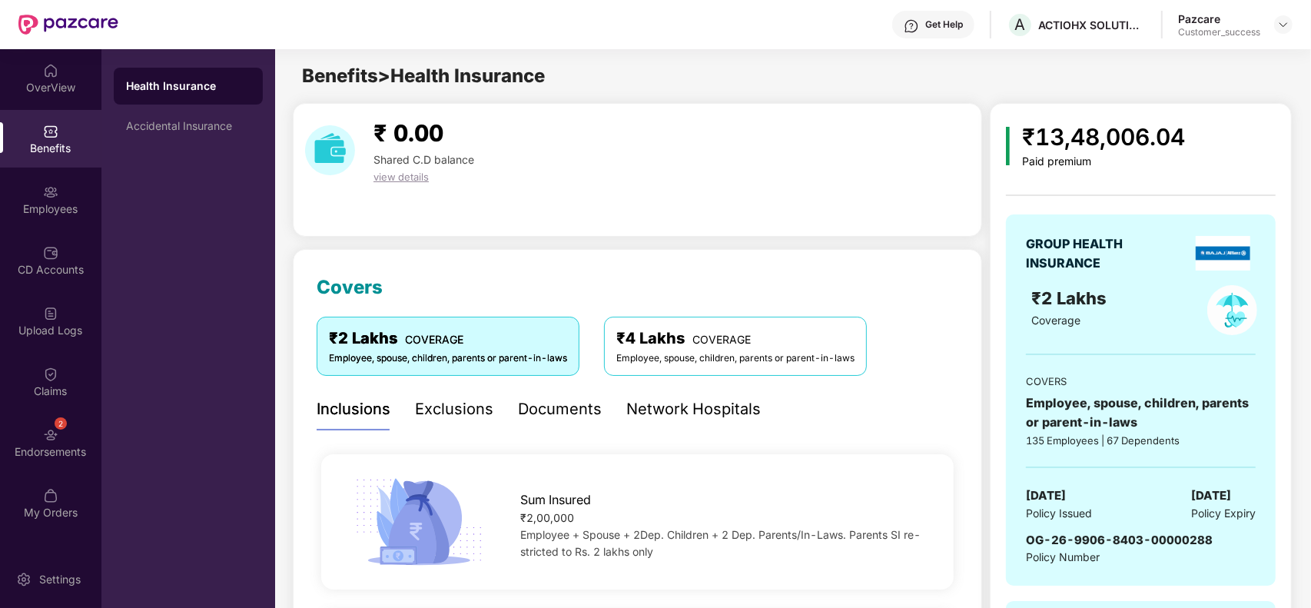
click at [558, 407] on div "Documents" at bounding box center [560, 409] width 84 height 24
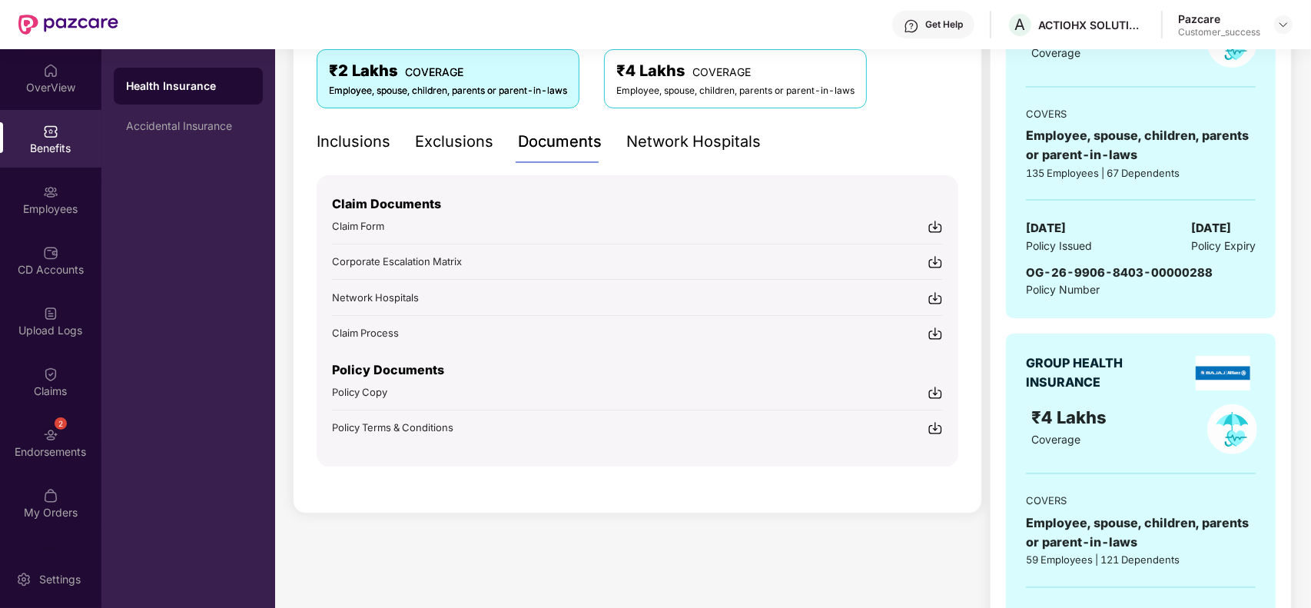
scroll to position [269, 0]
click at [931, 390] on img at bounding box center [934, 390] width 15 height 15
click at [943, 424] on img at bounding box center [934, 426] width 15 height 15
click at [196, 128] on div "Accidental Insurance" at bounding box center [188, 126] width 124 height 12
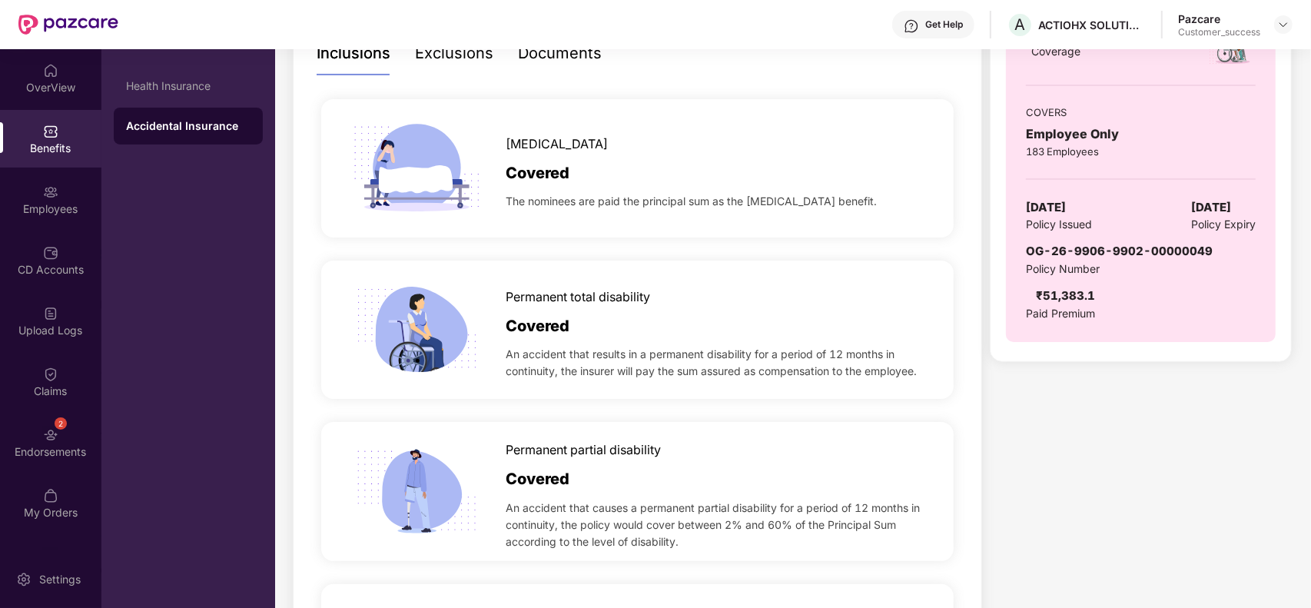
click at [638, 139] on div "Accidental death" at bounding box center [716, 140] width 422 height 27
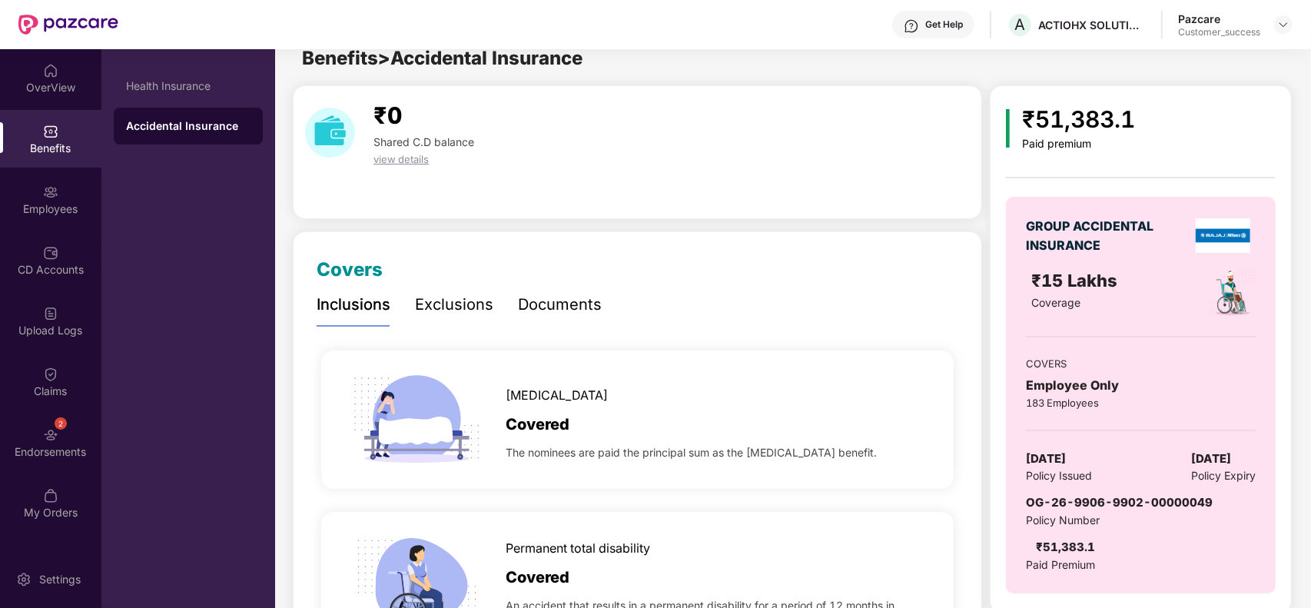
scroll to position [0, 0]
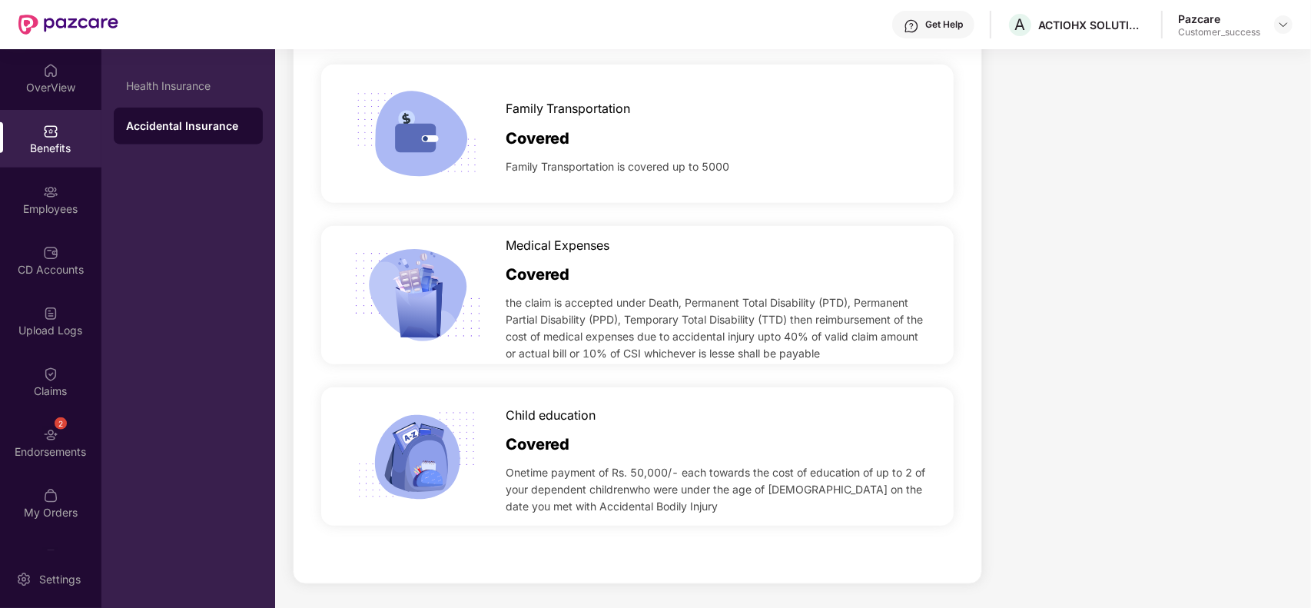
scroll to position [1435, 0]
click at [727, 207] on div "Family Transportation Covered Family Transportation is covered up to 5000" at bounding box center [637, 132] width 641 height 161
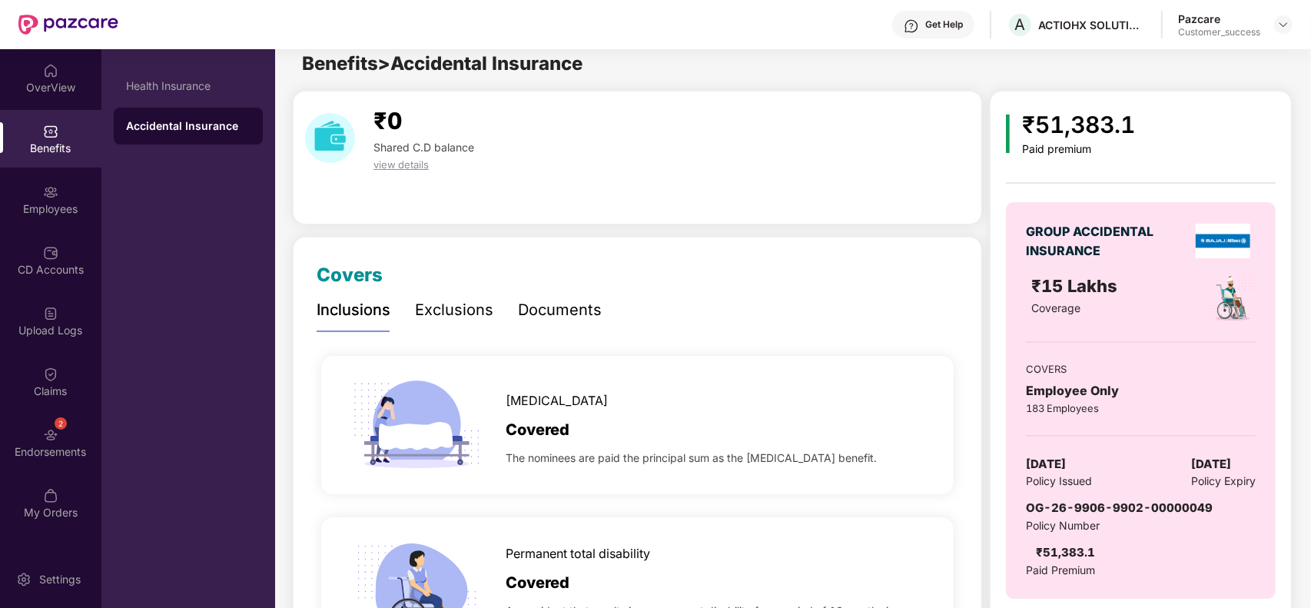
scroll to position [0, 0]
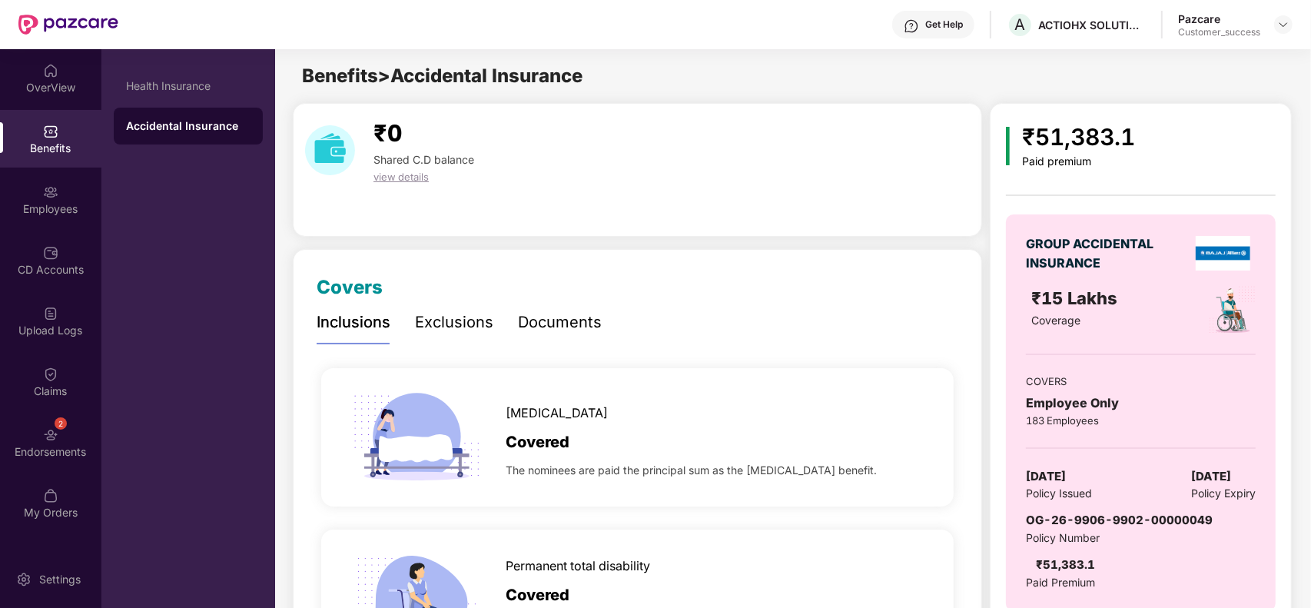
click at [469, 319] on div "Exclusions" at bounding box center [454, 322] width 78 height 24
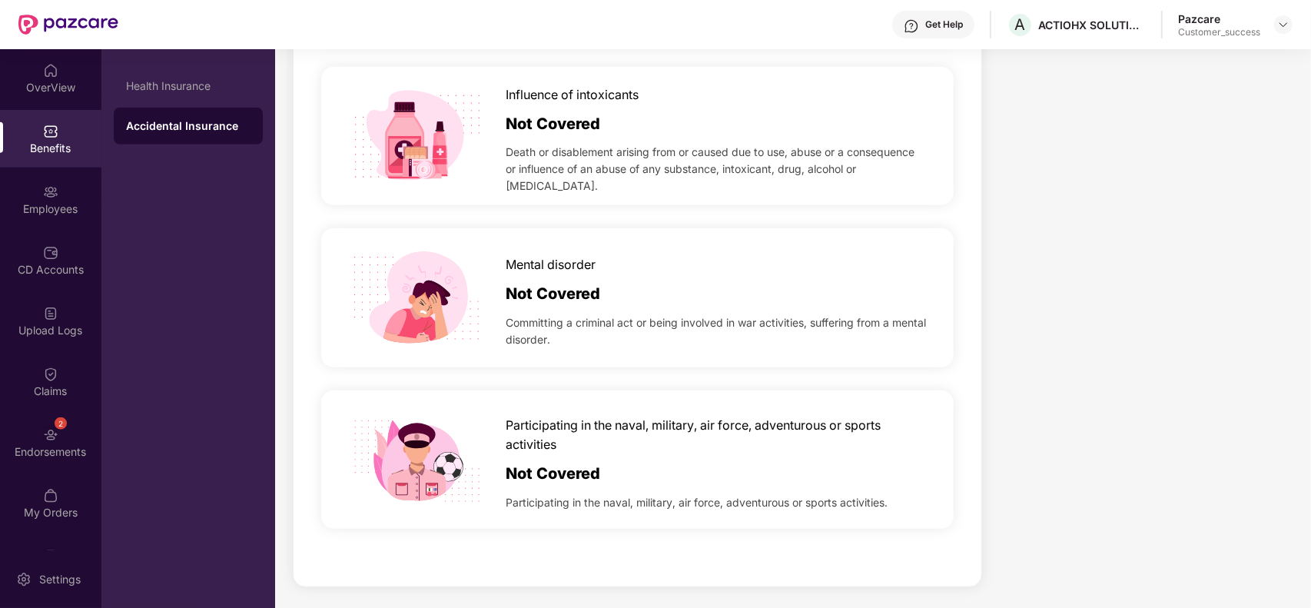
scroll to position [1112, 0]
